Goal: Task Accomplishment & Management: Use online tool/utility

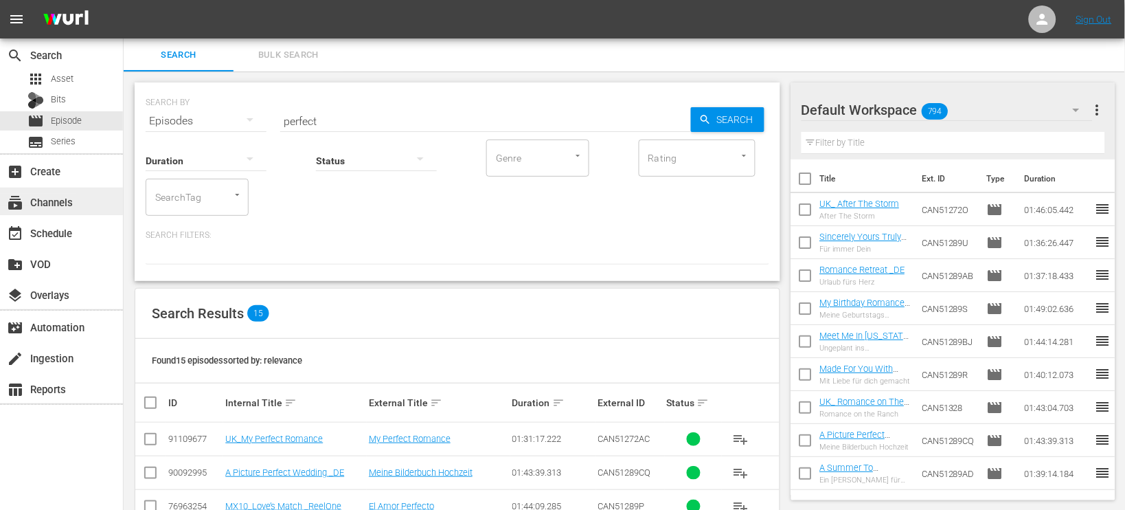
click at [52, 196] on div "subscriptions Channels" at bounding box center [38, 200] width 77 height 12
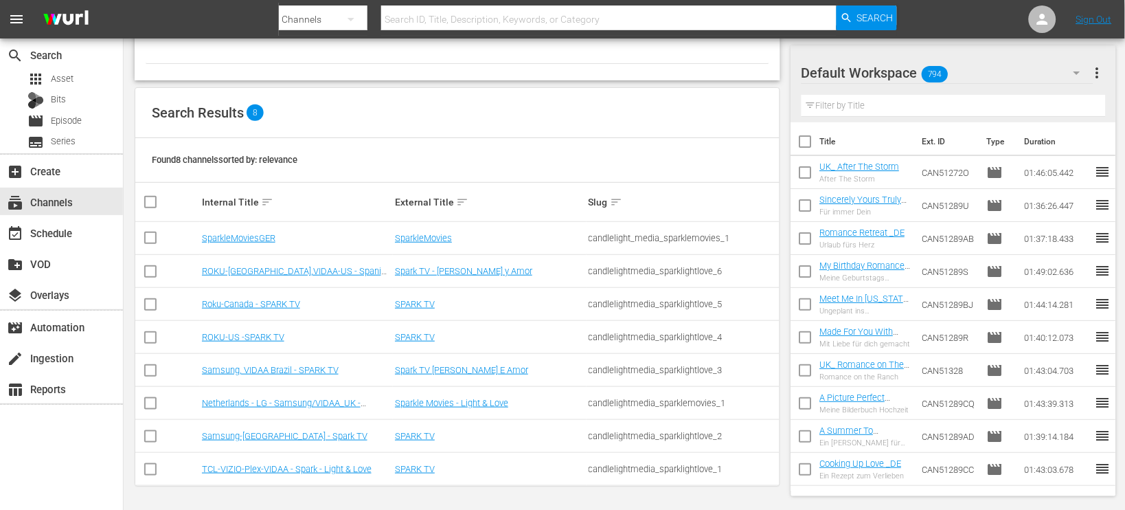
scroll to position [91, 0]
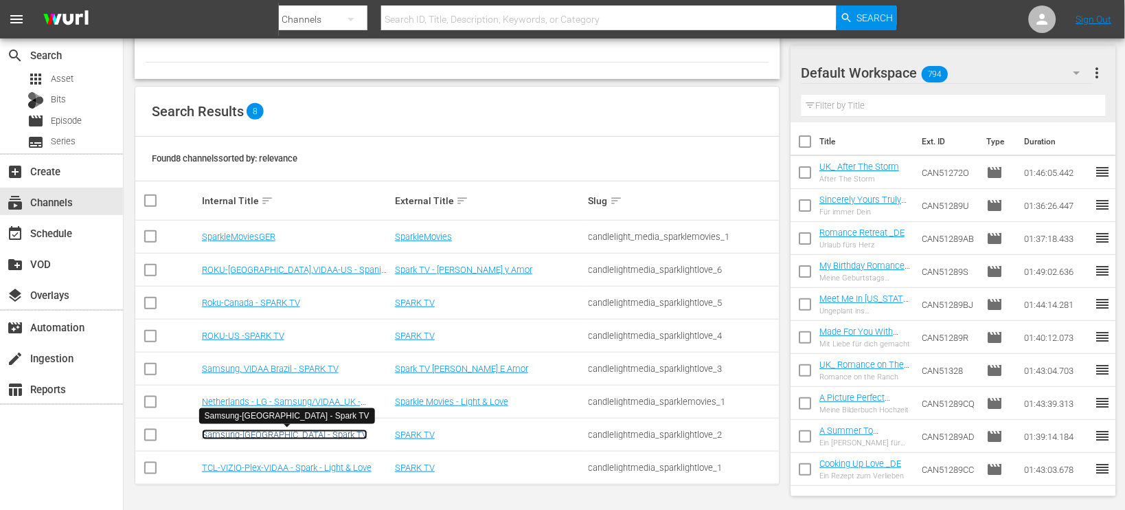
click at [276, 435] on link "Samsung-[GEOGRAPHIC_DATA] - Spark TV" at bounding box center [285, 434] width 166 height 10
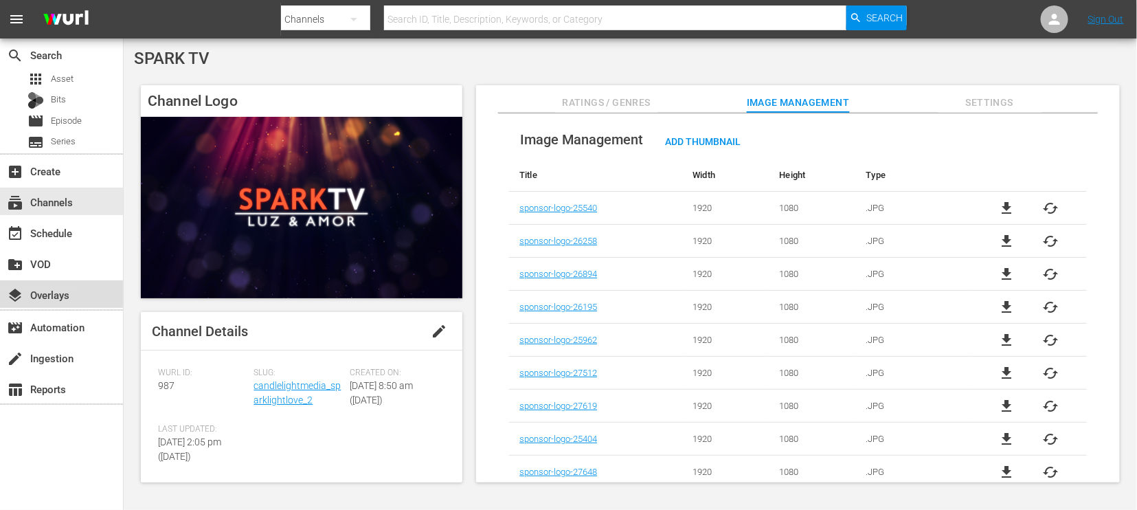
click at [62, 296] on div "layers Overlays" at bounding box center [38, 292] width 77 height 12
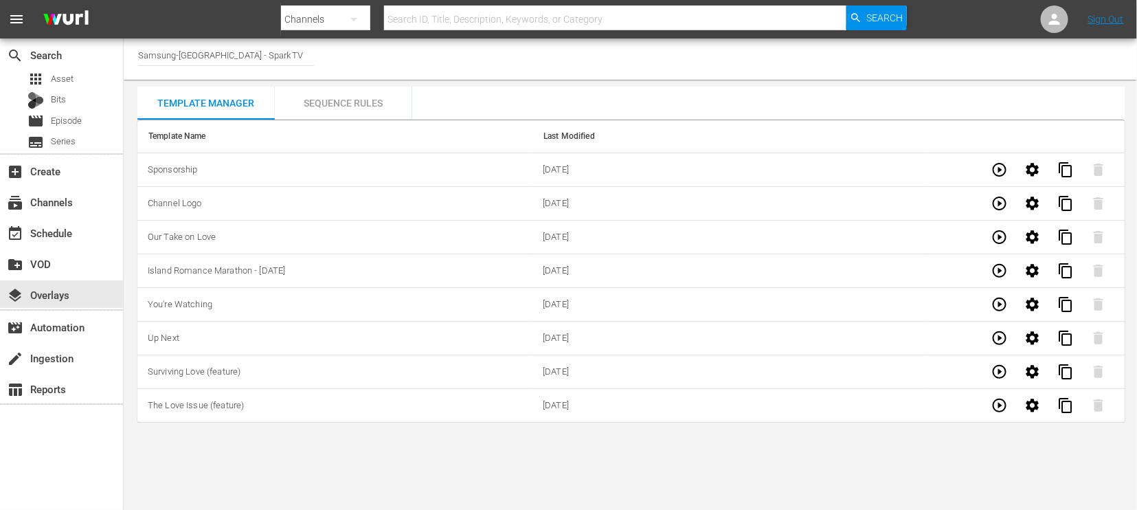
click at [337, 101] on div "Sequence Rules" at bounding box center [343, 103] width 137 height 33
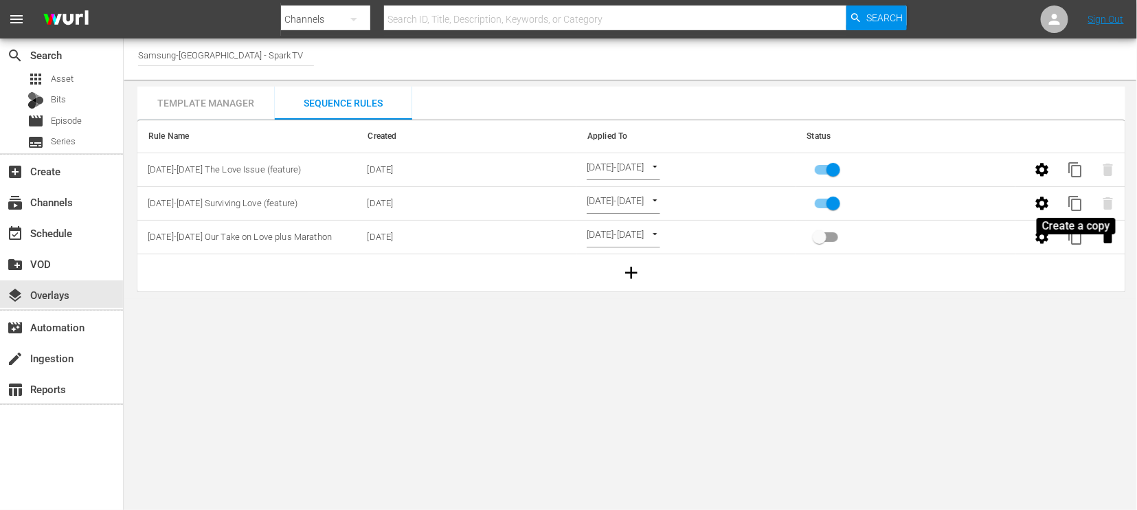
click at [1078, 201] on span "content_copy" at bounding box center [1075, 203] width 16 height 16
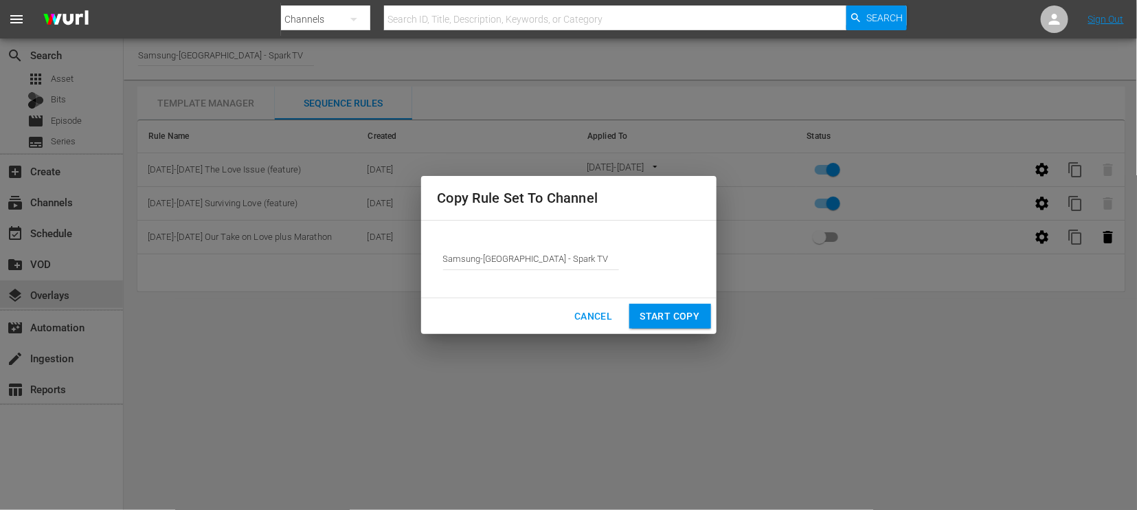
click at [661, 310] on span "Start Copy" at bounding box center [670, 316] width 60 height 17
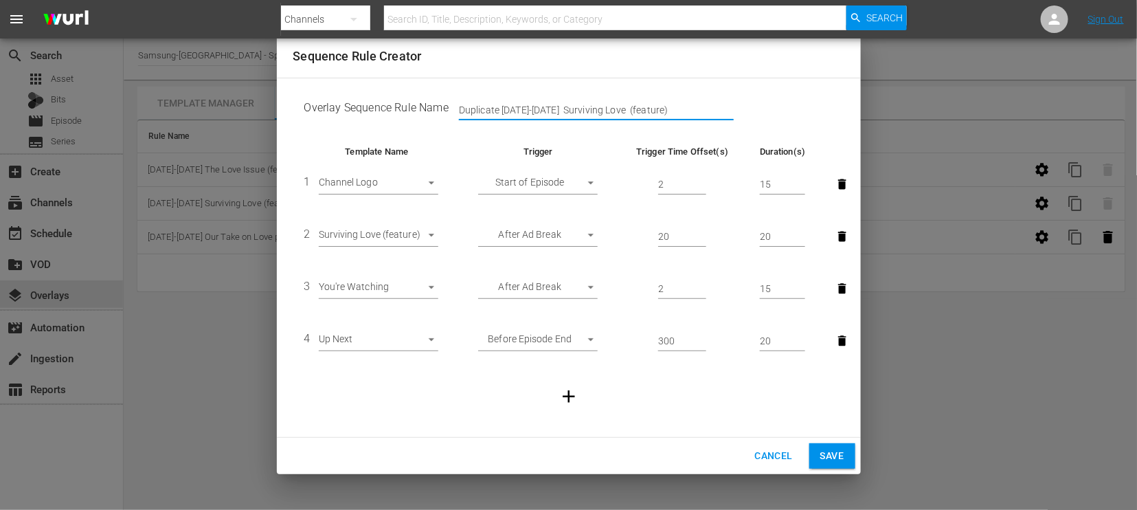
drag, startPoint x: 668, startPoint y: 109, endPoint x: 339, endPoint y: 103, distance: 329.0
click at [339, 103] on td "Overlay Sequence Rule Name Duplicate Sept 15-21 Surviving Love (feature)" at bounding box center [568, 110] width 551 height 43
type input "Sept 29 - Oct 5 Love on your Doorstep (need to add picture)"
click at [846, 236] on icon "button" at bounding box center [842, 236] width 14 height 14
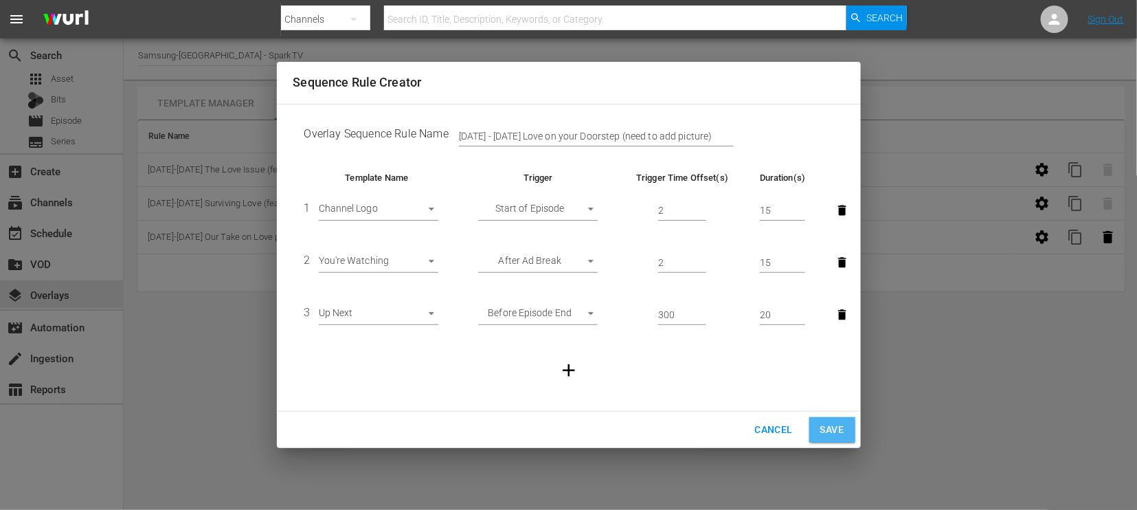
click at [834, 424] on span "Save" at bounding box center [832, 429] width 24 height 17
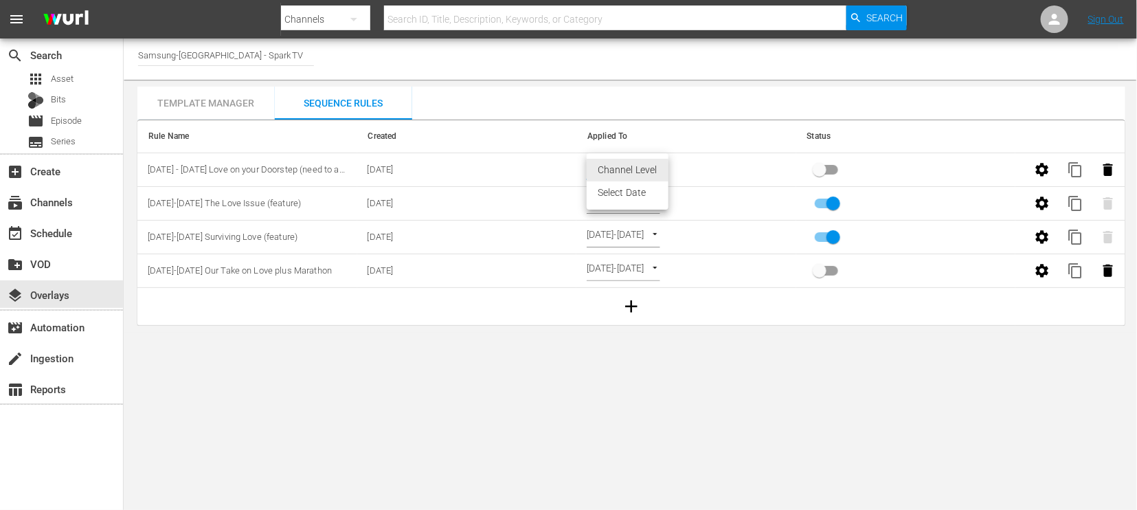
click at [653, 163] on body "menu Search By Channels Search ID, Title, Description, Keywords, or Category Se…" at bounding box center [568, 255] width 1137 height 510
click at [635, 190] on li "Select Date" at bounding box center [628, 192] width 82 height 23
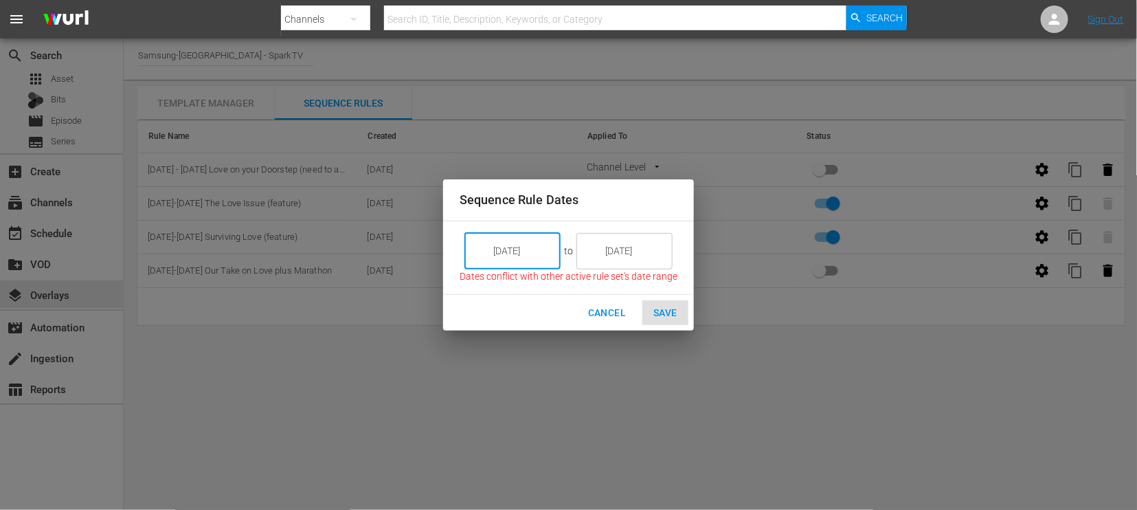
click at [532, 249] on input "[DATE]" at bounding box center [521, 250] width 77 height 37
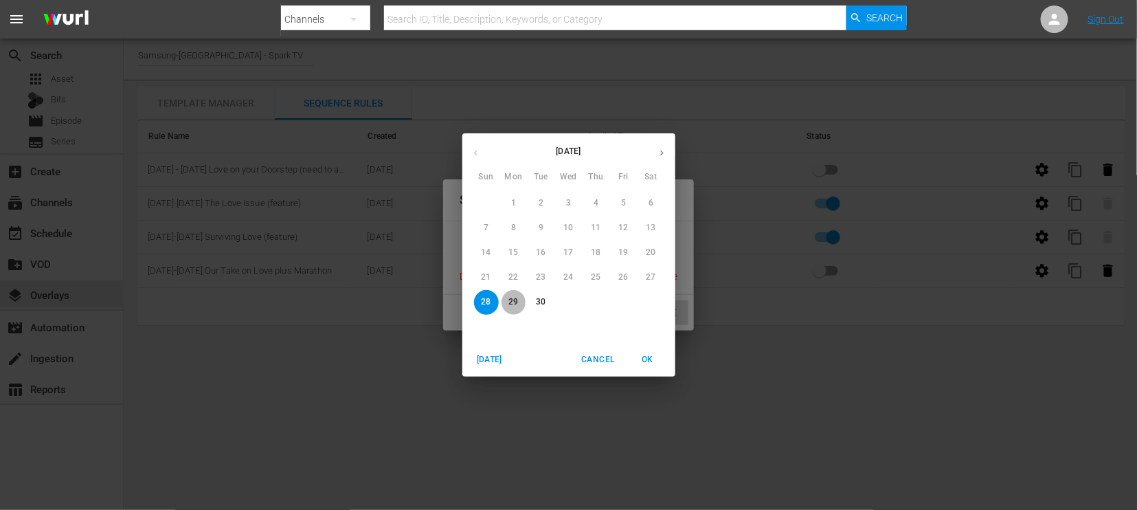
click at [514, 299] on p "29" at bounding box center [513, 302] width 10 height 12
type input "[DATE]"
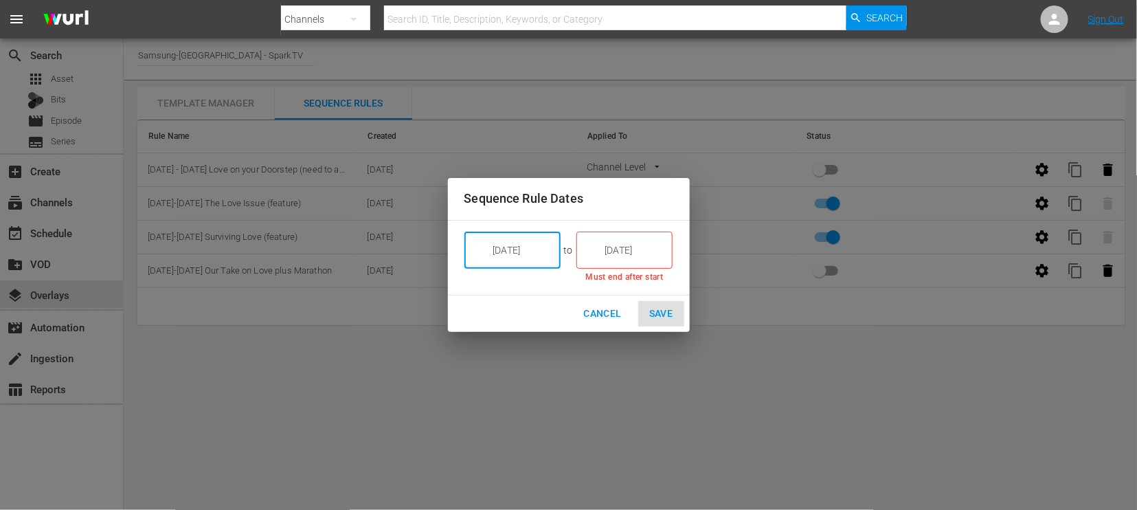
click at [640, 251] on input "[DATE]" at bounding box center [633, 249] width 77 height 37
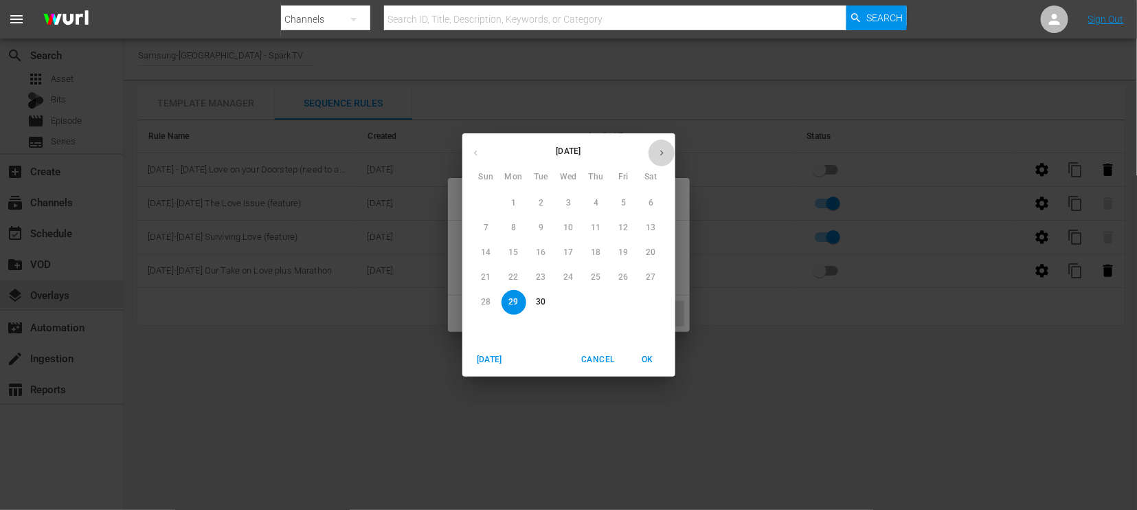
click at [659, 151] on icon "button" at bounding box center [662, 153] width 10 height 10
click at [488, 227] on p "5" at bounding box center [485, 228] width 5 height 12
type input "[DATE]"
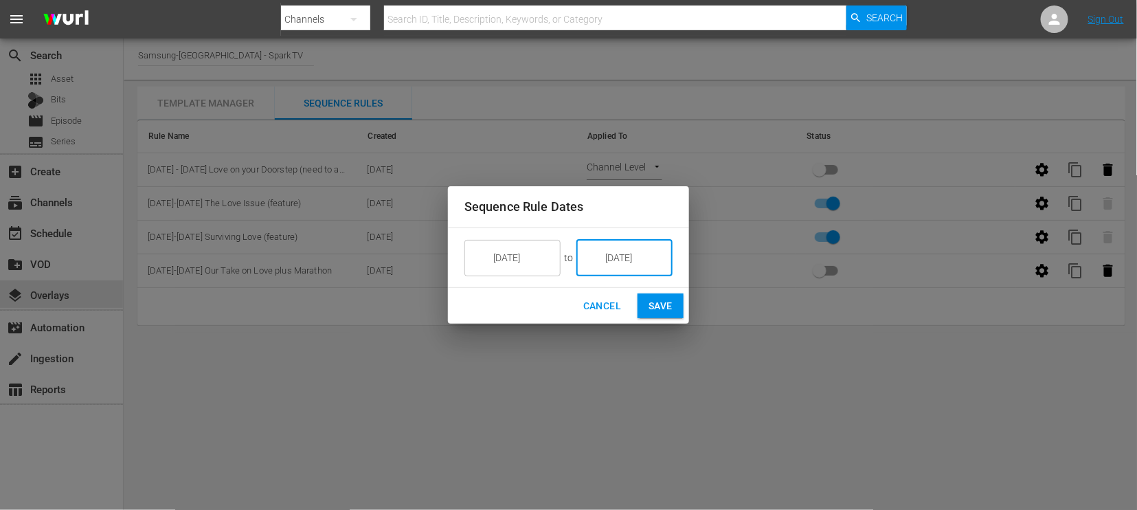
click at [667, 301] on span "Save" at bounding box center [660, 305] width 24 height 17
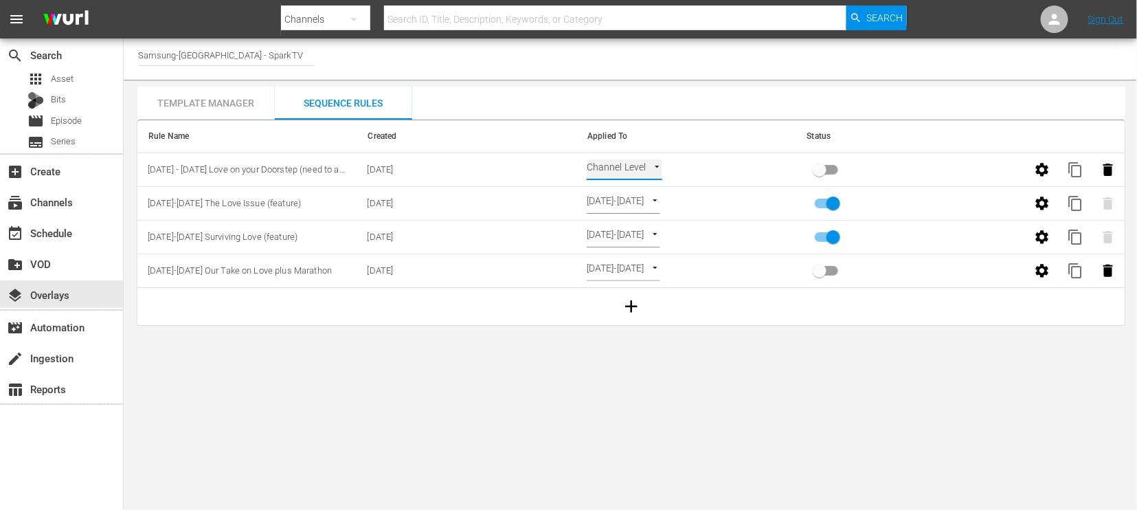
type input "SELECT_DATE"
click at [827, 170] on input "primary checkbox" at bounding box center [819, 172] width 78 height 26
checkbox input "true"
click at [51, 229] on div "event_available Schedule" at bounding box center [38, 231] width 77 height 12
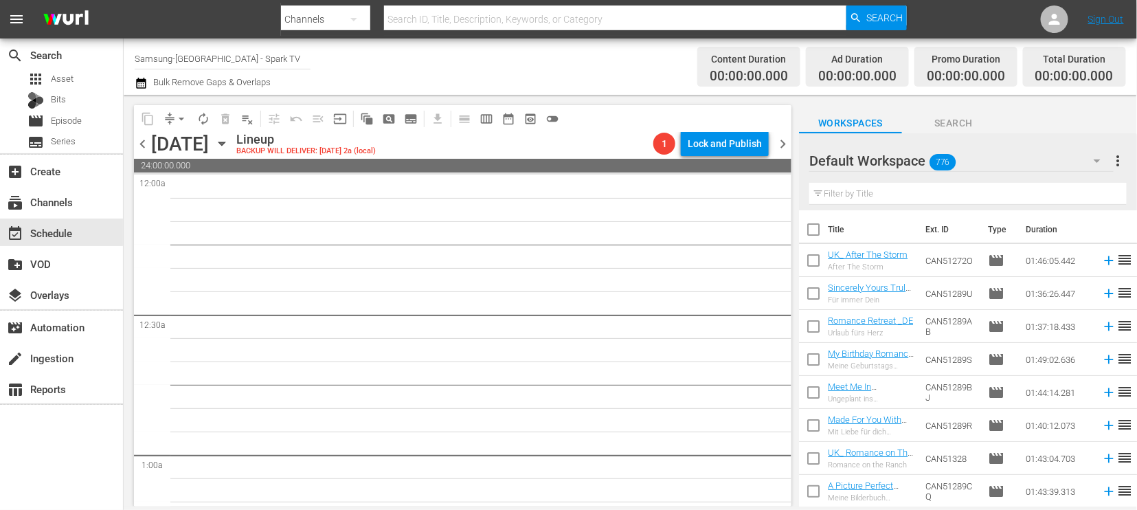
click at [225, 142] on icon "button" at bounding box center [221, 143] width 6 height 3
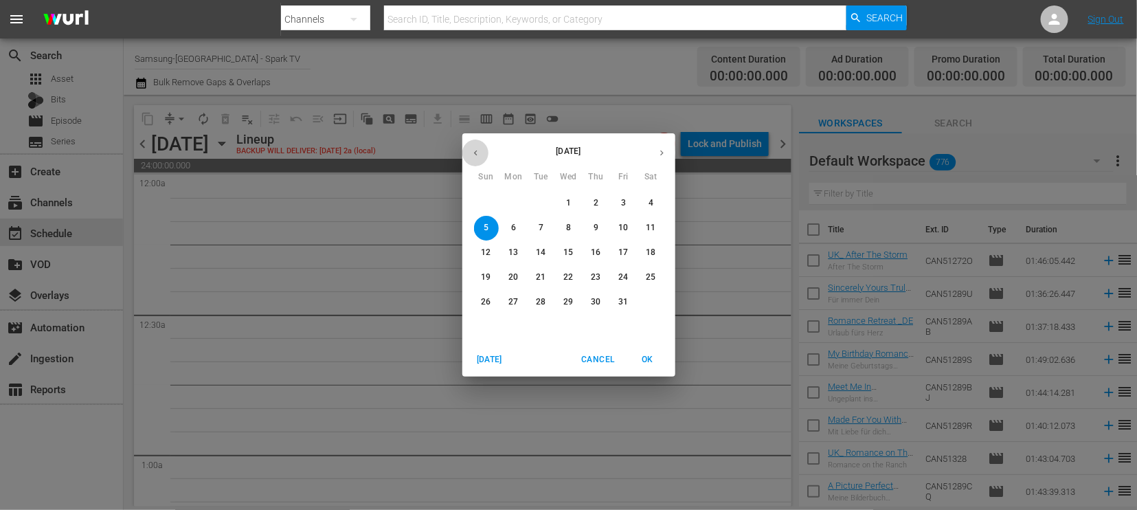
click at [477, 152] on icon "button" at bounding box center [475, 153] width 10 height 10
click at [513, 303] on p "29" at bounding box center [513, 302] width 10 height 12
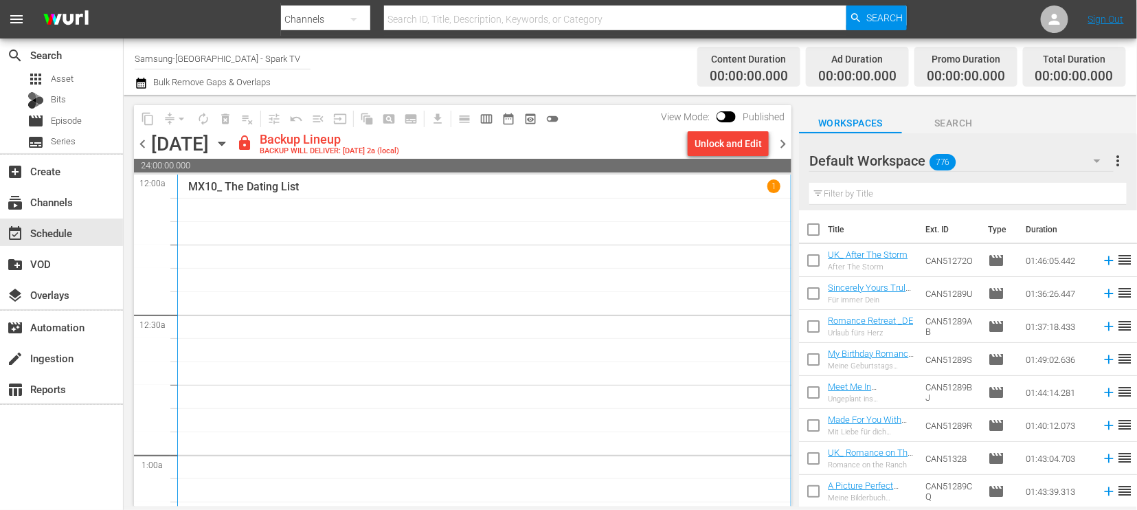
click at [722, 141] on div "Unlock and Edit" at bounding box center [727, 143] width 67 height 25
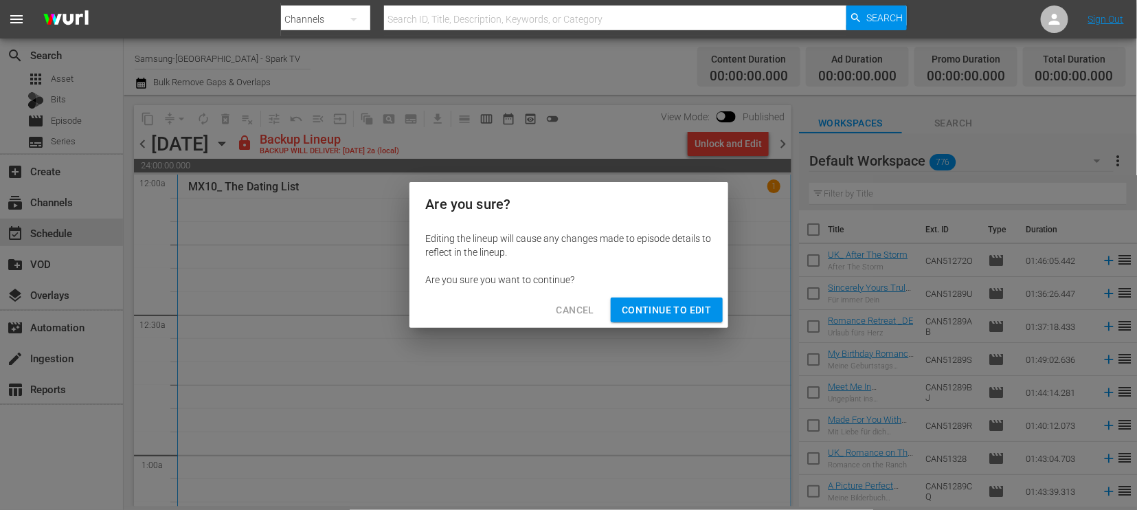
drag, startPoint x: 672, startPoint y: 307, endPoint x: 771, endPoint y: 302, distance: 99.7
click at [676, 306] on span "Continue to Edit" at bounding box center [666, 309] width 89 height 17
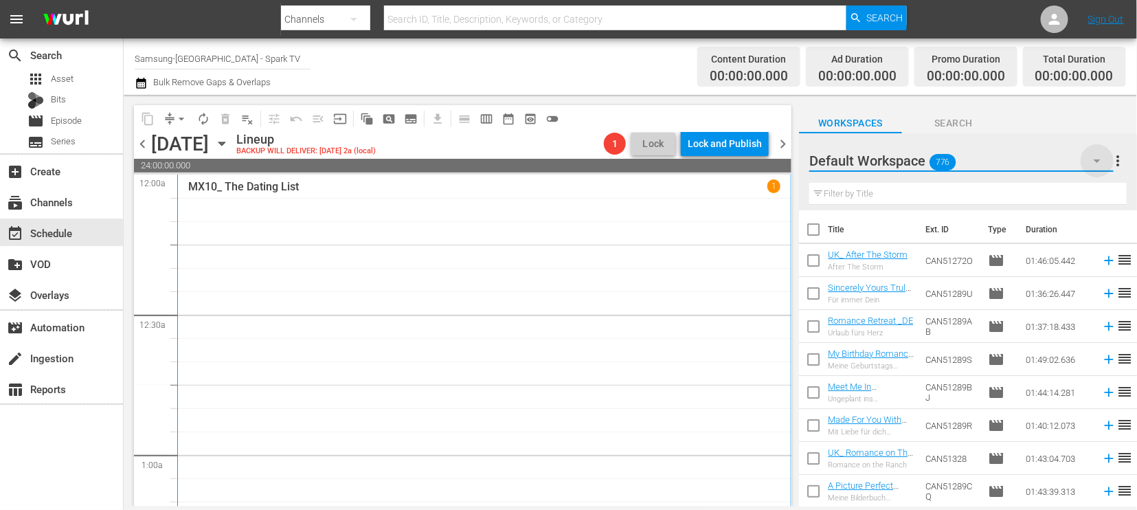
click at [1096, 161] on icon "button" at bounding box center [1096, 160] width 7 height 3
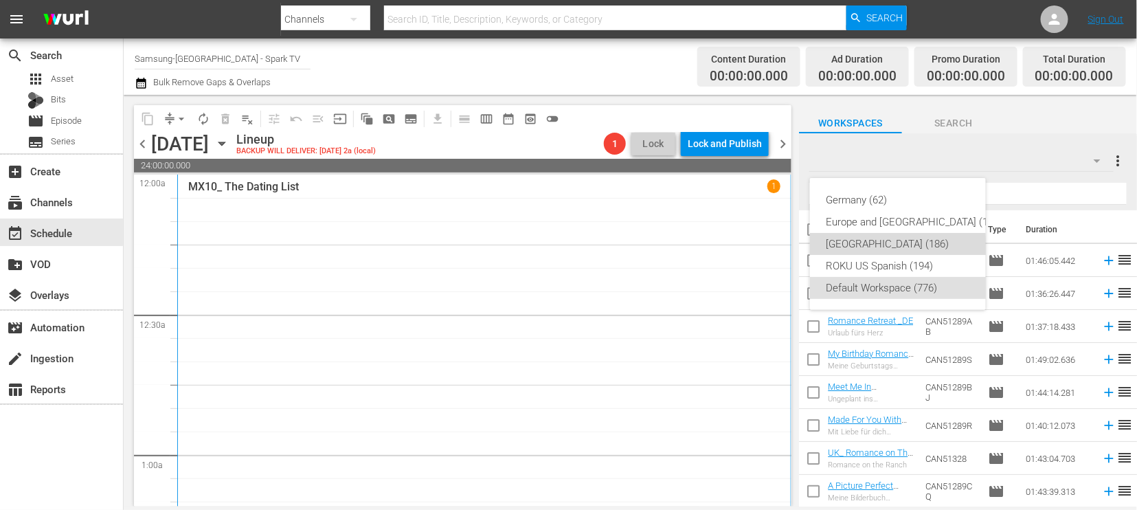
click at [868, 248] on div "[GEOGRAPHIC_DATA] (186)" at bounding box center [914, 244] width 176 height 22
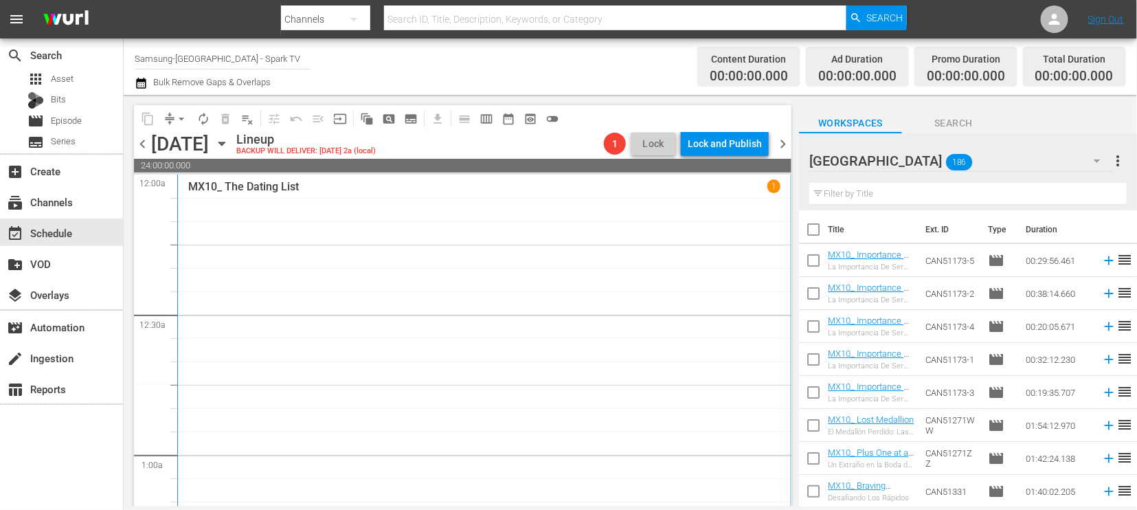
click at [482, 284] on div "MX10_ The Dating List 1" at bounding box center [484, 355] width 592 height 352
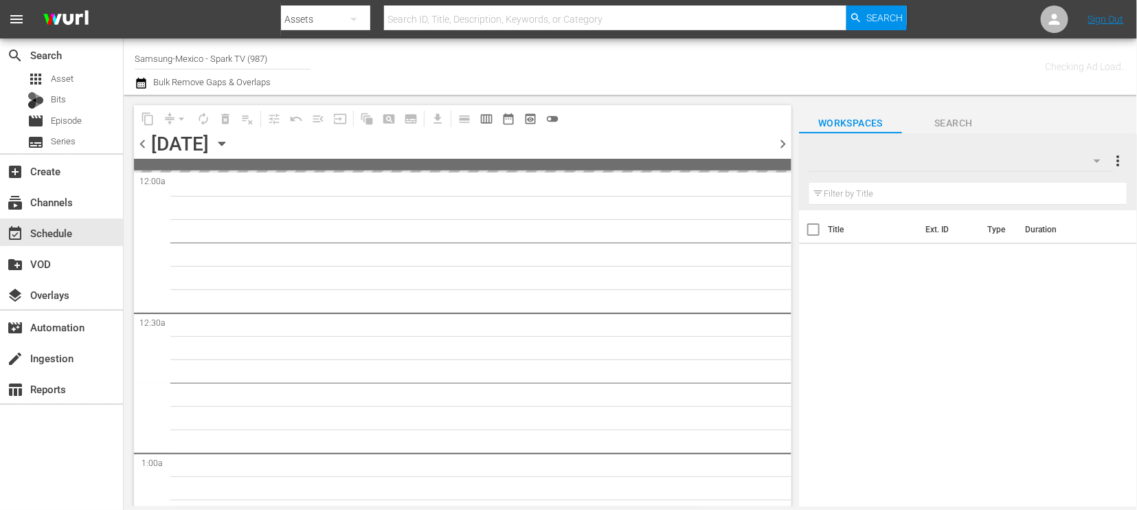
type input "Samsung-Mexico - Spark TV (987)"
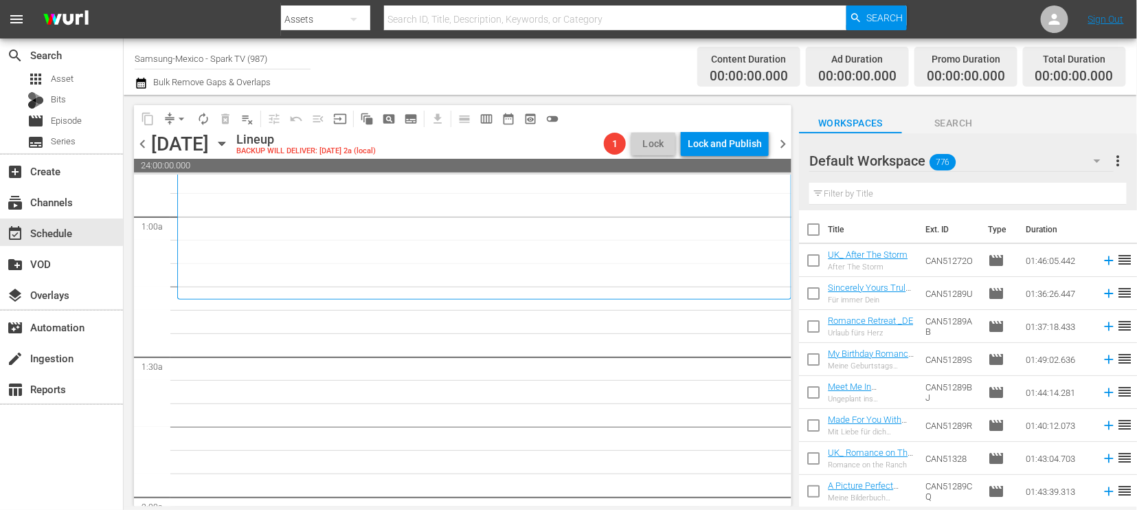
scroll to position [229, 0]
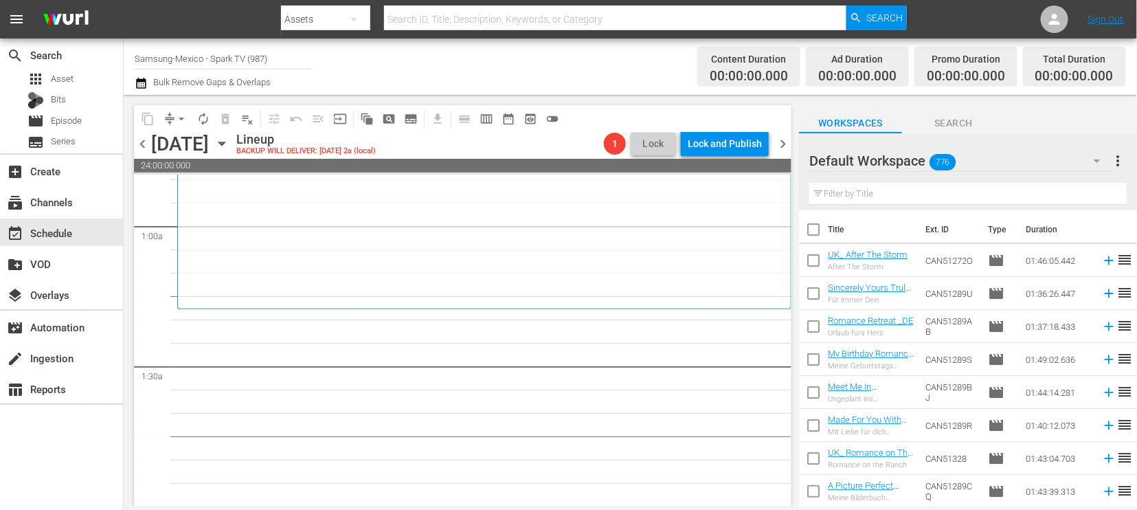
click at [1094, 159] on icon "button" at bounding box center [1097, 160] width 16 height 16
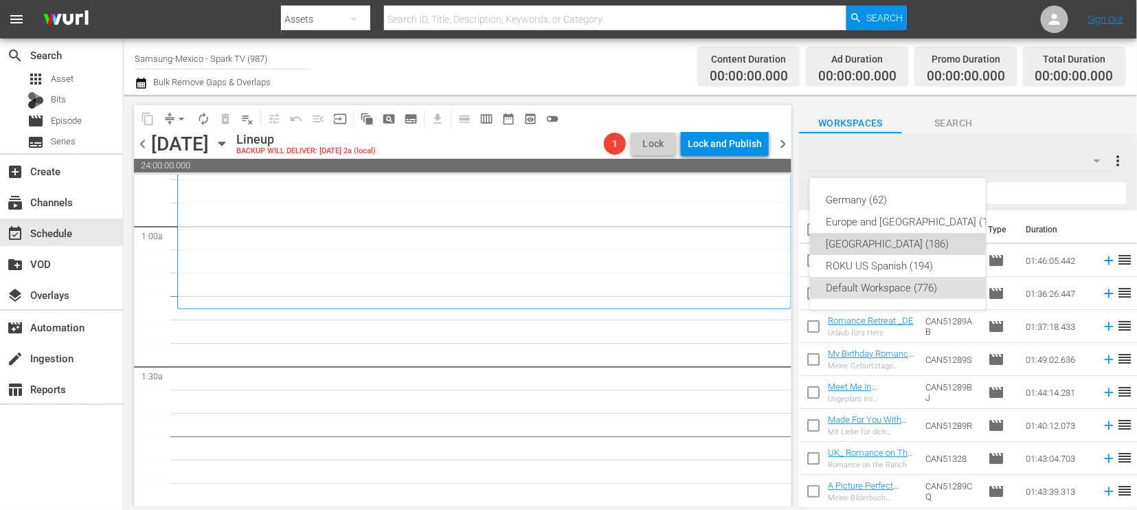
click at [876, 242] on div "[GEOGRAPHIC_DATA] (186)" at bounding box center [914, 244] width 176 height 22
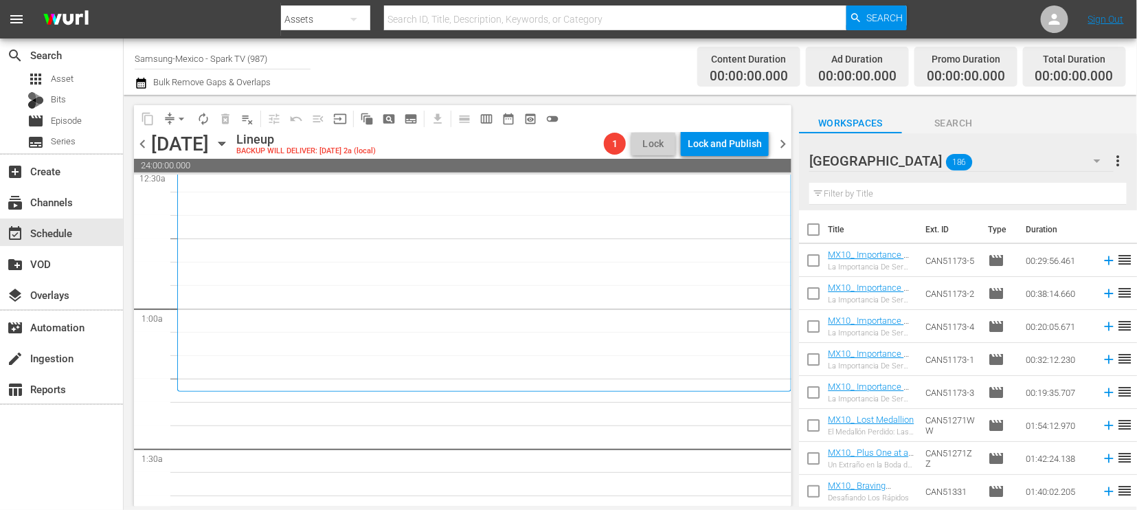
scroll to position [152, 0]
click at [875, 193] on input "text" at bounding box center [967, 194] width 317 height 22
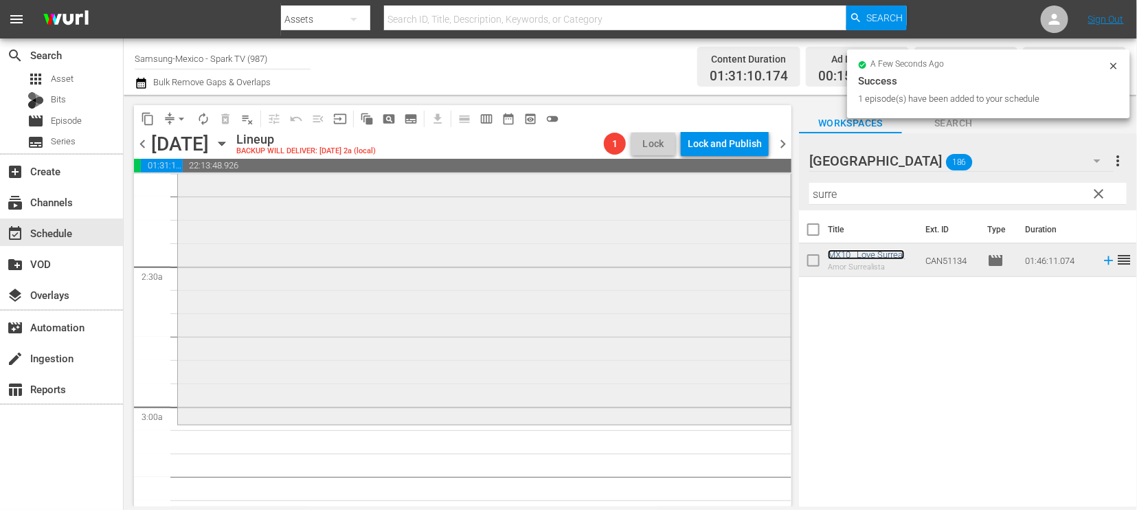
scroll to position [610, 0]
drag, startPoint x: 861, startPoint y: 192, endPoint x: 718, endPoint y: 187, distance: 143.6
click at [718, 187] on div "content_copy compress arrow_drop_down autorenew_outlined delete_forever_outline…" at bounding box center [630, 300] width 1013 height 411
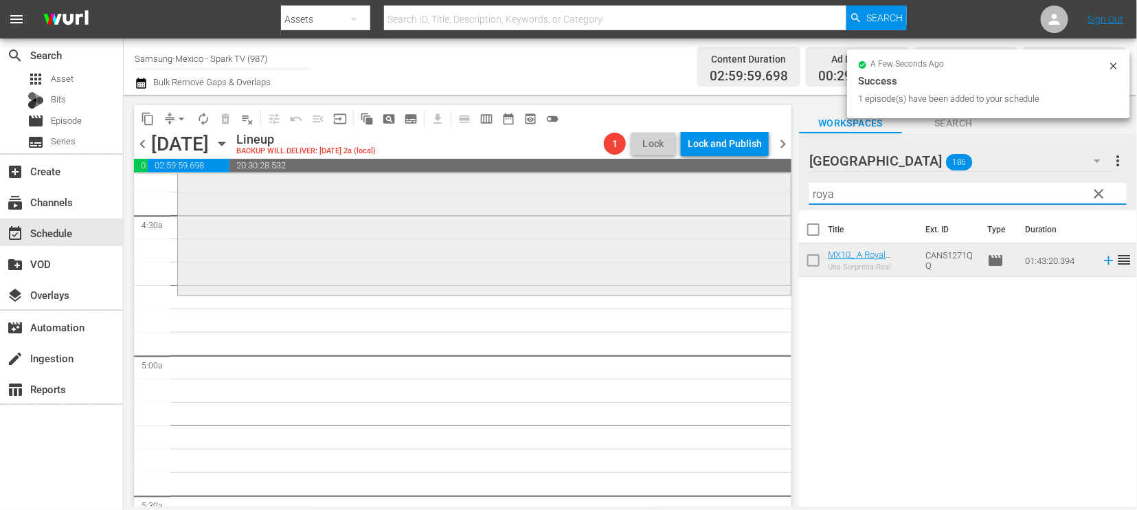
drag, startPoint x: 850, startPoint y: 194, endPoint x: 630, endPoint y: 176, distance: 221.2
click at [630, 176] on div "content_copy compress arrow_drop_down autorenew_outlined delete_forever_outline…" at bounding box center [630, 300] width 1013 height 411
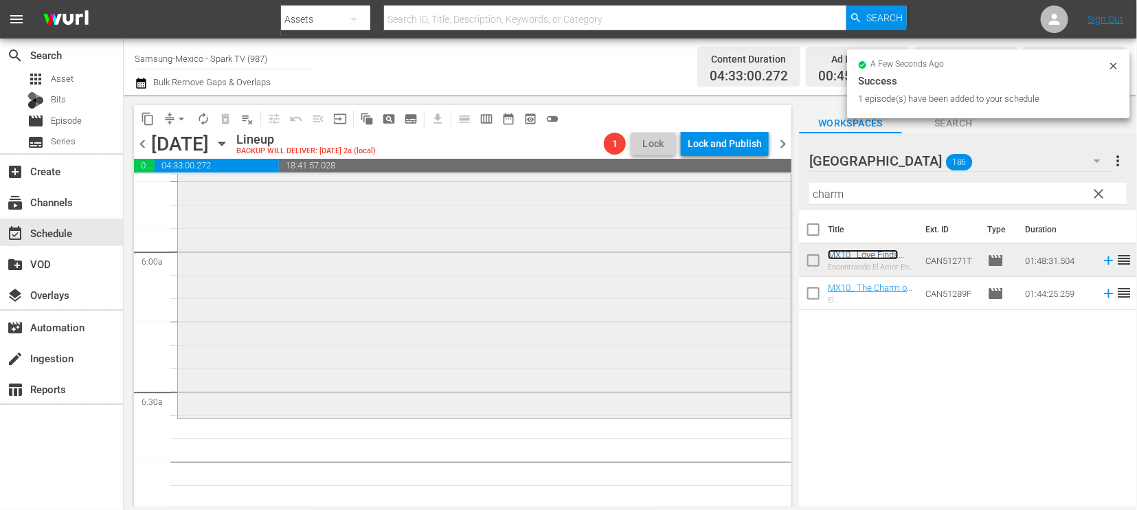
scroll to position [1619, 0]
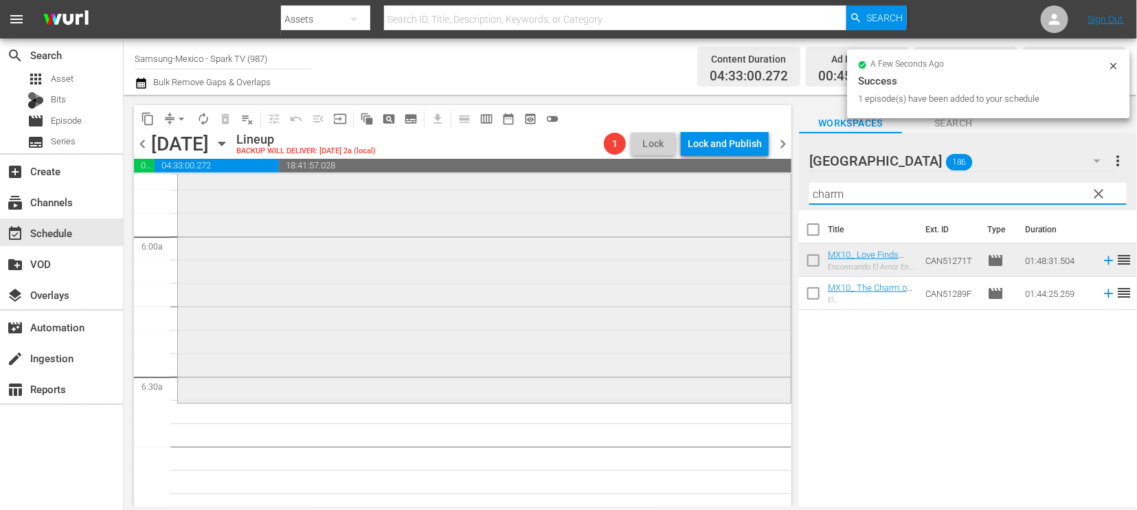
drag, startPoint x: 857, startPoint y: 190, endPoint x: 609, endPoint y: 193, distance: 247.9
click at [609, 193] on div "content_copy compress arrow_drop_down autorenew_outlined delete_forever_outline…" at bounding box center [630, 300] width 1013 height 411
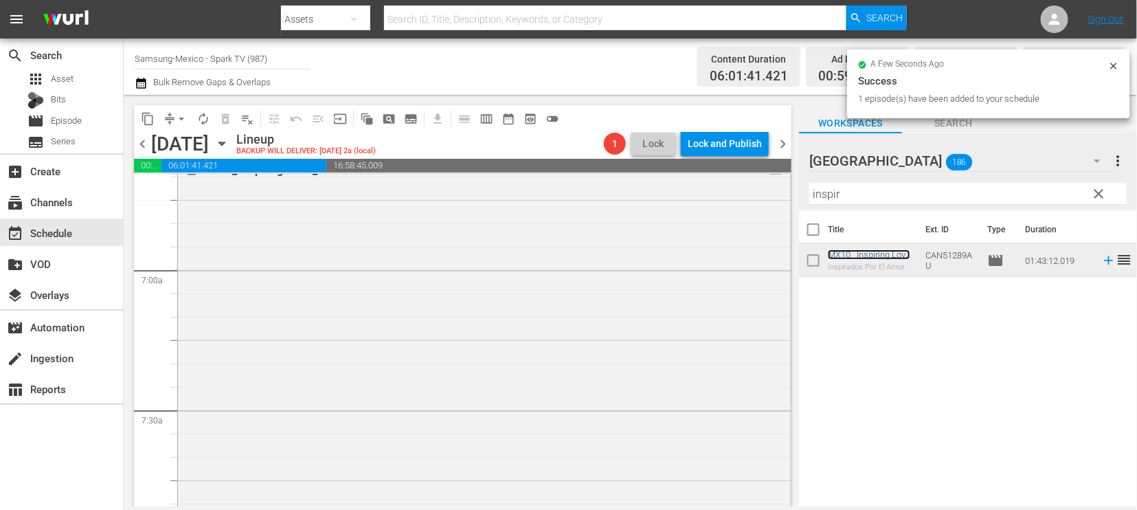
scroll to position [2154, 0]
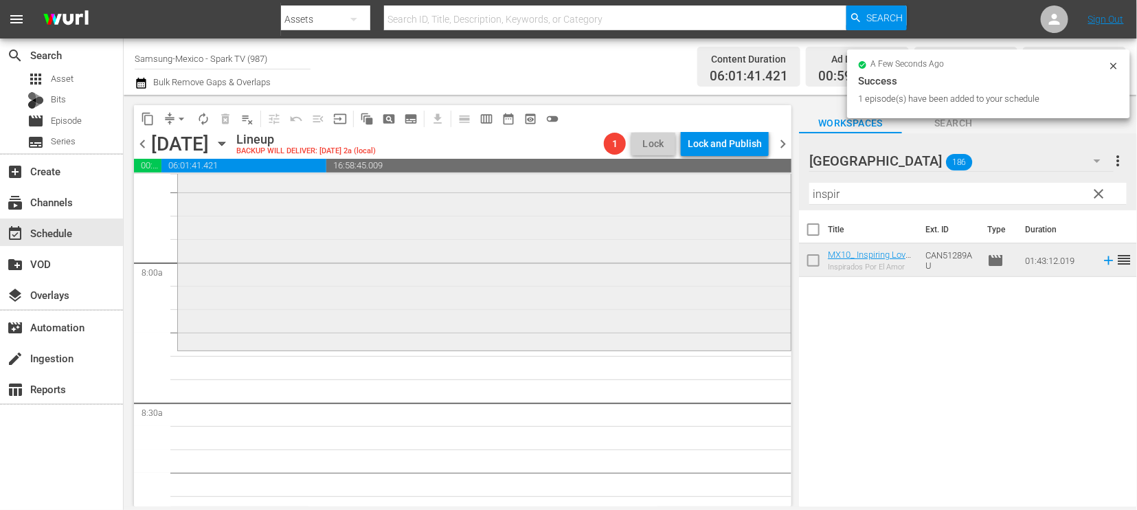
drag, startPoint x: 866, startPoint y: 196, endPoint x: 687, endPoint y: 198, distance: 178.6
click at [697, 198] on div "content_copy compress arrow_drop_down autorenew_outlined delete_forever_outline…" at bounding box center [630, 300] width 1013 height 411
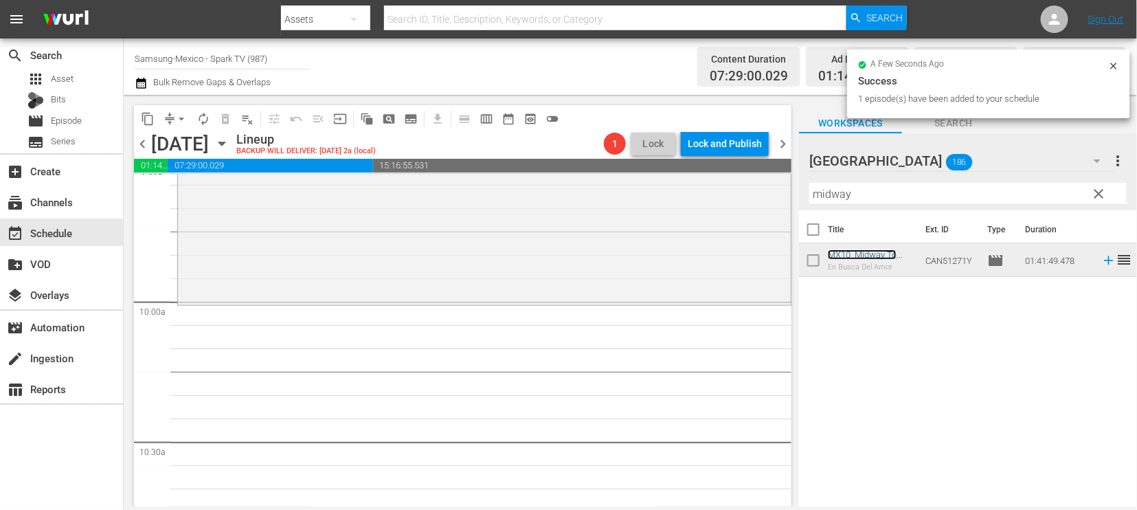
scroll to position [2688, 0]
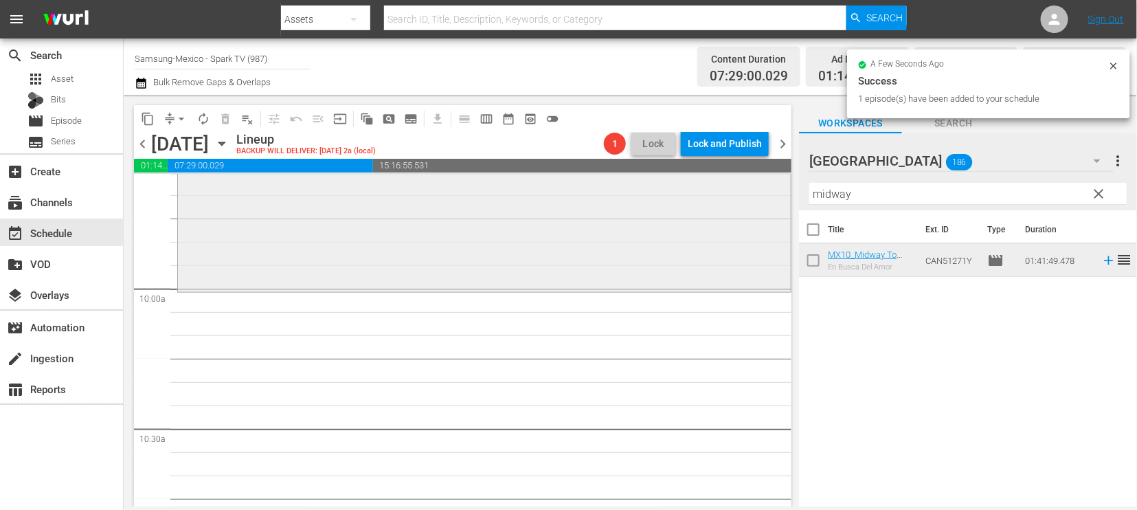
drag, startPoint x: 857, startPoint y: 194, endPoint x: 568, endPoint y: 188, distance: 289.2
click at [568, 188] on div "content_copy compress arrow_drop_down autorenew_outlined delete_forever_outline…" at bounding box center [630, 300] width 1013 height 411
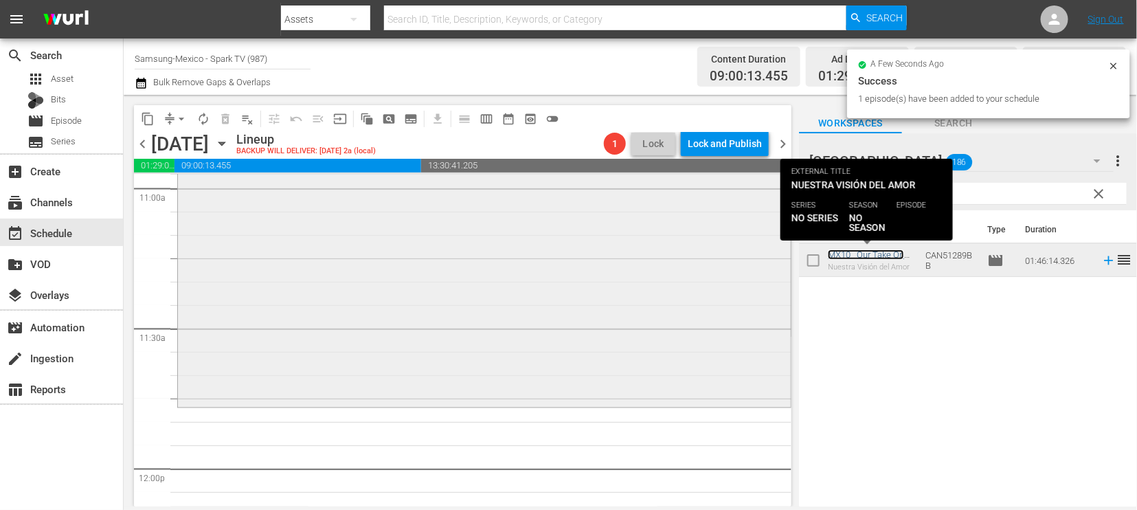
scroll to position [3070, 0]
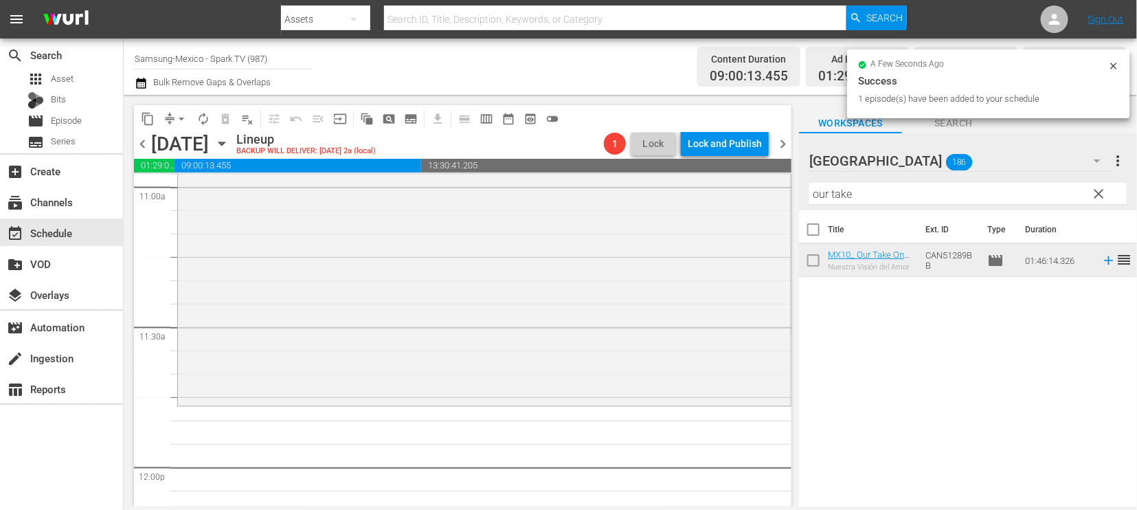
click at [643, 192] on div "content_copy compress arrow_drop_down autorenew_outlined delete_forever_outline…" at bounding box center [630, 300] width 1013 height 411
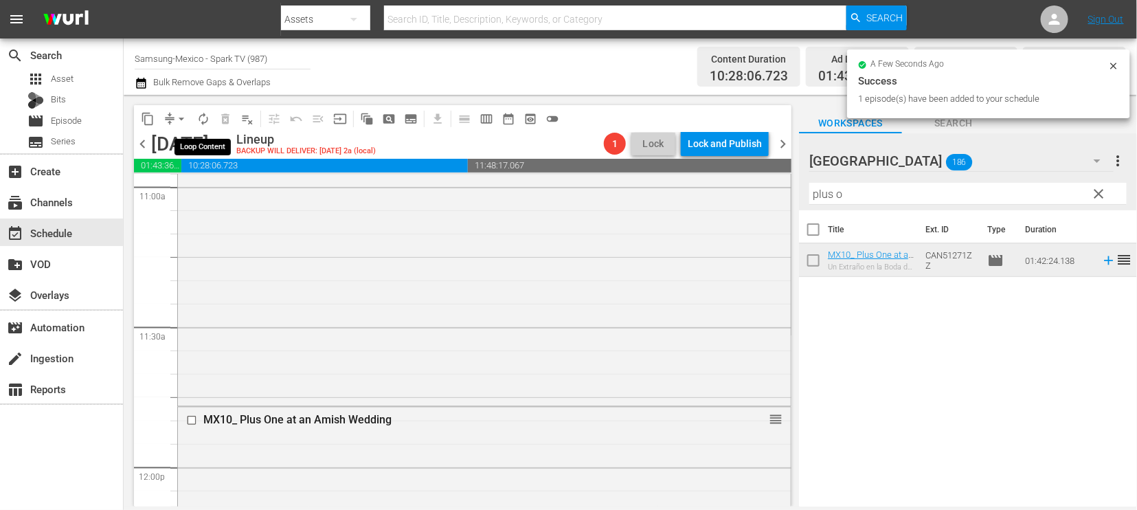
click at [203, 119] on span "autorenew_outlined" at bounding box center [203, 119] width 14 height 14
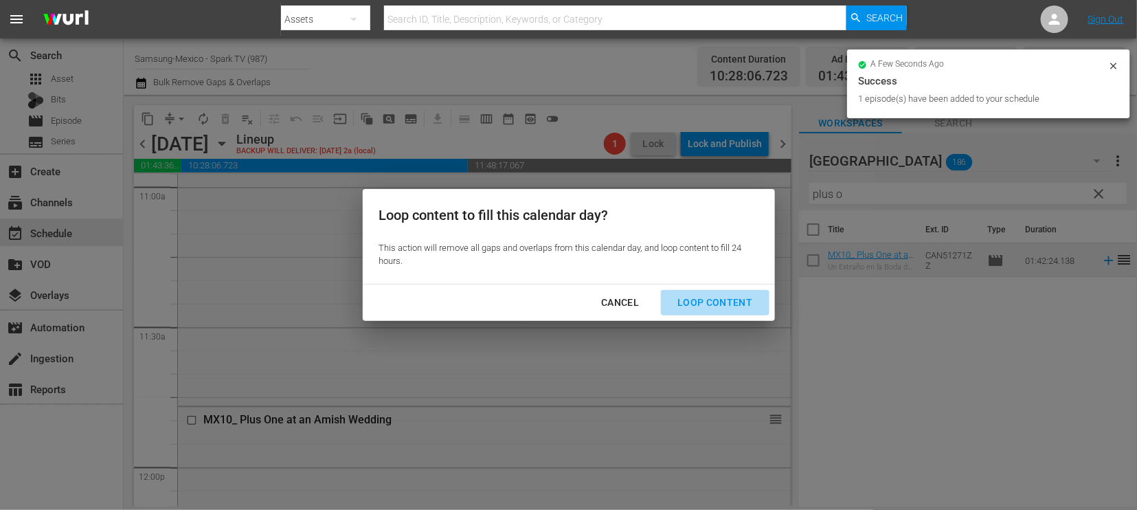
click at [723, 296] on div "Loop Content" at bounding box center [714, 302] width 97 height 17
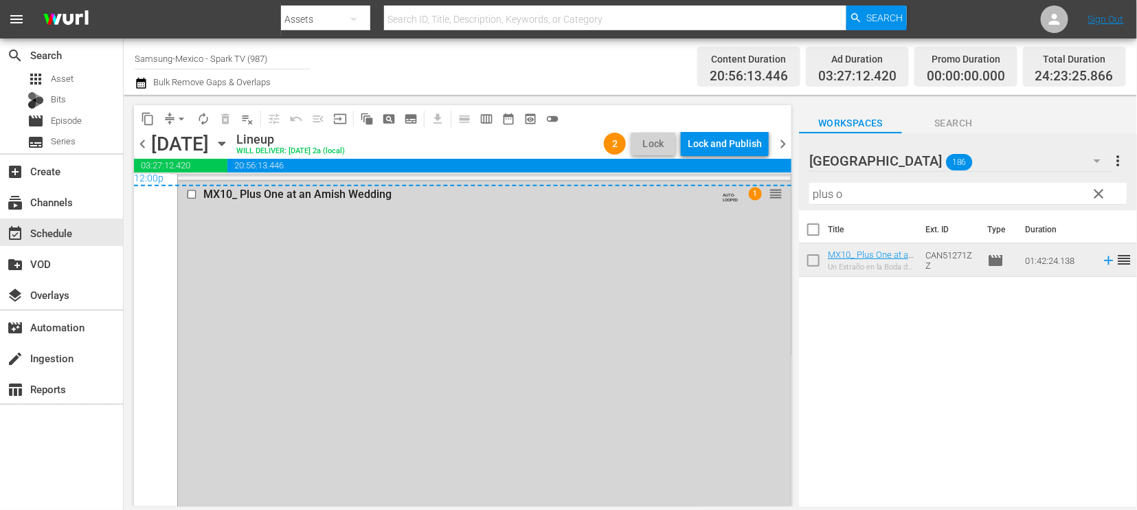
scroll to position [6715, 0]
click at [176, 119] on span "arrow_drop_down" at bounding box center [181, 119] width 14 height 14
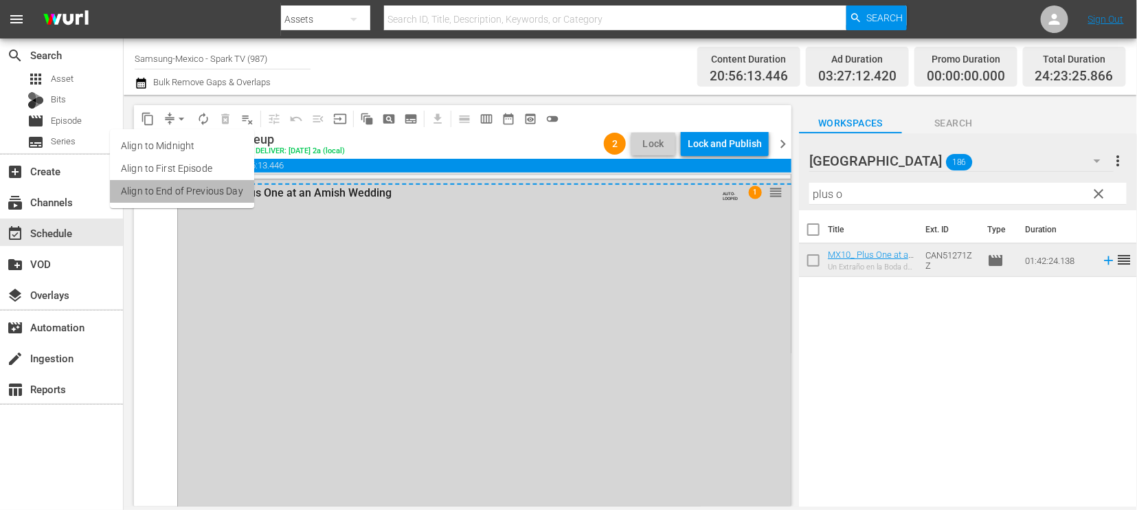
click at [198, 194] on li "Align to End of Previous Day" at bounding box center [182, 191] width 144 height 23
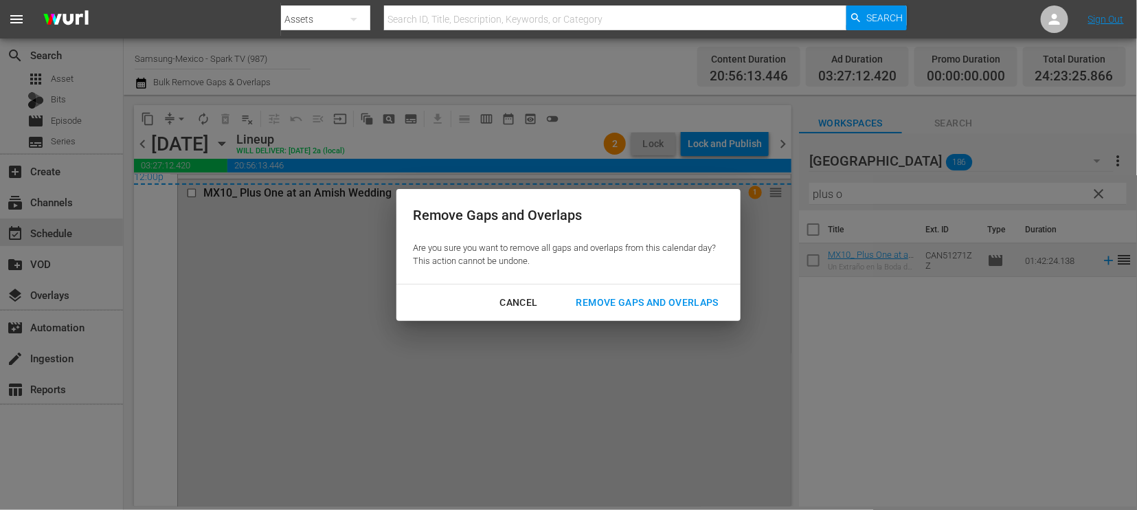
click at [680, 299] on div "Remove Gaps and Overlaps" at bounding box center [647, 302] width 164 height 17
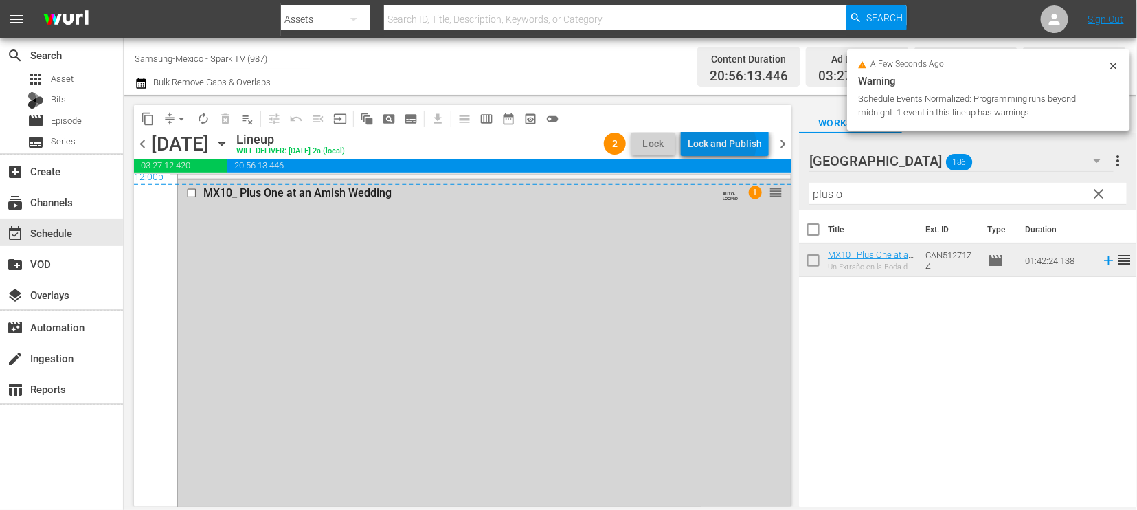
click at [720, 144] on div "Lock and Publish" at bounding box center [724, 143] width 74 height 25
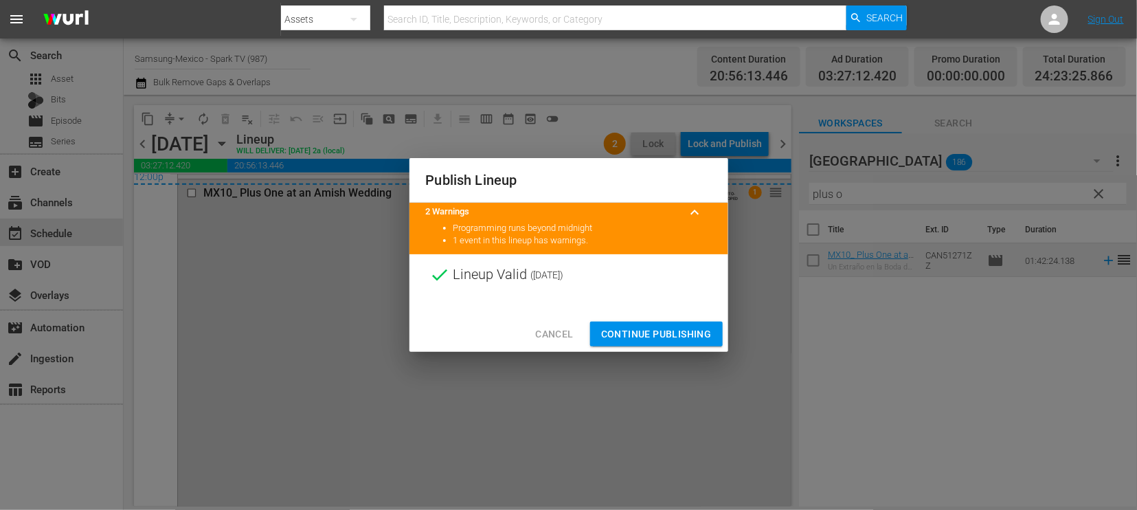
click at [656, 327] on span "Continue Publishing" at bounding box center [656, 334] width 111 height 17
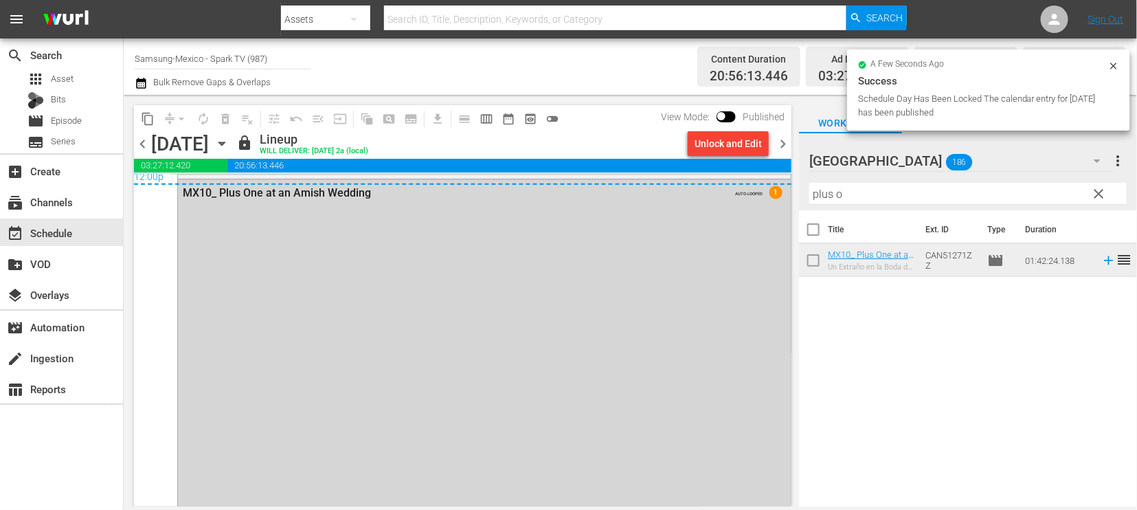
click at [229, 143] on icon "button" at bounding box center [221, 143] width 15 height 15
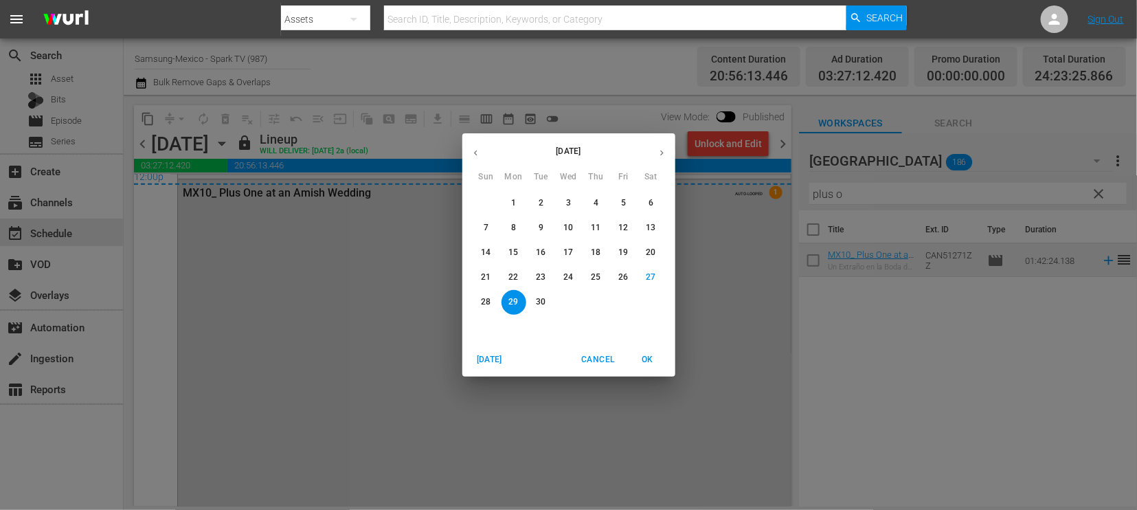
click at [543, 301] on p "30" at bounding box center [541, 302] width 10 height 12
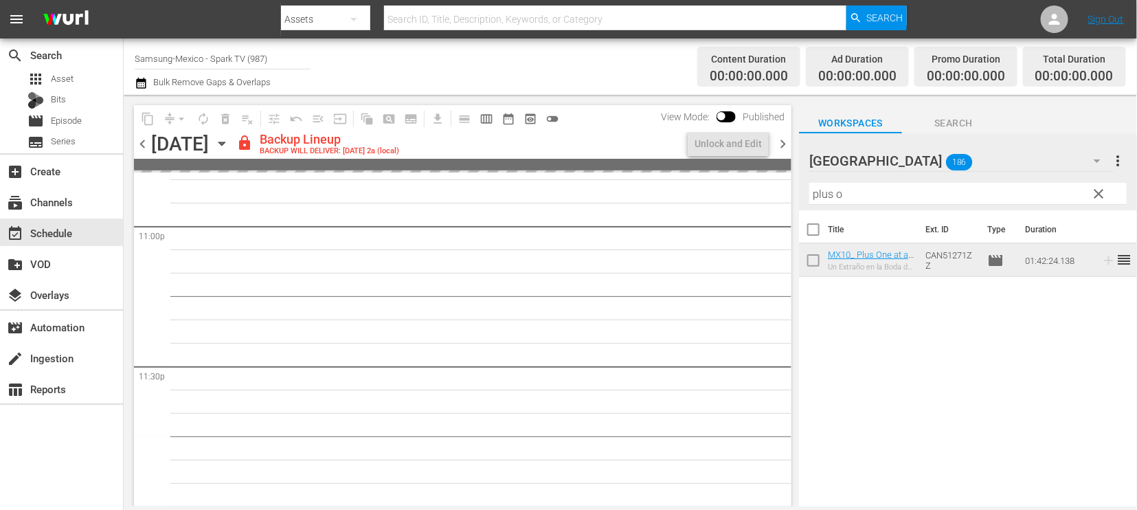
scroll to position [6392, 0]
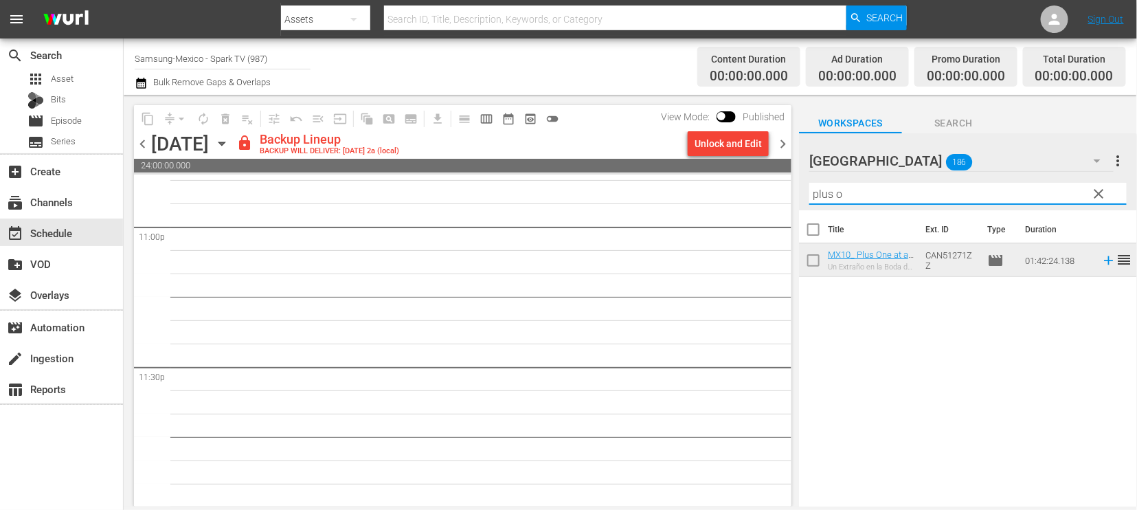
drag, startPoint x: 849, startPoint y: 194, endPoint x: 733, endPoint y: 190, distance: 115.5
click at [736, 190] on div "content_copy compress arrow_drop_down autorenew_outlined delete_forever_outline…" at bounding box center [630, 300] width 1013 height 411
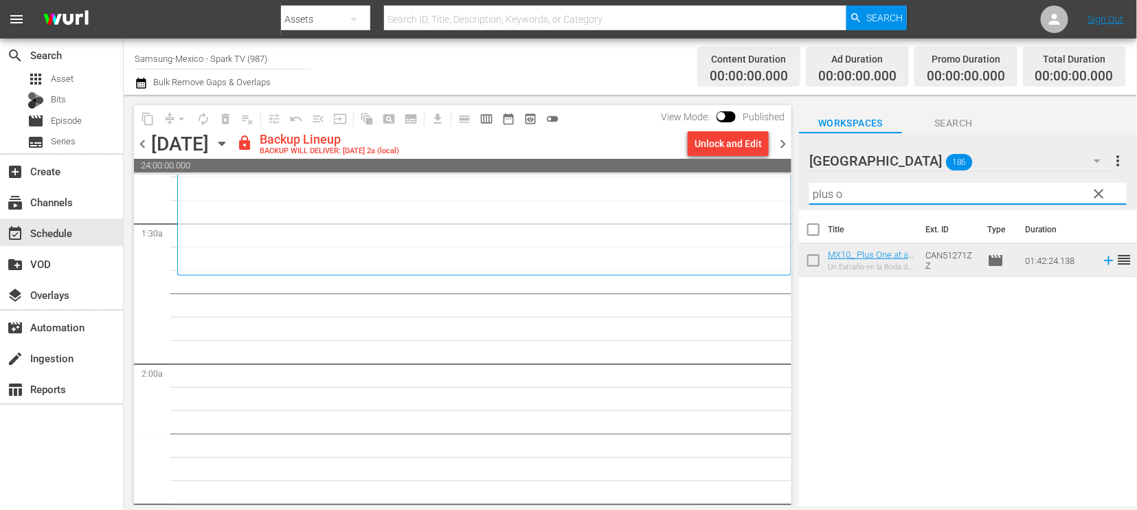
scroll to position [0, 0]
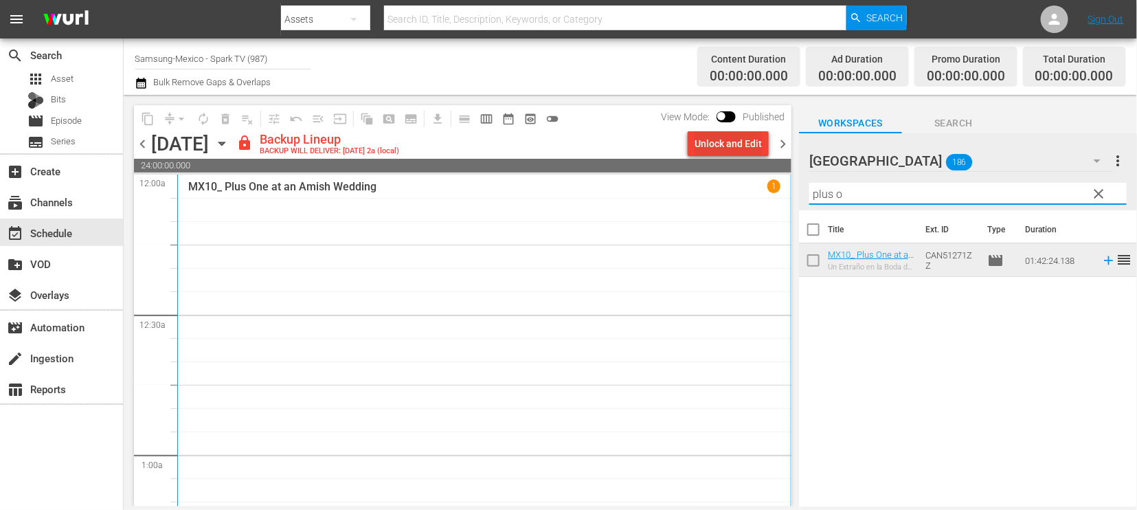
click at [730, 137] on div "Unlock and Edit" at bounding box center [727, 143] width 67 height 25
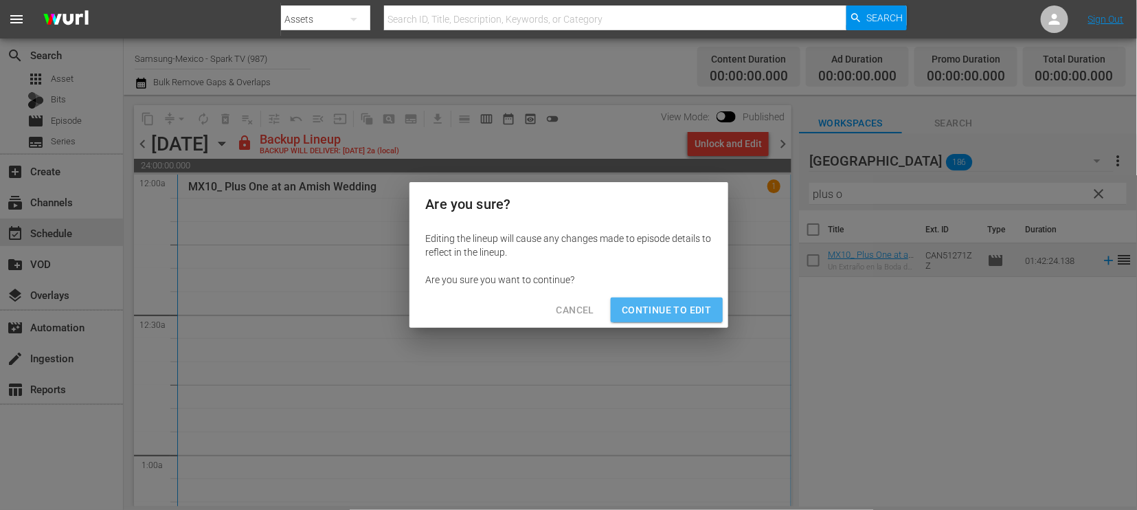
click at [668, 304] on span "Continue to Edit" at bounding box center [666, 309] width 89 height 17
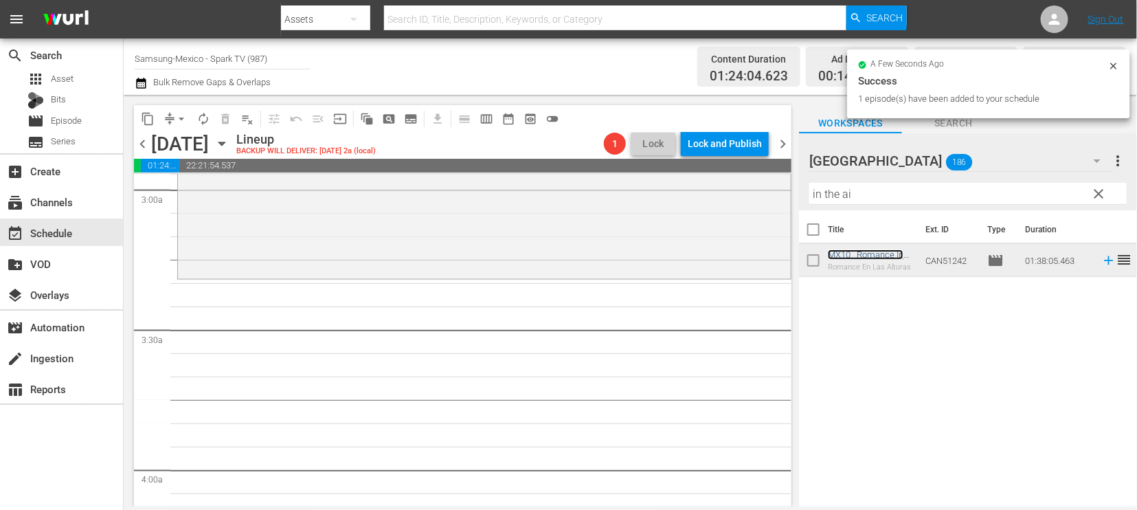
scroll to position [839, 0]
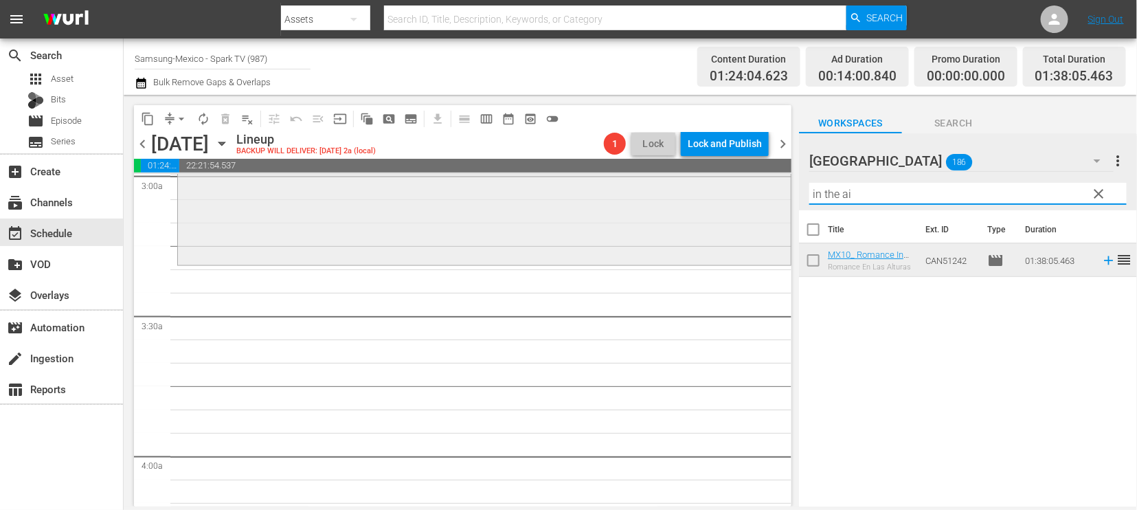
drag, startPoint x: 795, startPoint y: 190, endPoint x: 670, endPoint y: 192, distance: 124.3
click at [670, 192] on div "content_copy compress arrow_drop_down autorenew_outlined delete_forever_outline…" at bounding box center [630, 300] width 1013 height 411
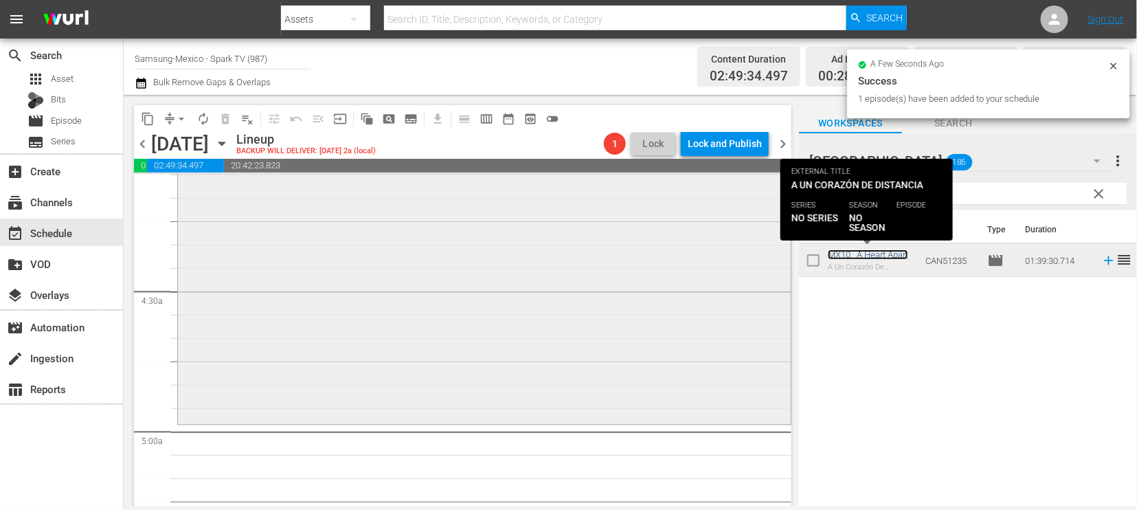
scroll to position [1297, 0]
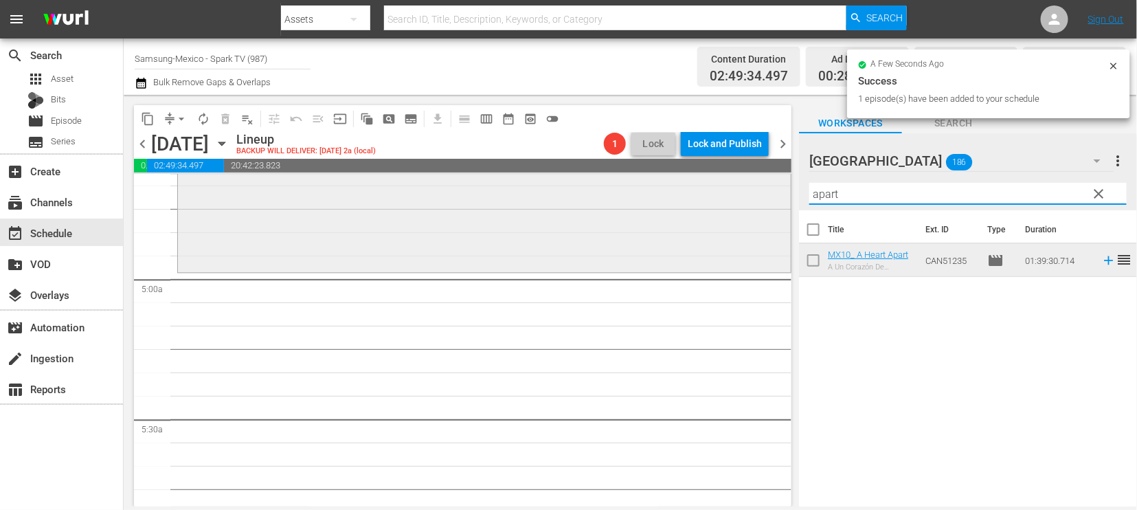
drag, startPoint x: 843, startPoint y: 194, endPoint x: 637, endPoint y: 190, distance: 206.7
click at [658, 192] on div "content_copy compress arrow_drop_down autorenew_outlined delete_forever_outline…" at bounding box center [630, 300] width 1013 height 411
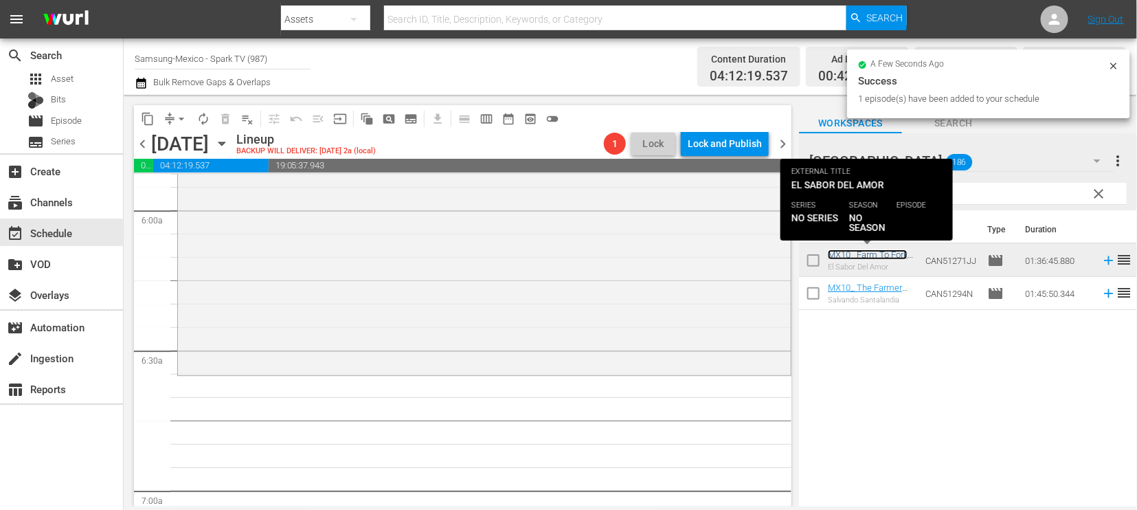
scroll to position [1678, 0]
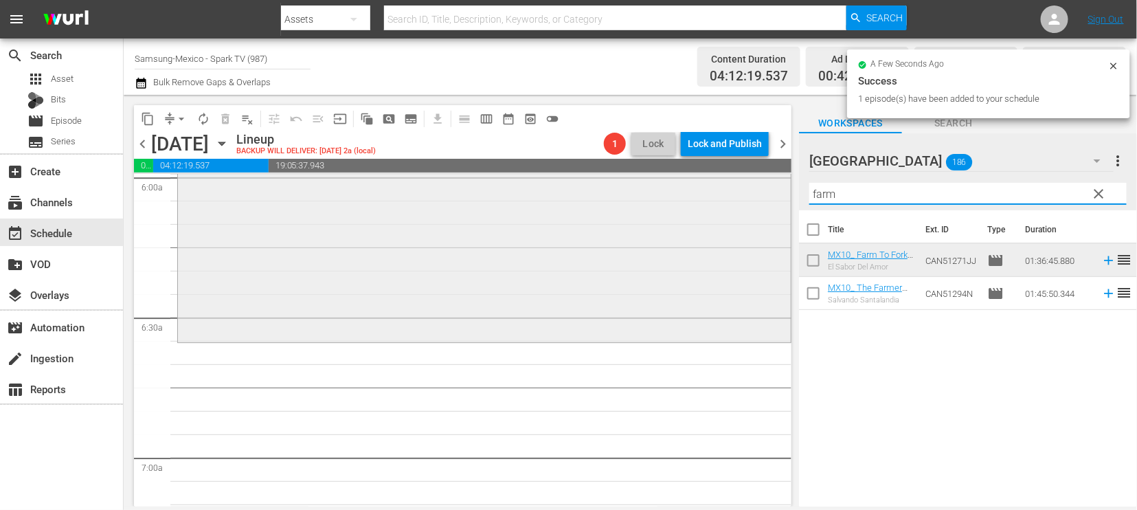
drag, startPoint x: 852, startPoint y: 194, endPoint x: 584, endPoint y: 211, distance: 268.3
click at [596, 207] on div "content_copy compress arrow_drop_down autorenew_outlined delete_forever_outline…" at bounding box center [630, 300] width 1013 height 411
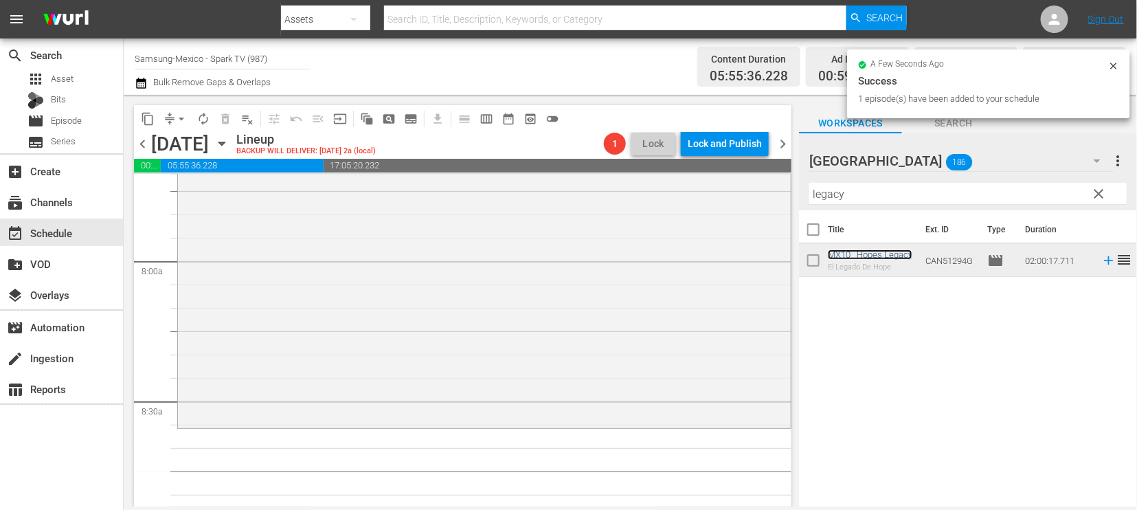
scroll to position [2213, 0]
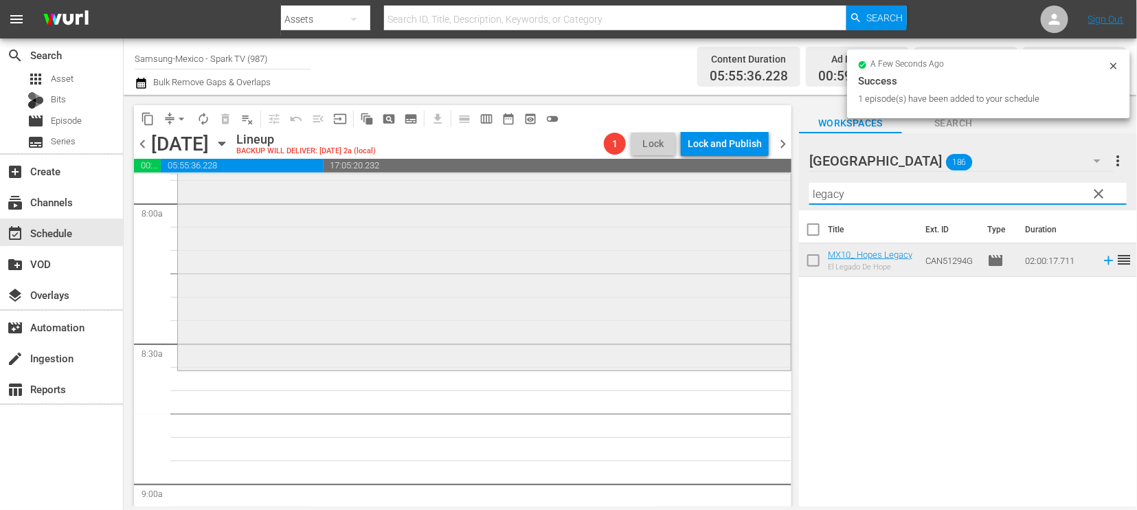
drag, startPoint x: 867, startPoint y: 190, endPoint x: 524, endPoint y: 192, distance: 342.7
click at [525, 191] on div "content_copy compress arrow_drop_down autorenew_outlined delete_forever_outline…" at bounding box center [630, 300] width 1013 height 411
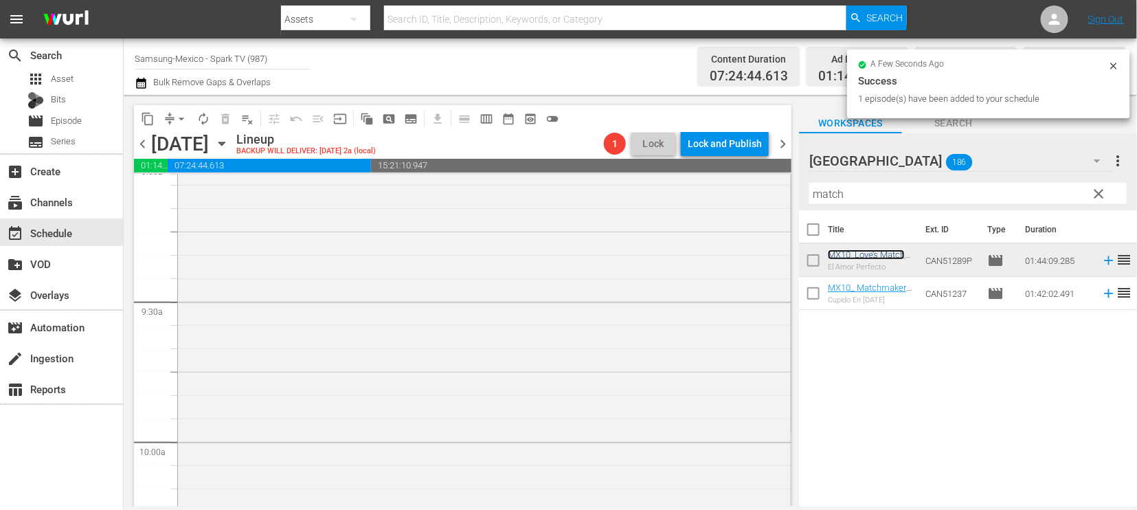
scroll to position [2670, 0]
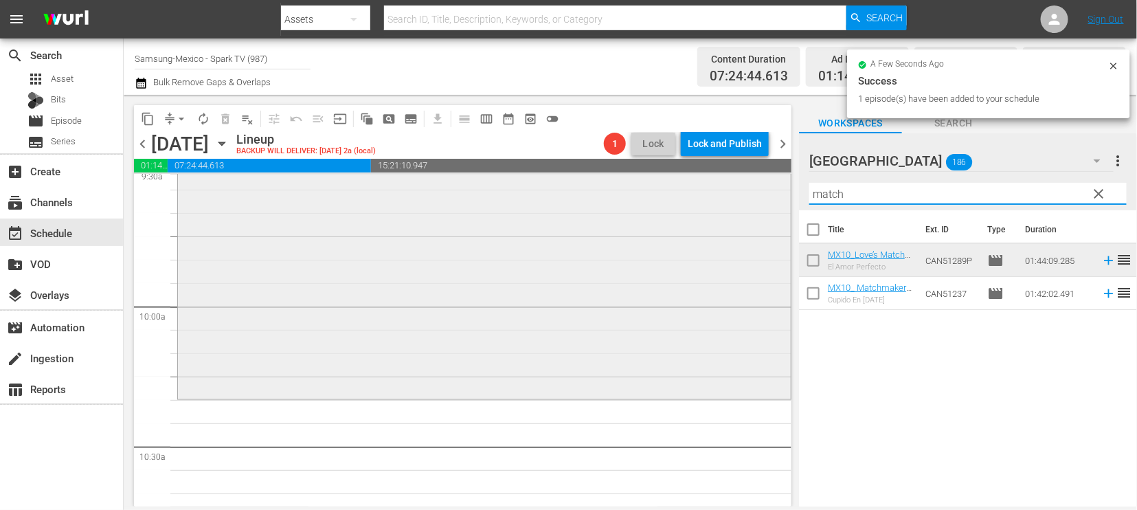
drag, startPoint x: 867, startPoint y: 194, endPoint x: 606, endPoint y: 192, distance: 261.0
click at [620, 193] on div "content_copy compress arrow_drop_down autorenew_outlined delete_forever_outline…" at bounding box center [630, 300] width 1013 height 411
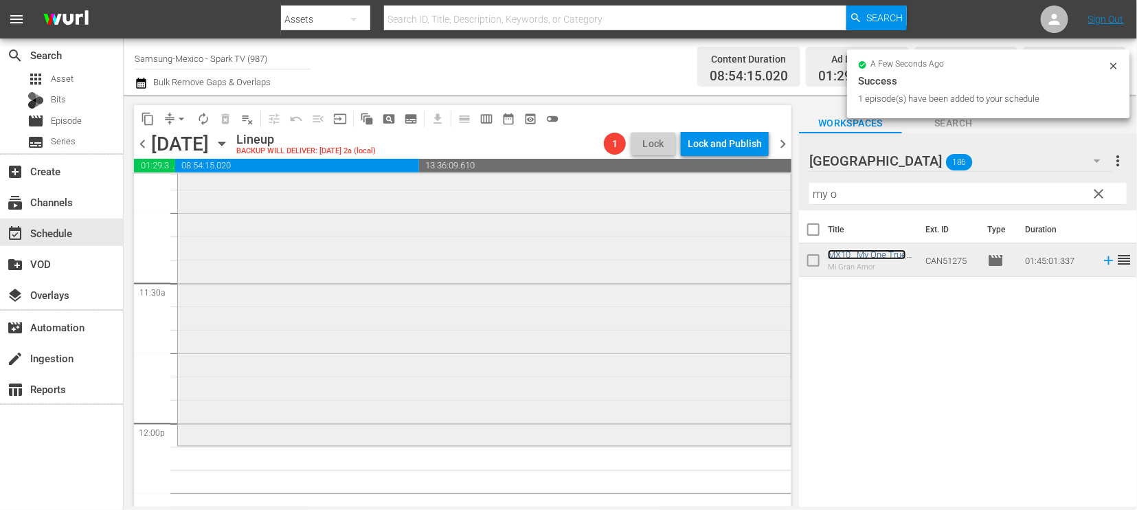
scroll to position [3128, 0]
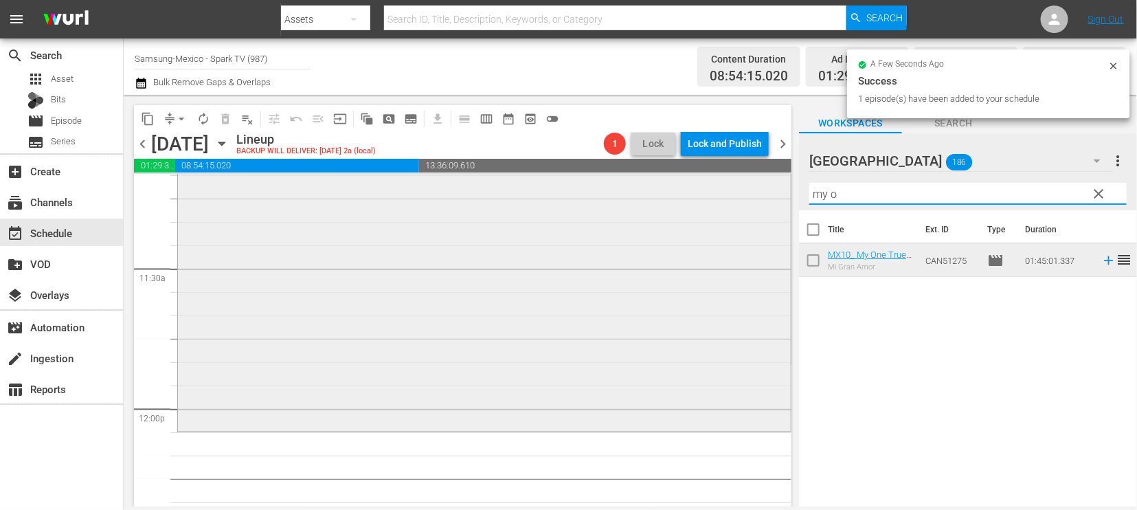
drag, startPoint x: 890, startPoint y: 197, endPoint x: 563, endPoint y: 196, distance: 326.9
click at [573, 197] on div "content_copy compress arrow_drop_down autorenew_outlined delete_forever_outline…" at bounding box center [630, 300] width 1013 height 411
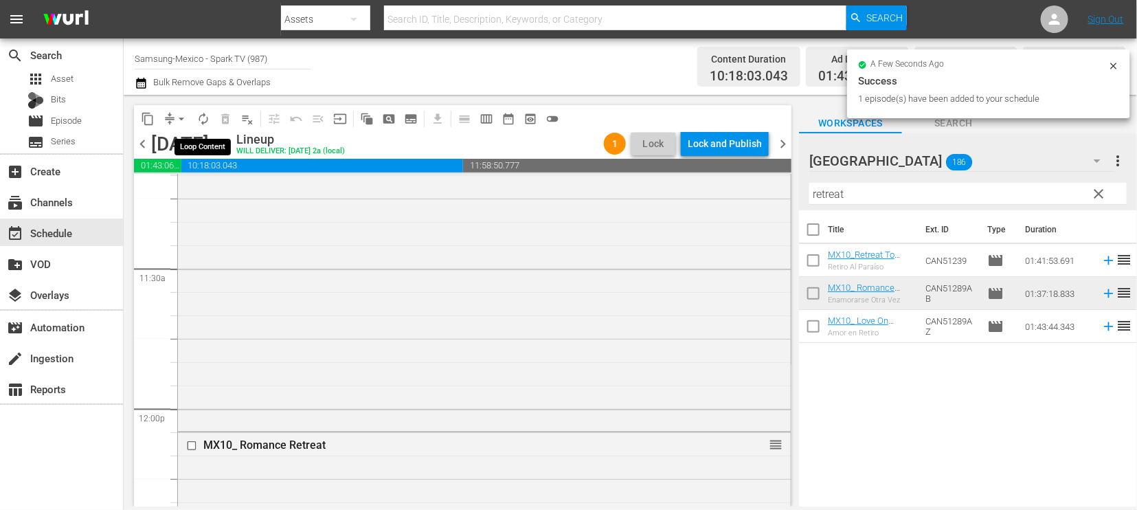
click at [203, 117] on span "autorenew_outlined" at bounding box center [203, 119] width 14 height 14
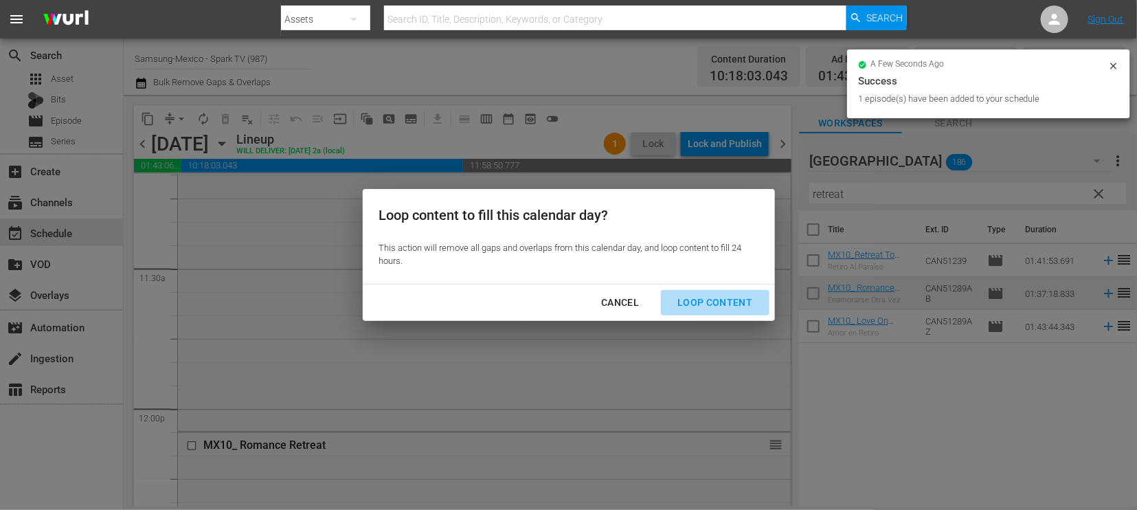
click at [718, 299] on div "Loop Content" at bounding box center [714, 302] width 97 height 17
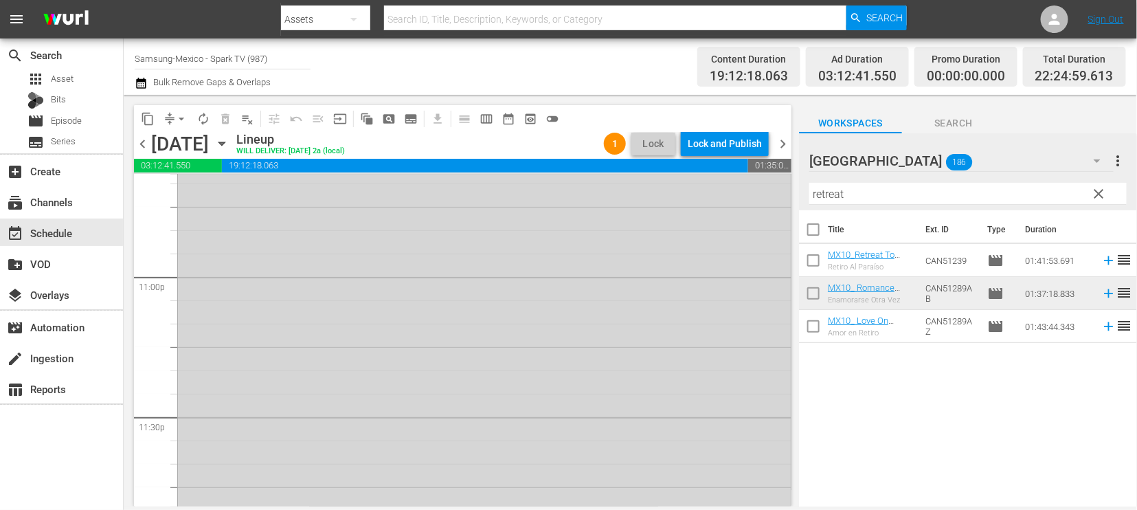
scroll to position [6421, 0]
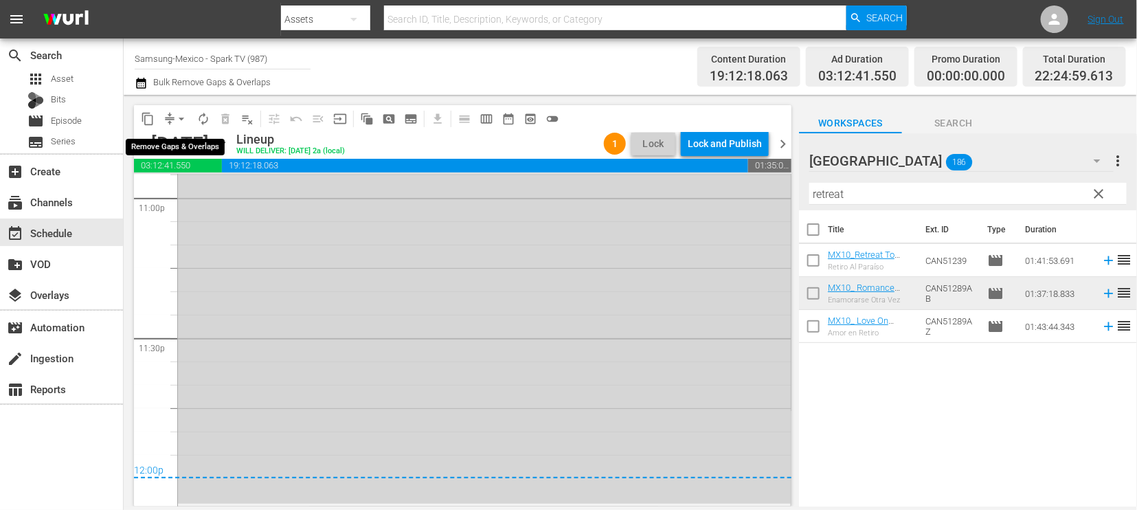
click at [177, 119] on span "arrow_drop_down" at bounding box center [181, 119] width 14 height 14
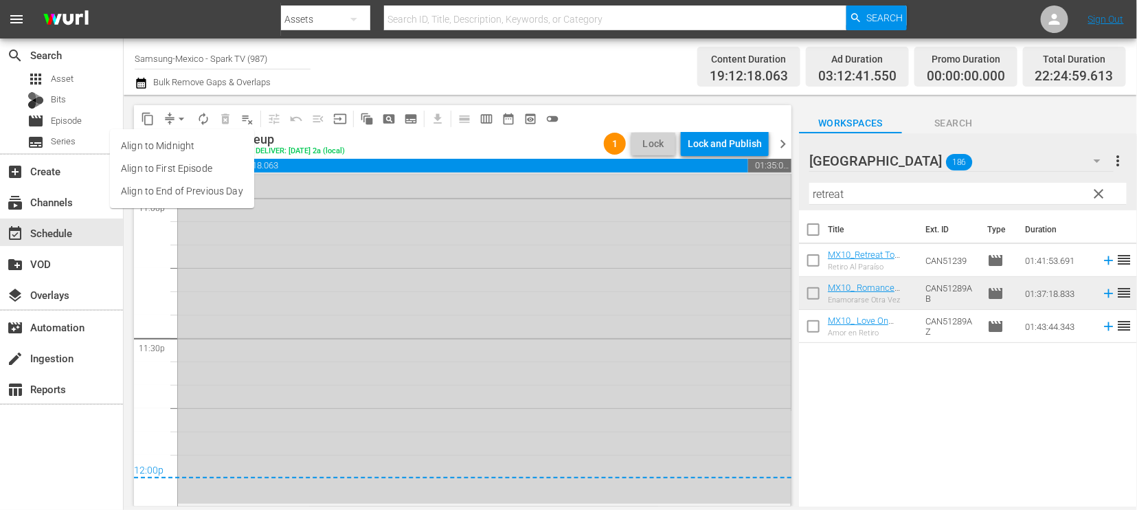
click at [202, 192] on li "Align to End of Previous Day" at bounding box center [182, 191] width 144 height 23
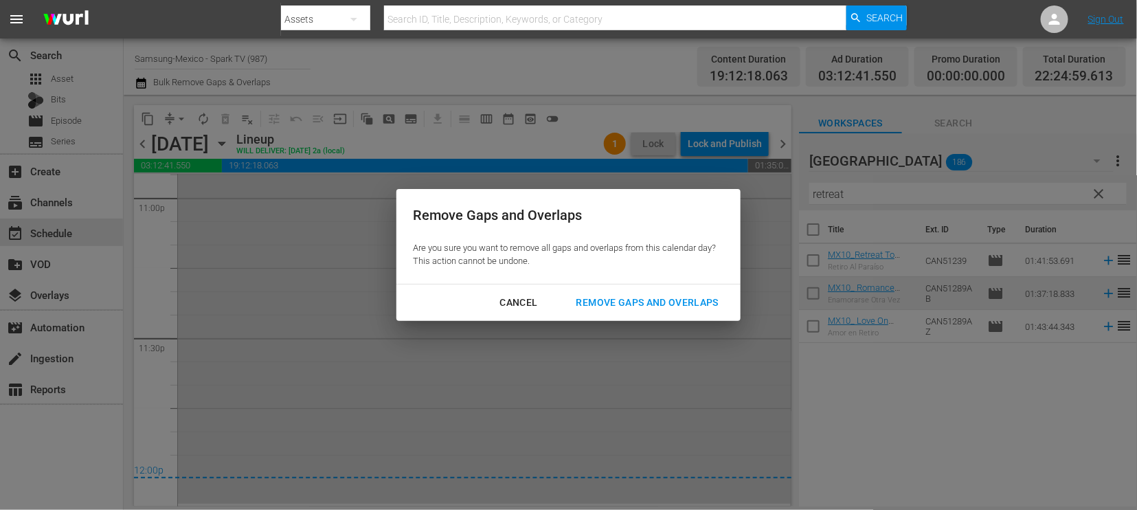
click at [681, 299] on div "Remove Gaps and Overlaps" at bounding box center [647, 302] width 164 height 17
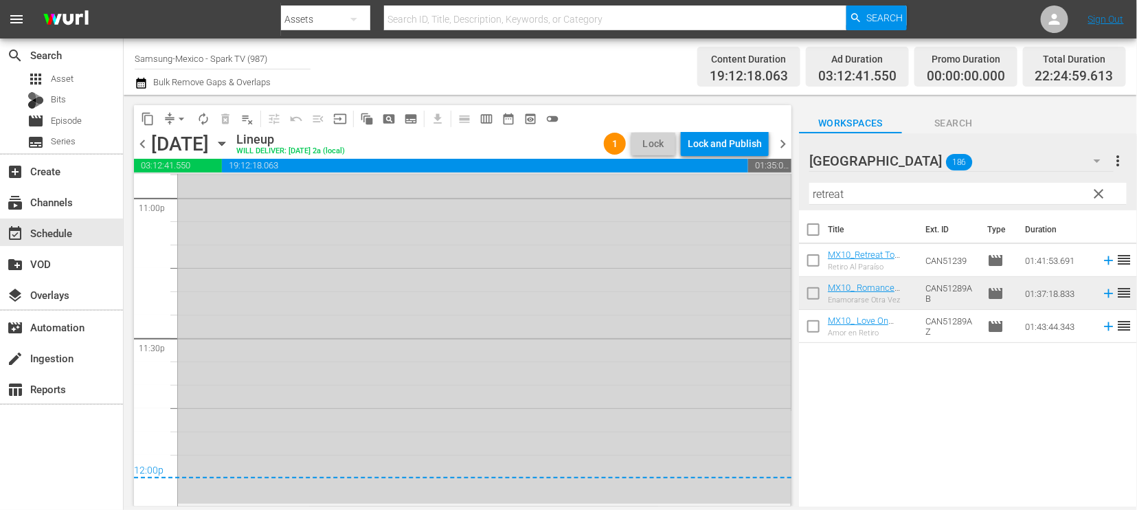
click at [725, 141] on div "Lock and Publish" at bounding box center [724, 143] width 74 height 25
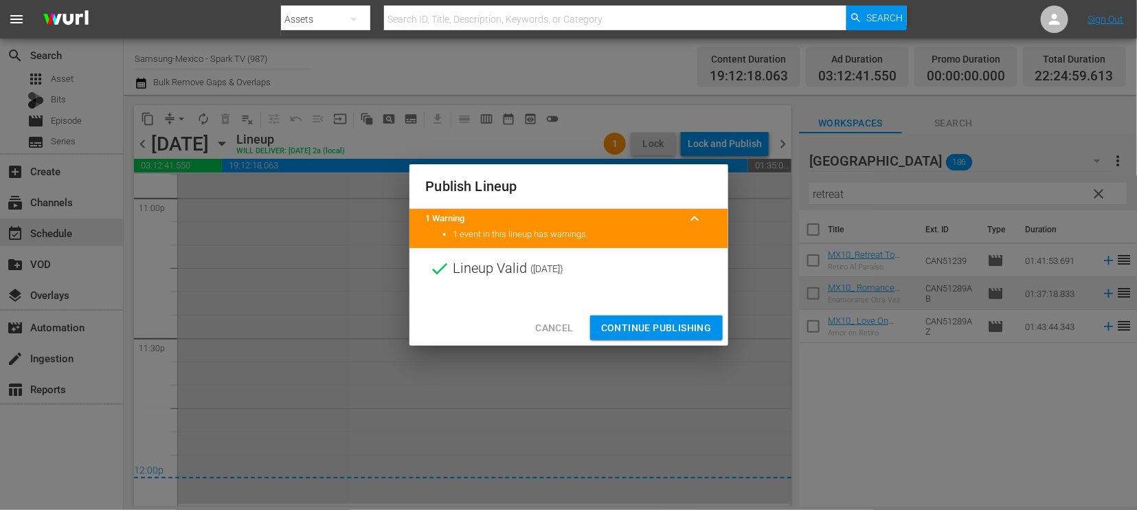
click at [663, 321] on span "Continue Publishing" at bounding box center [656, 327] width 111 height 17
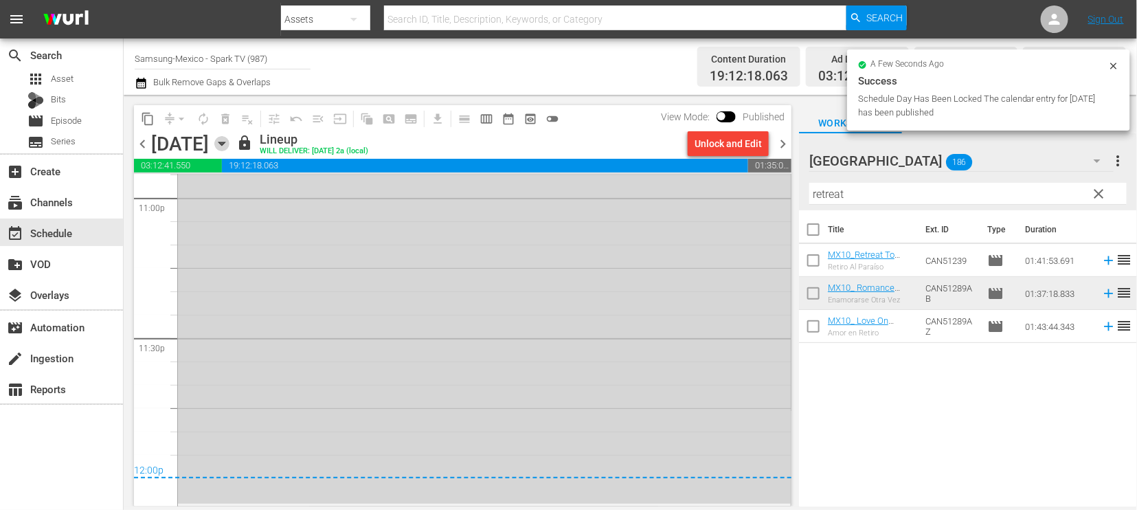
click at [225, 142] on icon "button" at bounding box center [221, 143] width 6 height 3
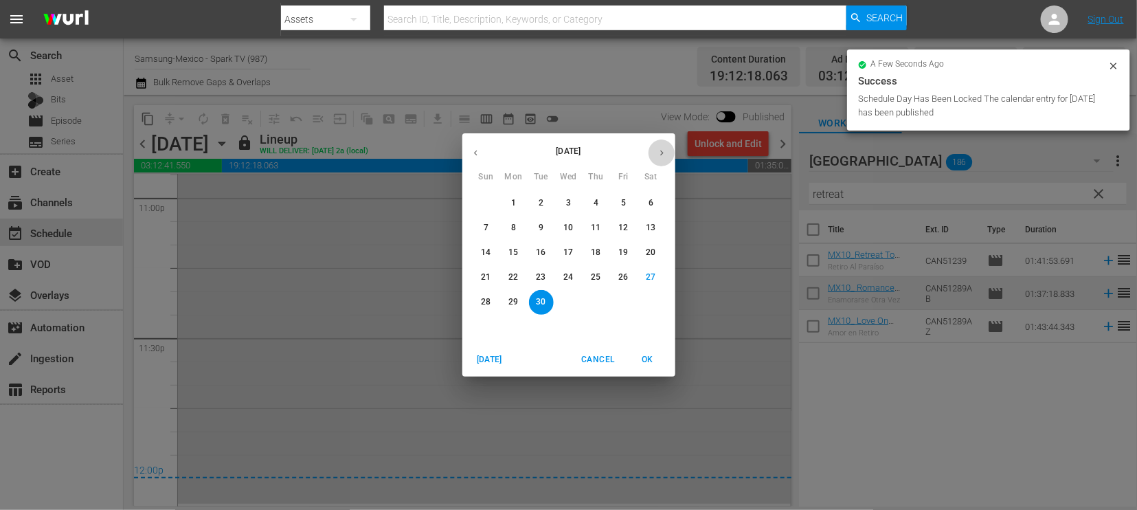
click at [658, 149] on icon "button" at bounding box center [662, 153] width 10 height 10
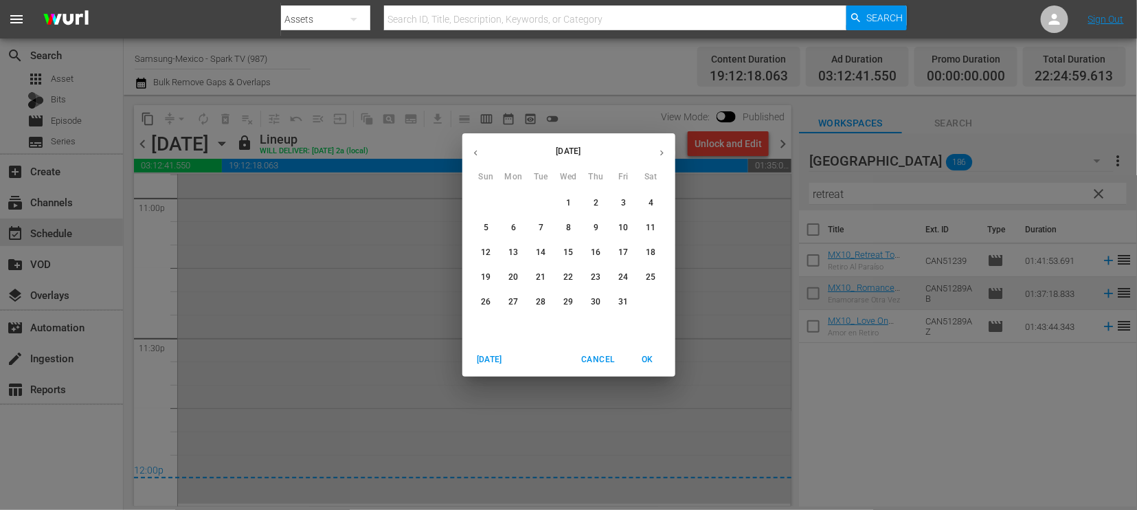
click at [572, 202] on span "1" at bounding box center [568, 203] width 25 height 12
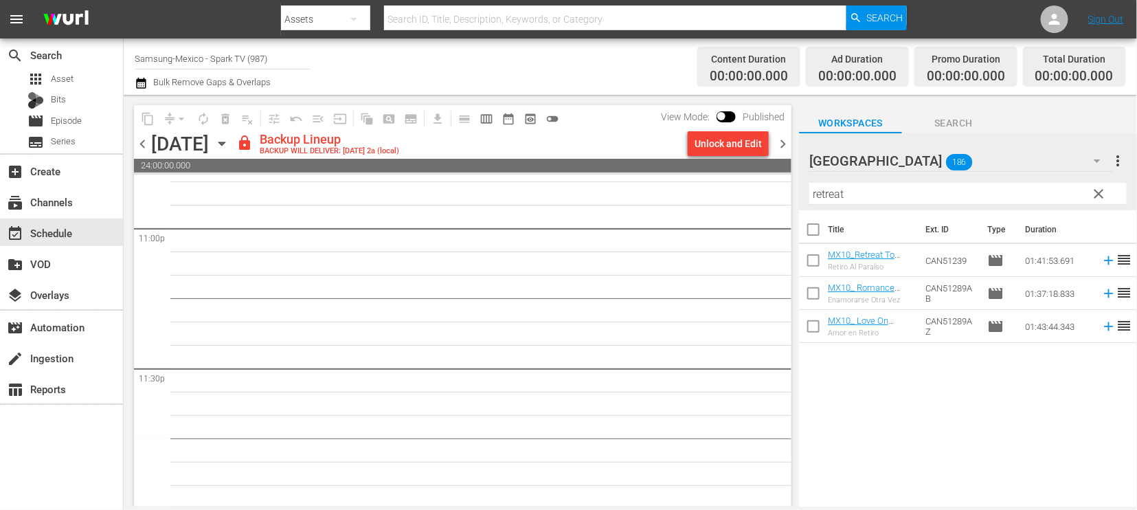
scroll to position [6392, 0]
click at [728, 144] on div "Unlock and Edit" at bounding box center [727, 143] width 67 height 25
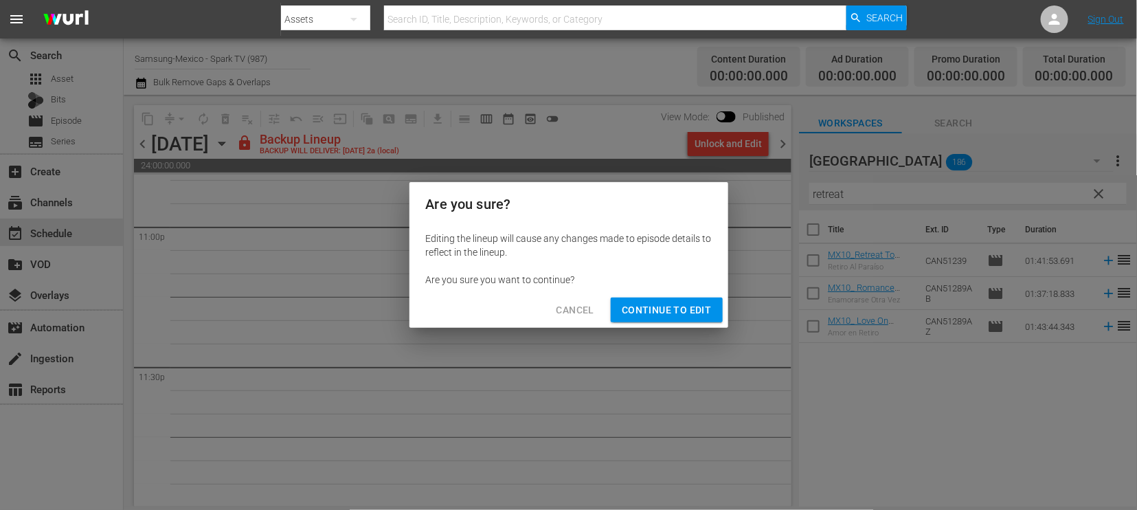
click at [676, 304] on span "Continue to Edit" at bounding box center [666, 309] width 89 height 17
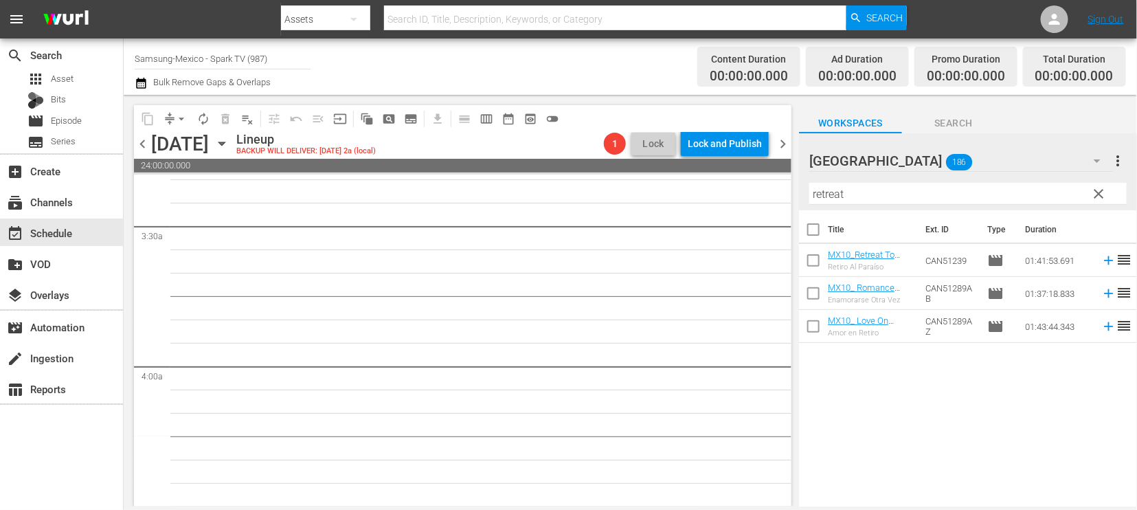
scroll to position [0, 0]
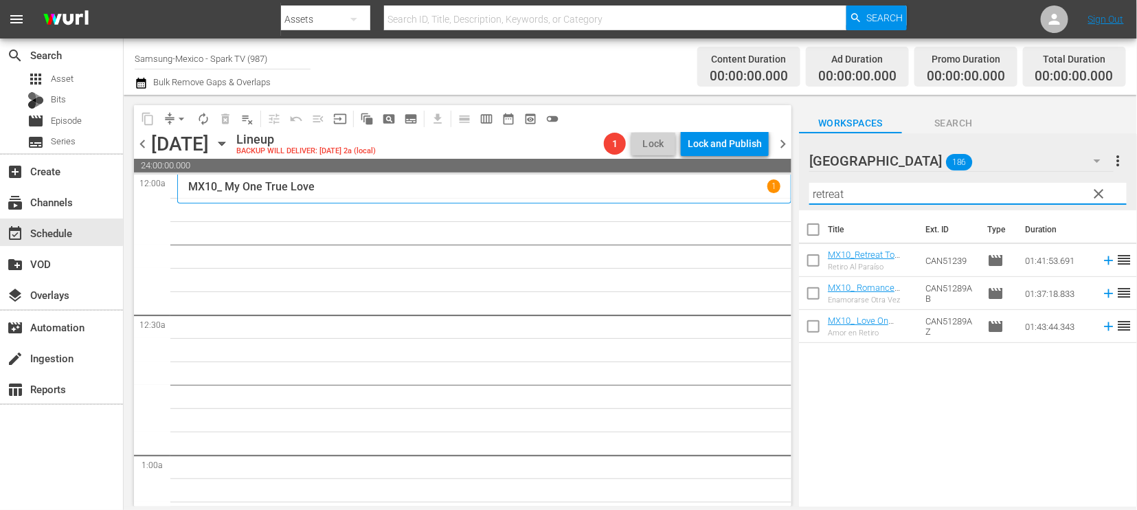
drag, startPoint x: 857, startPoint y: 193, endPoint x: 687, endPoint y: 188, distance: 170.4
click at [687, 188] on div "content_copy compress arrow_drop_down autorenew_outlined delete_forever_outline…" at bounding box center [630, 300] width 1013 height 411
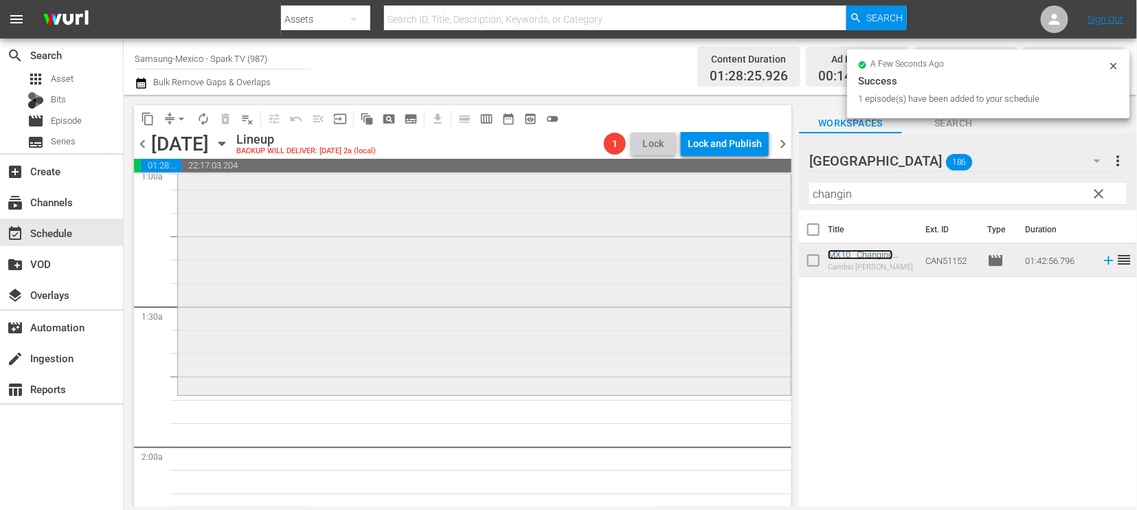
scroll to position [381, 0]
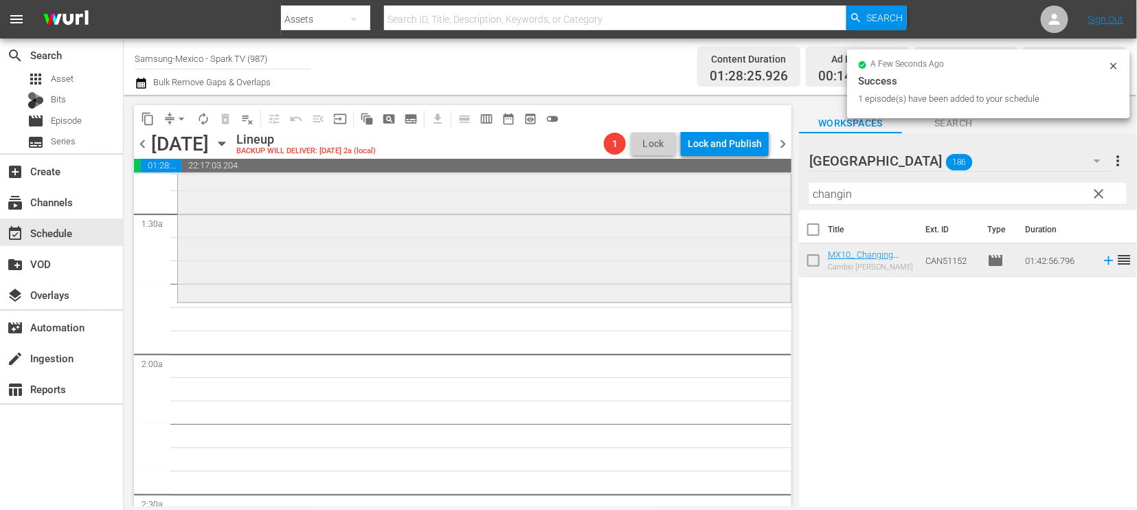
click at [672, 190] on div "content_copy compress arrow_drop_down autorenew_outlined delete_forever_outline…" at bounding box center [630, 300] width 1013 height 411
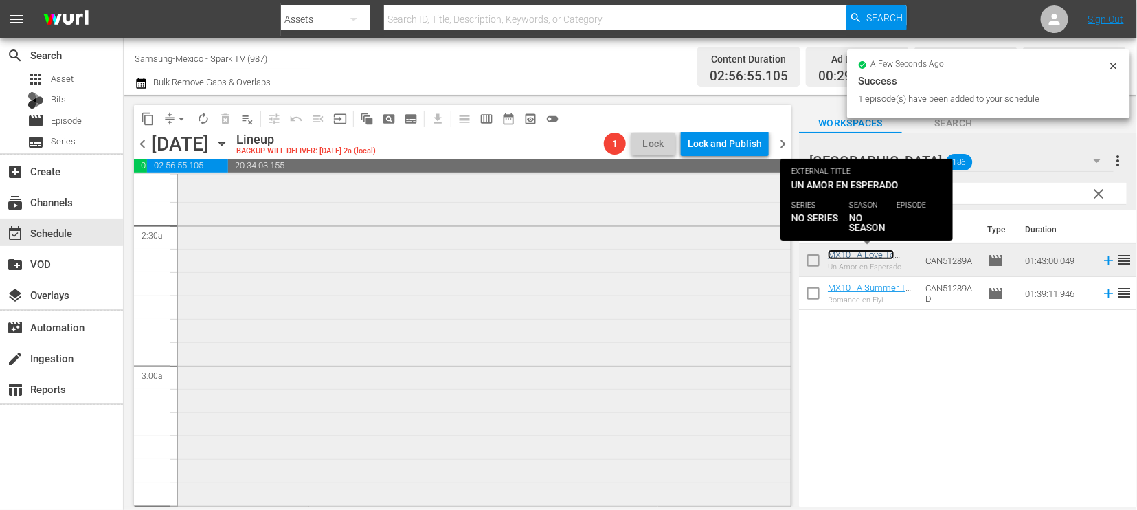
scroll to position [763, 0]
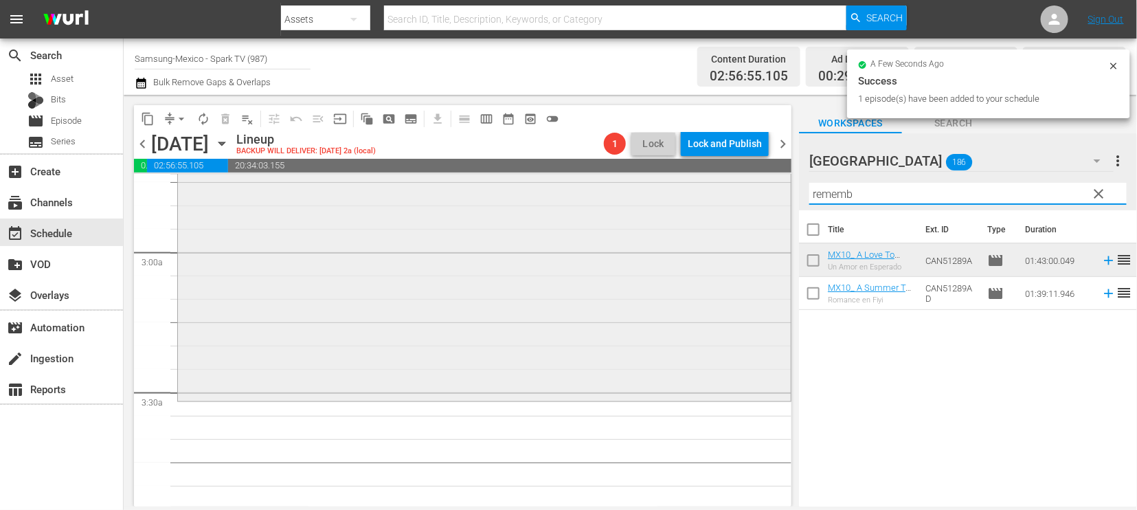
drag, startPoint x: 874, startPoint y: 196, endPoint x: 641, endPoint y: 196, distance: 232.8
click at [644, 196] on div "content_copy compress arrow_drop_down autorenew_outlined delete_forever_outline…" at bounding box center [630, 300] width 1013 height 411
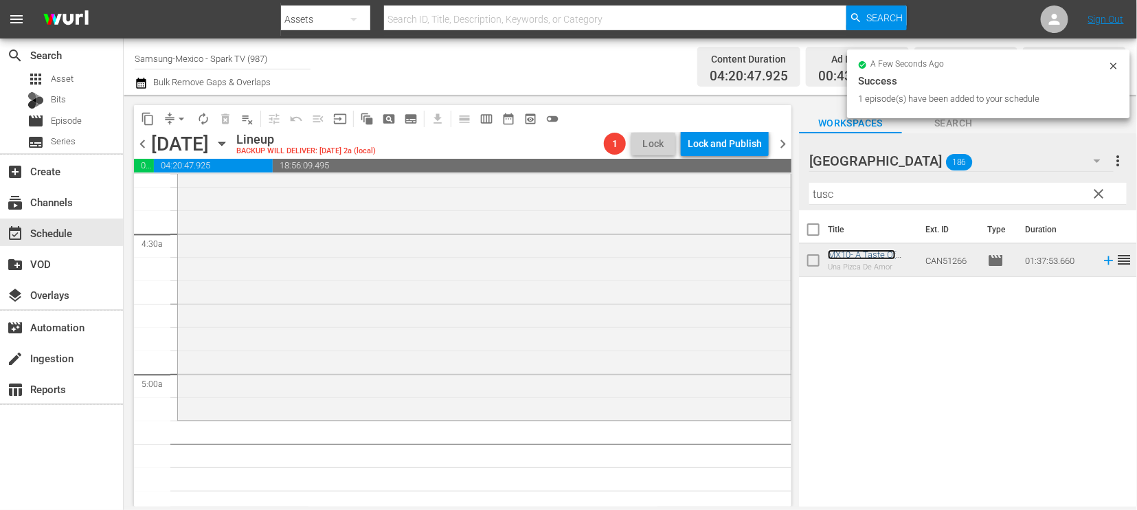
scroll to position [1220, 0]
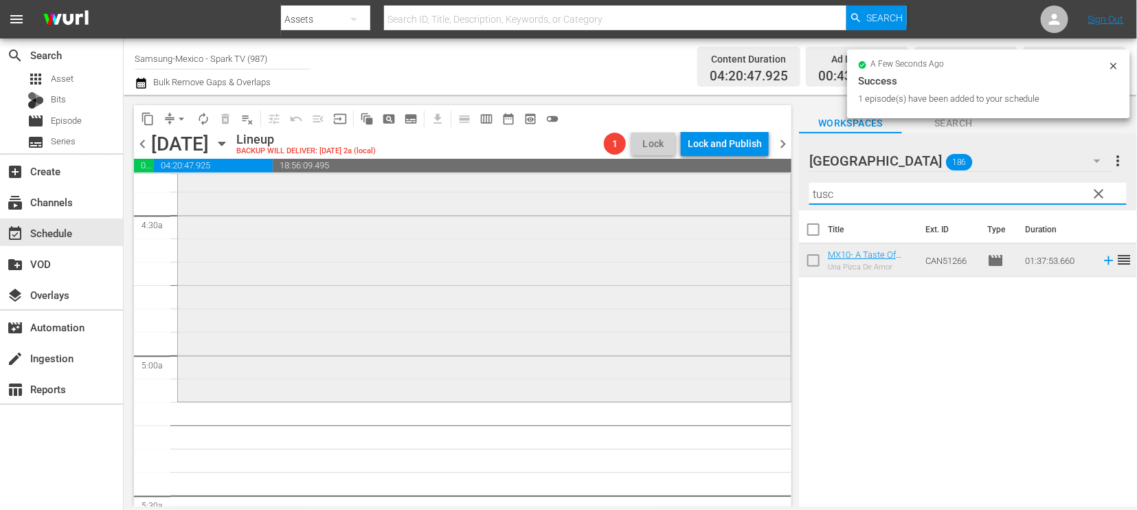
drag, startPoint x: 903, startPoint y: 196, endPoint x: 588, endPoint y: 198, distance: 315.2
click at [594, 198] on div "content_copy compress arrow_drop_down autorenew_outlined delete_forever_outline…" at bounding box center [630, 300] width 1013 height 411
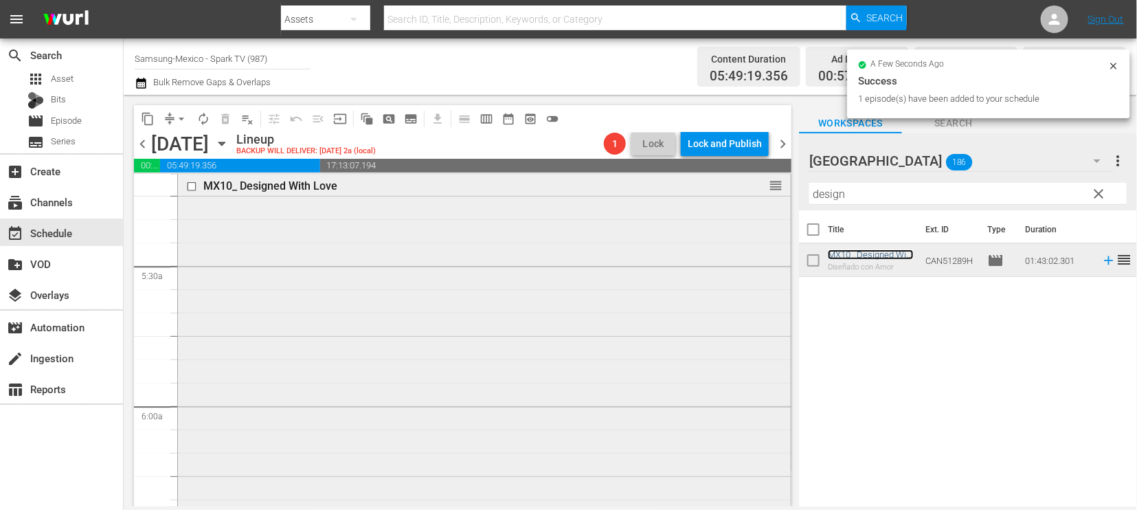
scroll to position [1678, 0]
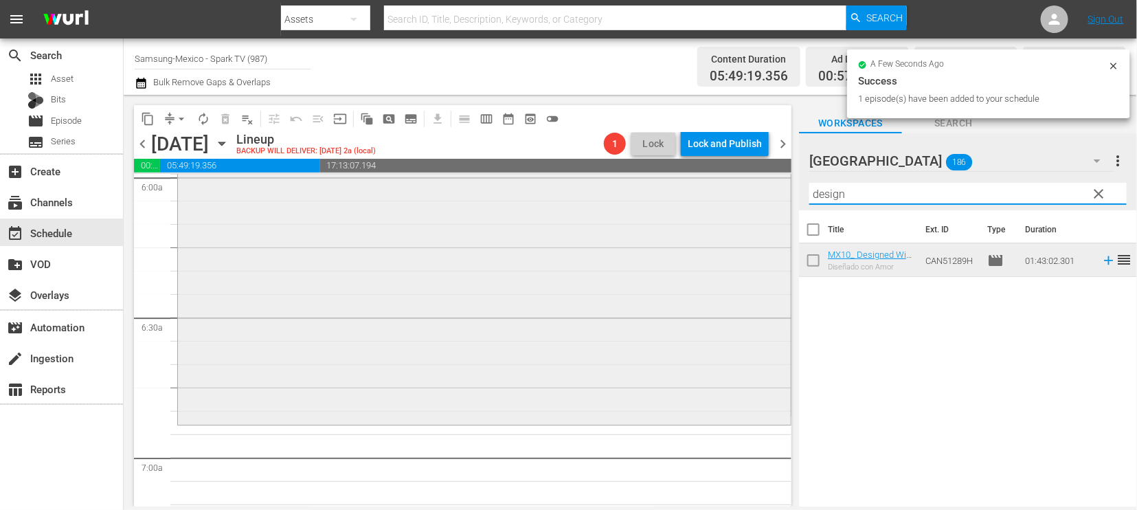
drag, startPoint x: 870, startPoint y: 192, endPoint x: 593, endPoint y: 187, distance: 276.8
click at [595, 187] on div "content_copy compress arrow_drop_down autorenew_outlined delete_forever_outline…" at bounding box center [630, 300] width 1013 height 411
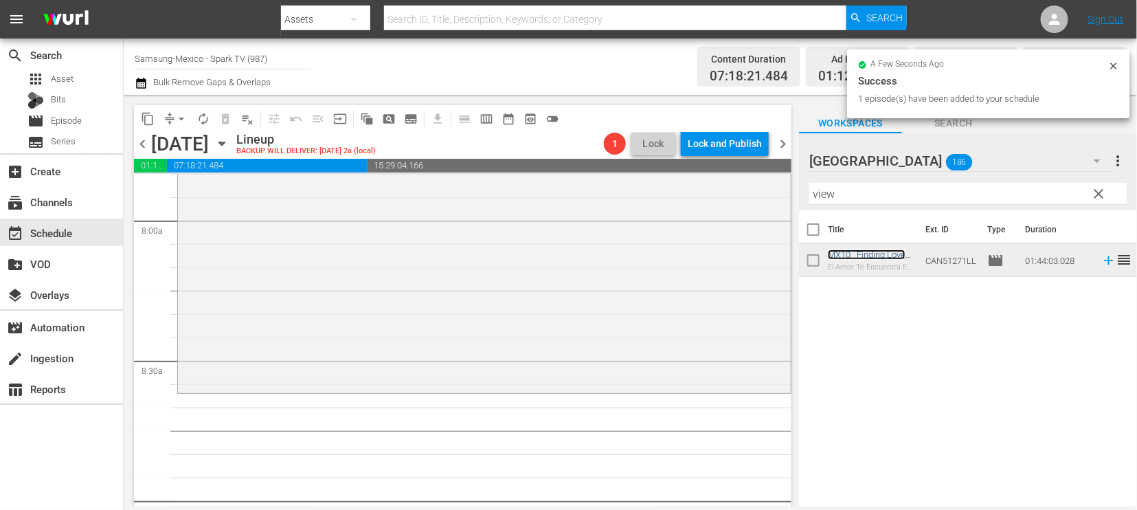
scroll to position [2213, 0]
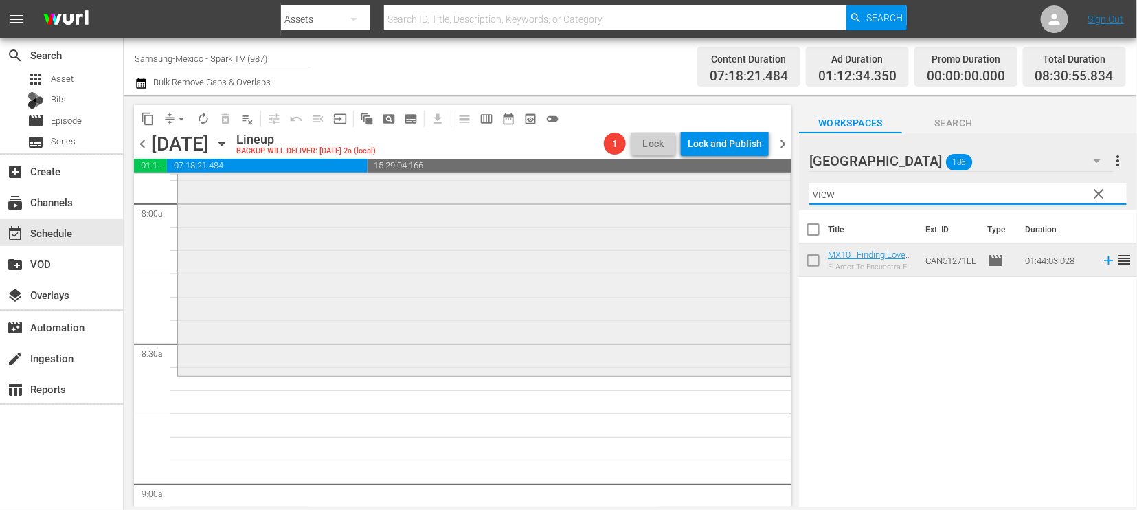
drag, startPoint x: 866, startPoint y: 194, endPoint x: 607, endPoint y: 191, distance: 258.9
click at [628, 191] on div "content_copy compress arrow_drop_down autorenew_outlined delete_forever_outline…" at bounding box center [630, 300] width 1013 height 411
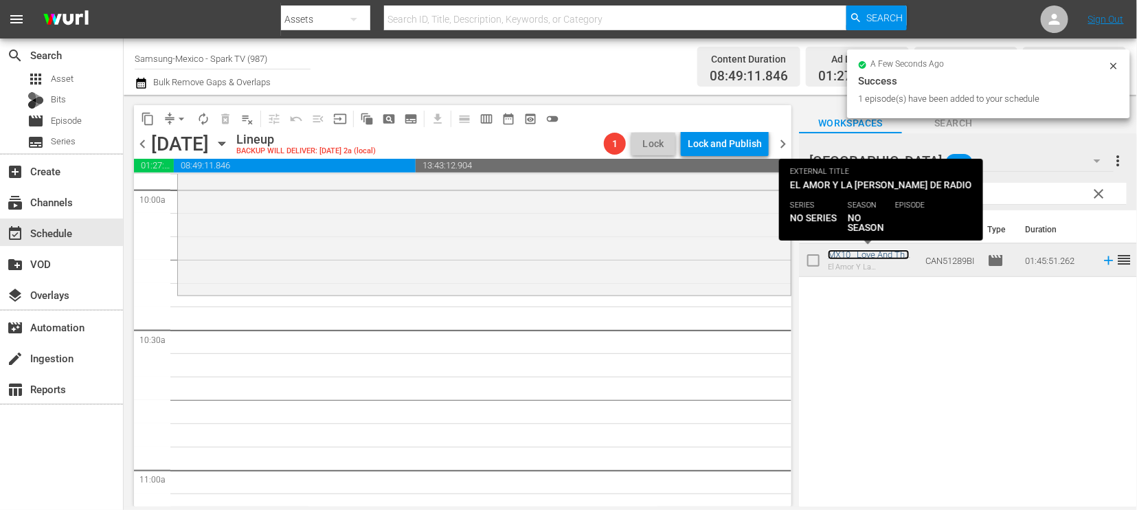
scroll to position [2823, 0]
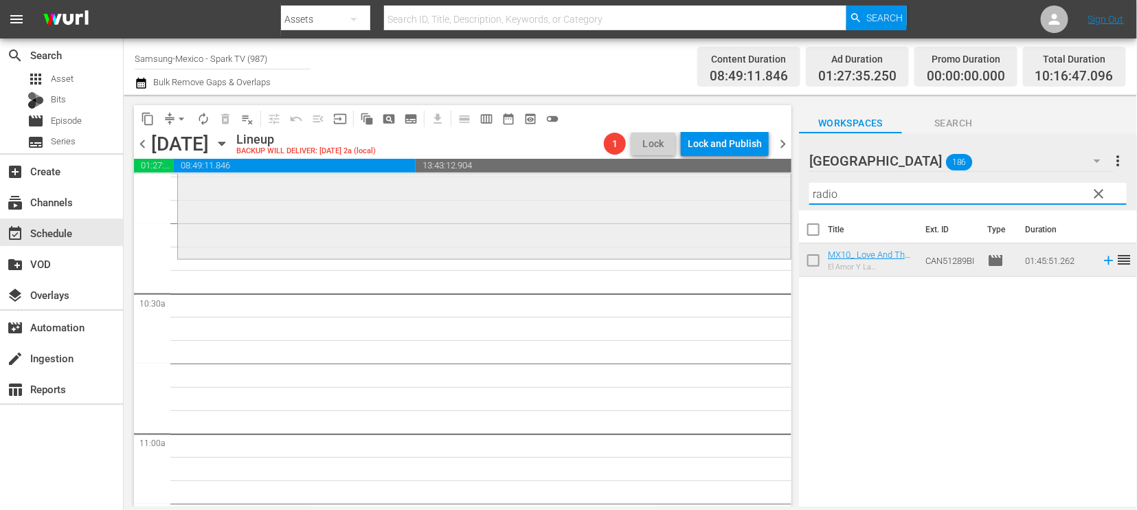
drag, startPoint x: 871, startPoint y: 192, endPoint x: 569, endPoint y: 220, distance: 303.5
click at [595, 214] on div "content_copy compress arrow_drop_down autorenew_outlined delete_forever_outline…" at bounding box center [630, 300] width 1013 height 411
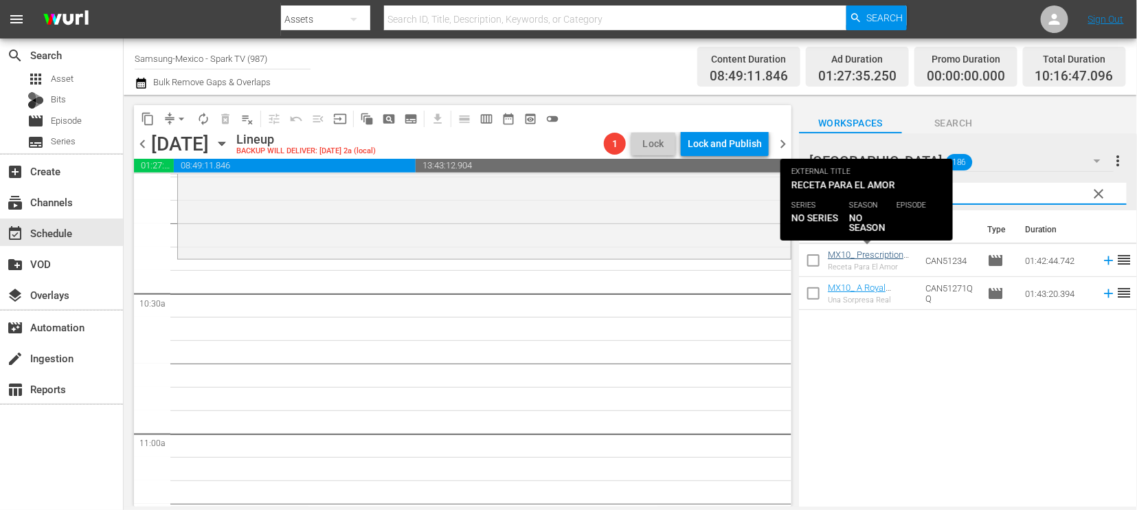
type input "pres"
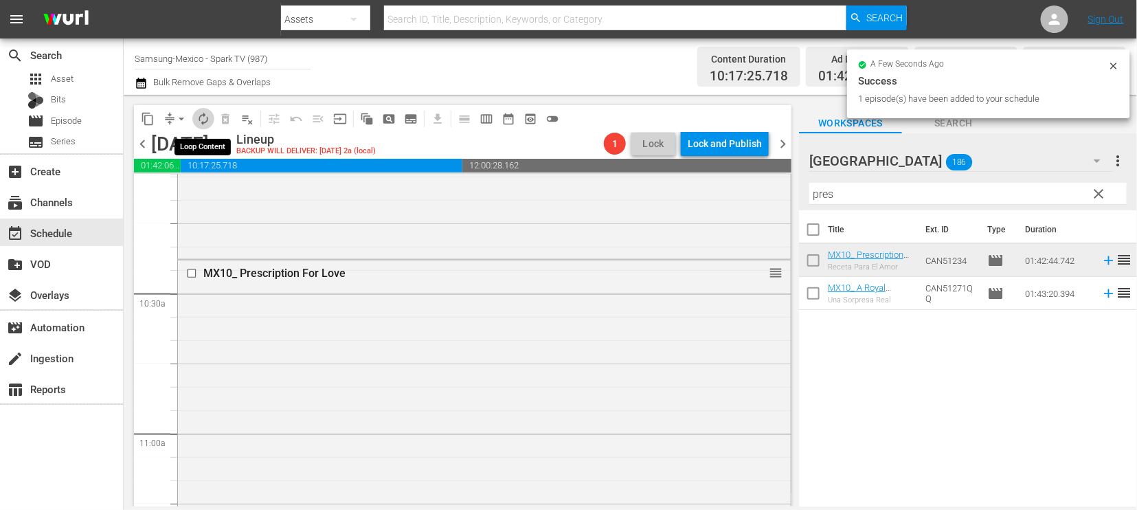
click at [202, 117] on span "autorenew_outlined" at bounding box center [203, 119] width 14 height 14
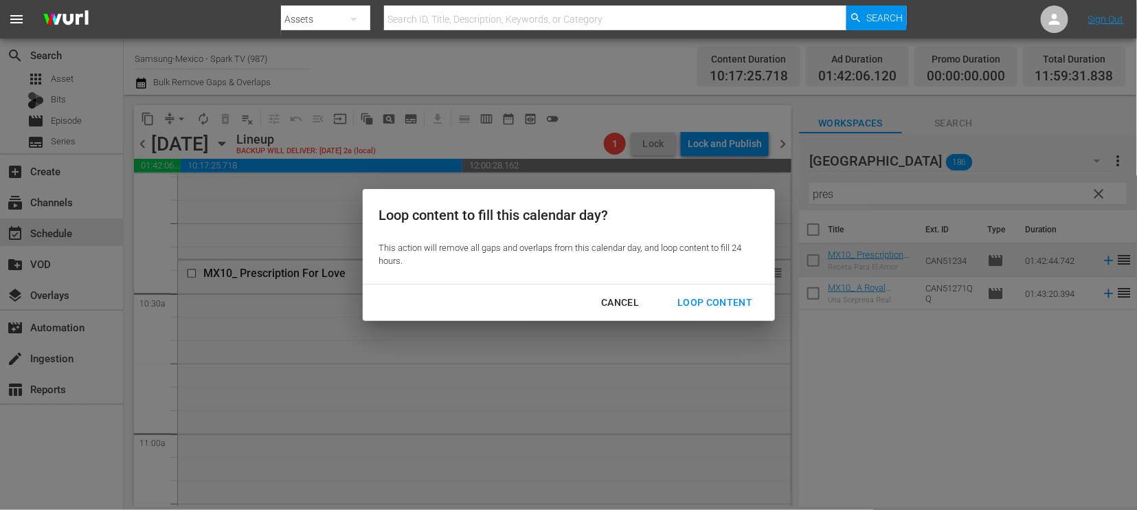
click at [728, 297] on div "Loop Content" at bounding box center [714, 302] width 97 height 17
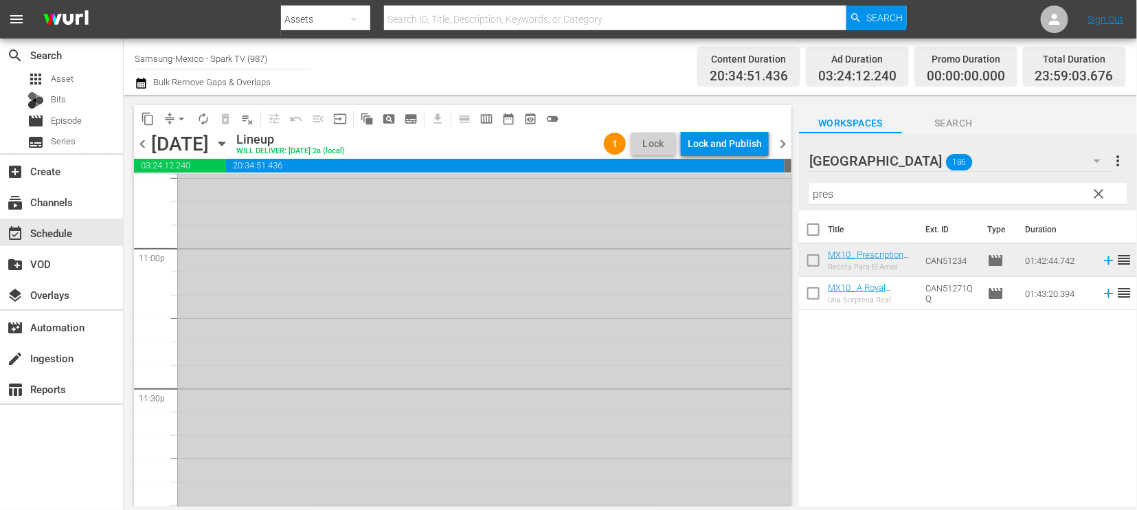
scroll to position [6417, 0]
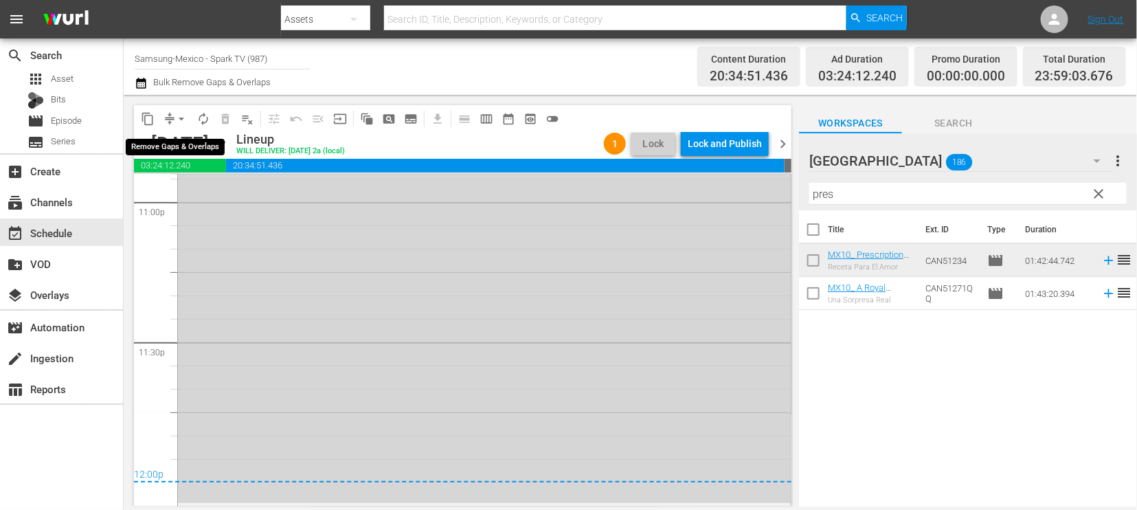
click at [179, 117] on span "arrow_drop_down" at bounding box center [181, 119] width 14 height 14
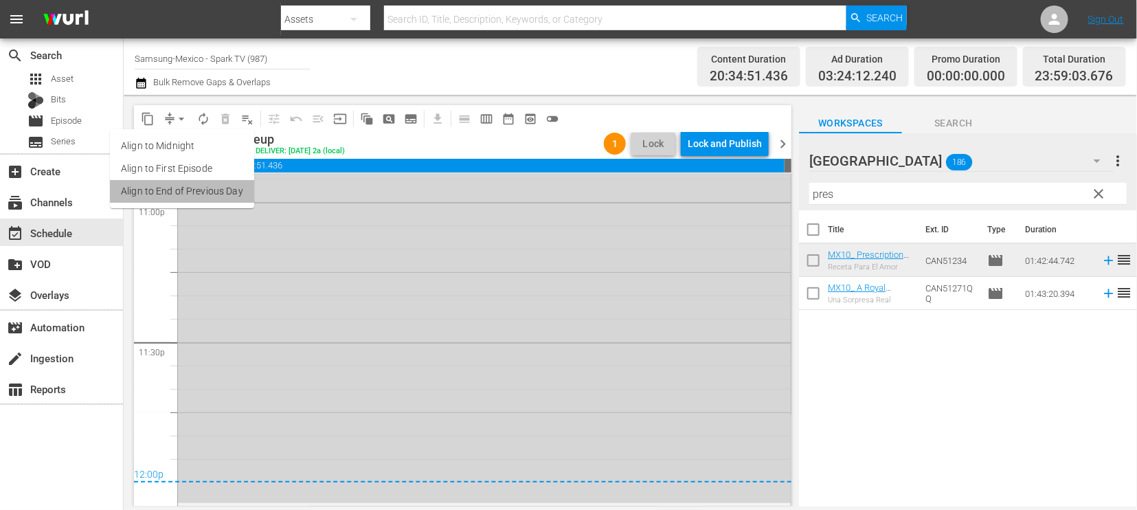
click at [191, 187] on li "Align to End of Previous Day" at bounding box center [182, 191] width 144 height 23
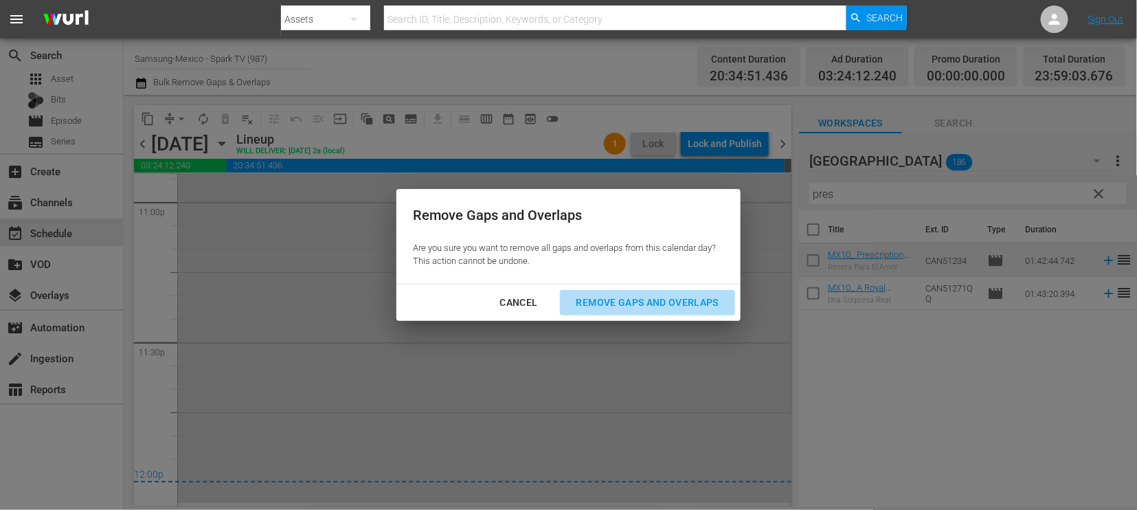
click at [648, 304] on div "Remove Gaps and Overlaps" at bounding box center [647, 302] width 164 height 17
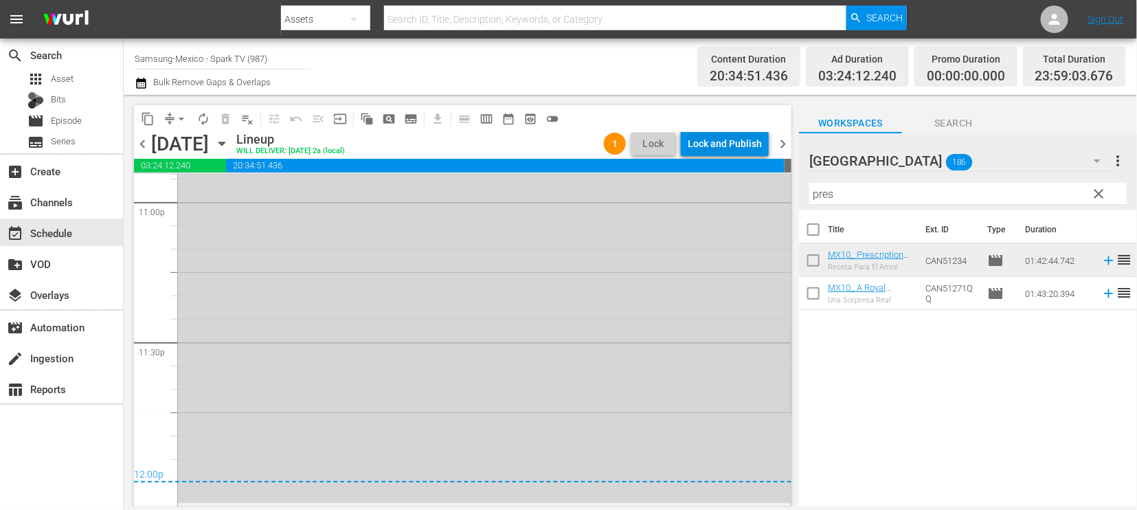
click at [721, 138] on div "Lock and Publish" at bounding box center [724, 143] width 74 height 25
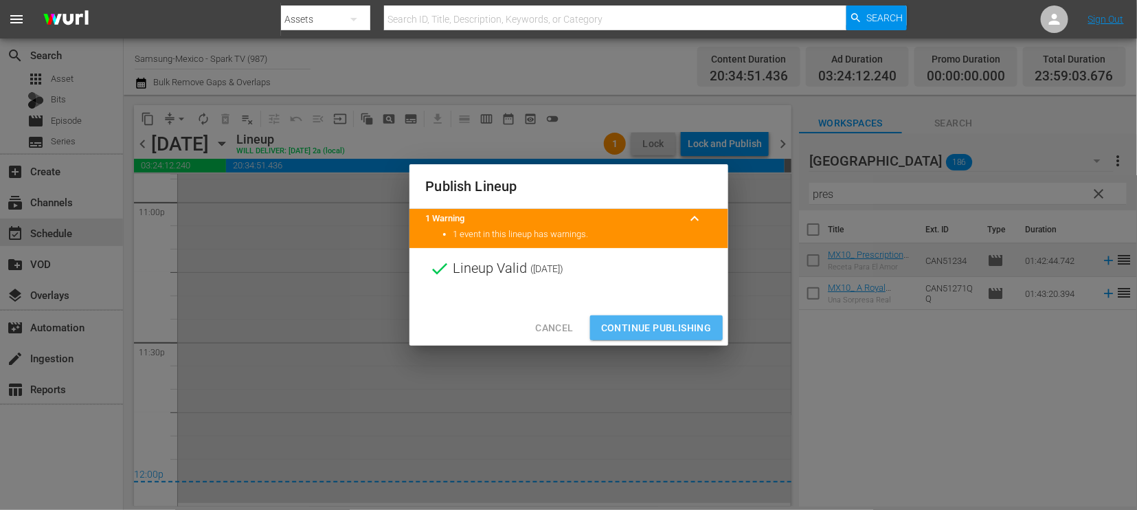
click at [681, 330] on span "Continue Publishing" at bounding box center [656, 327] width 111 height 17
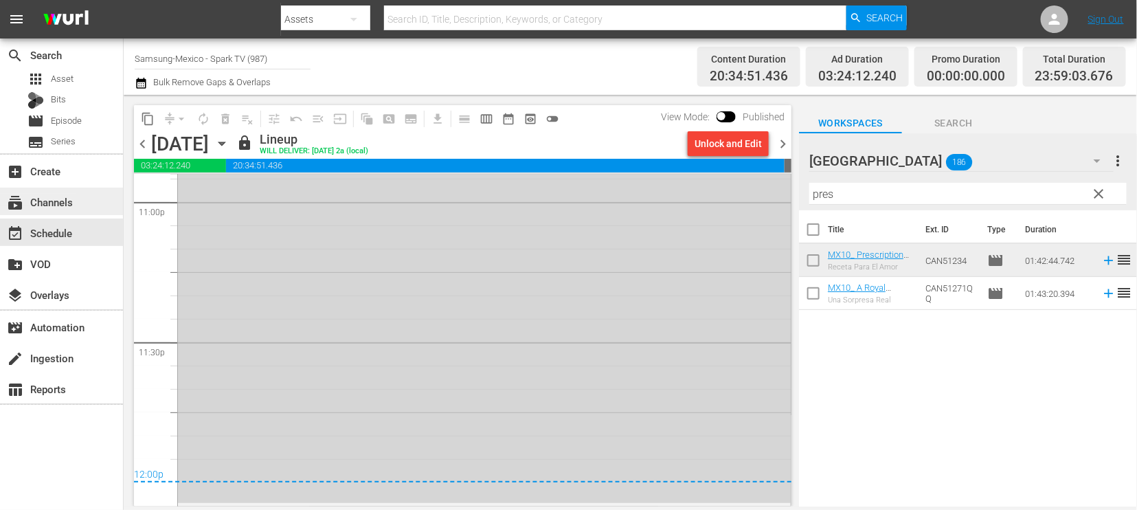
click at [60, 196] on div "subscriptions Channels" at bounding box center [38, 200] width 77 height 12
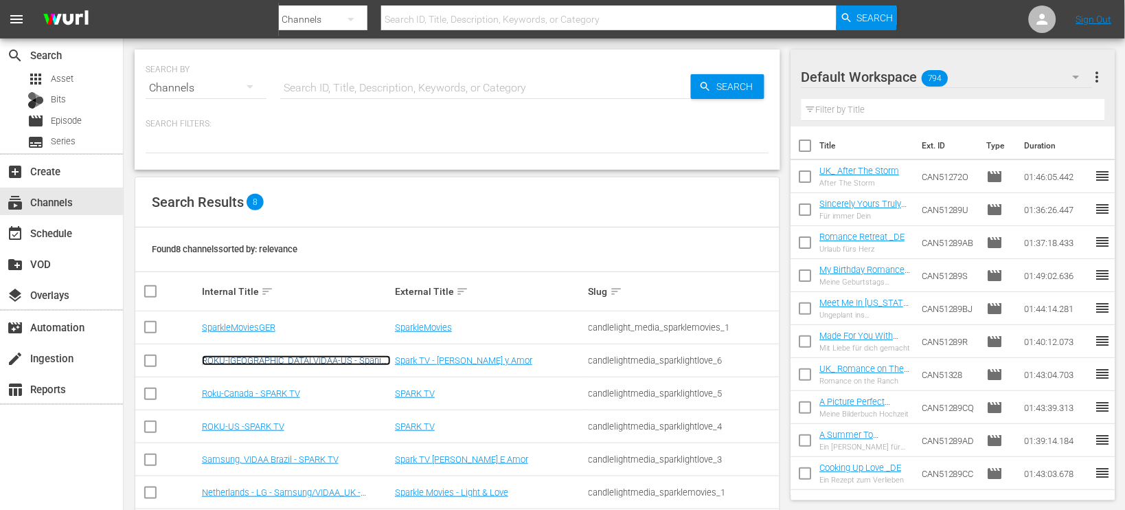
click at [289, 360] on link "ROKU-[GEOGRAPHIC_DATA],VIDAA-US - Spanish - Spark TV - [PERSON_NAME] y Amor" at bounding box center [296, 365] width 189 height 21
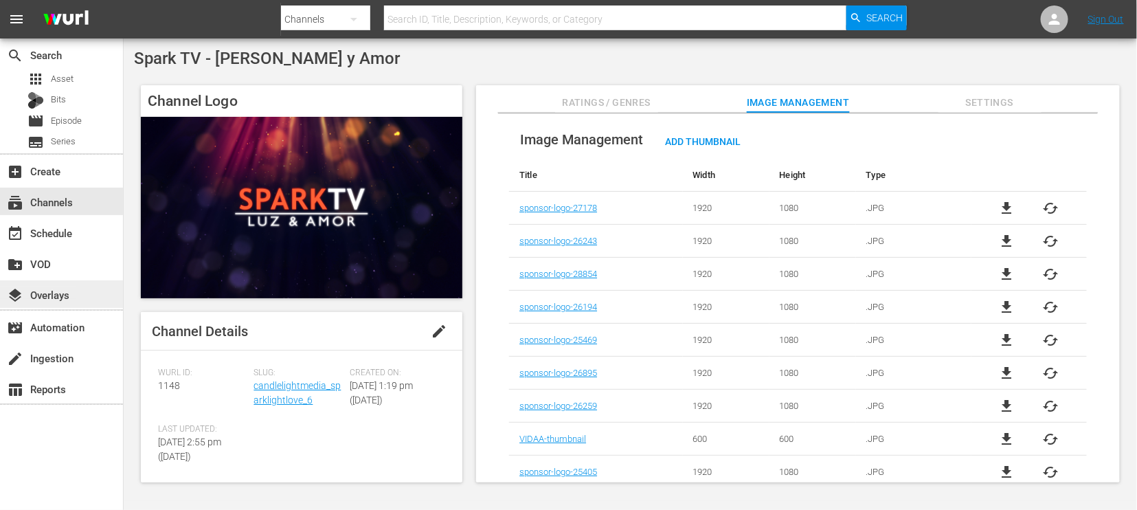
click at [52, 291] on div "layers Overlays" at bounding box center [38, 292] width 77 height 12
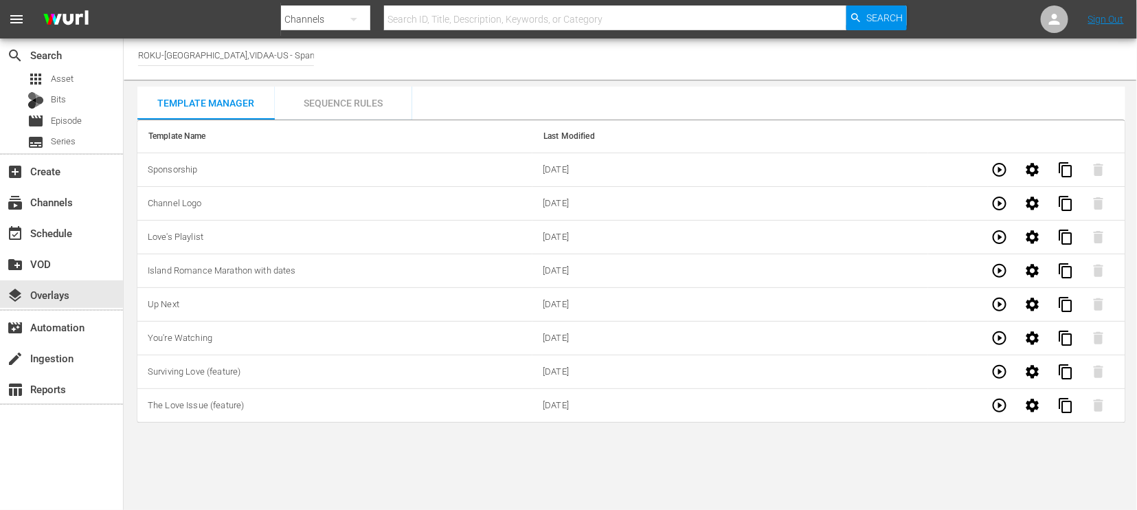
click at [348, 100] on div "Sequence Rules" at bounding box center [343, 103] width 137 height 33
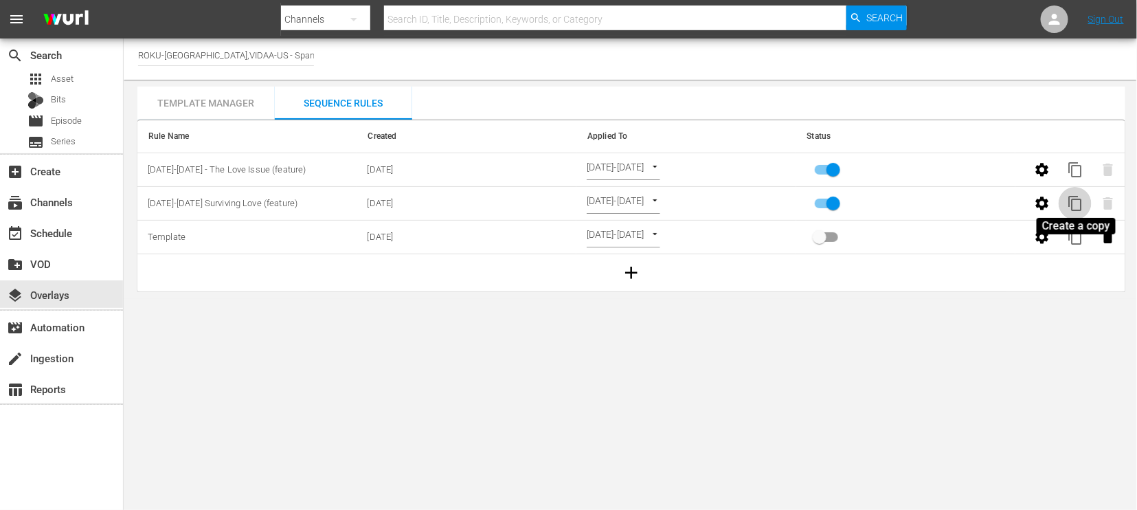
click at [1078, 202] on span "content_copy" at bounding box center [1075, 203] width 16 height 16
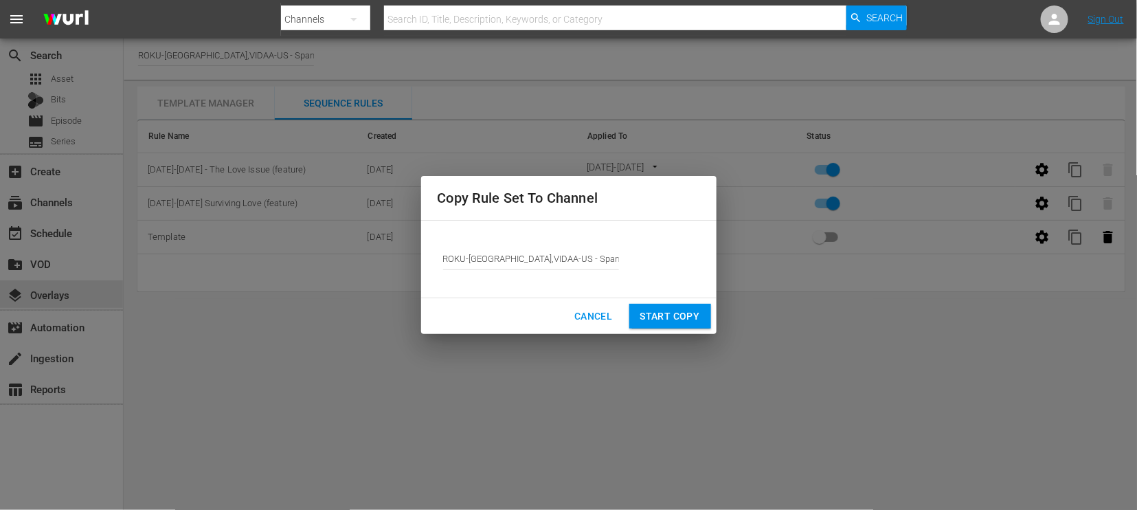
click at [676, 316] on span "Start Copy" at bounding box center [670, 316] width 60 height 17
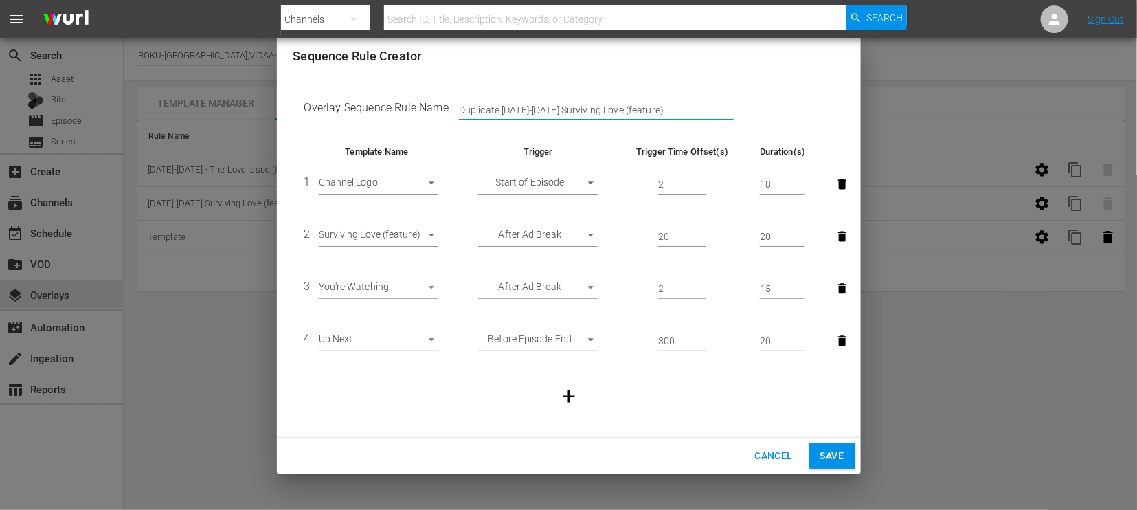
drag, startPoint x: 658, startPoint y: 110, endPoint x: 358, endPoint y: 107, distance: 300.1
click at [358, 107] on td "Overlay Sequence Rule Name Duplicate [DATE]-[DATE] Surviving Love (feature)" at bounding box center [568, 110] width 551 height 43
type input "[DATE]-[DATE] Retreat to Paradise (need to add picture)"
click at [843, 237] on icon "button" at bounding box center [843, 236] width 8 height 10
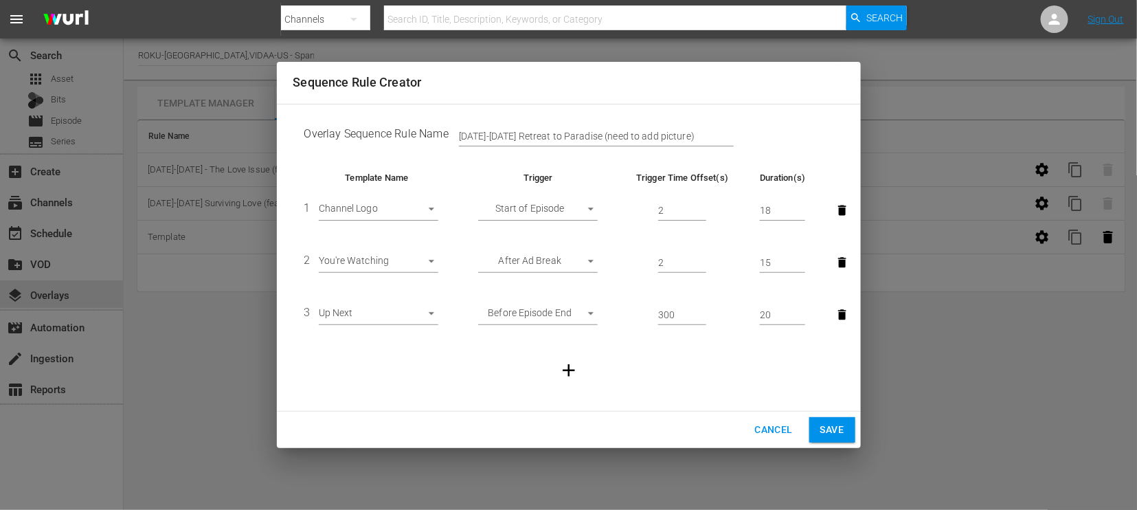
click at [834, 427] on span "Save" at bounding box center [832, 429] width 24 height 17
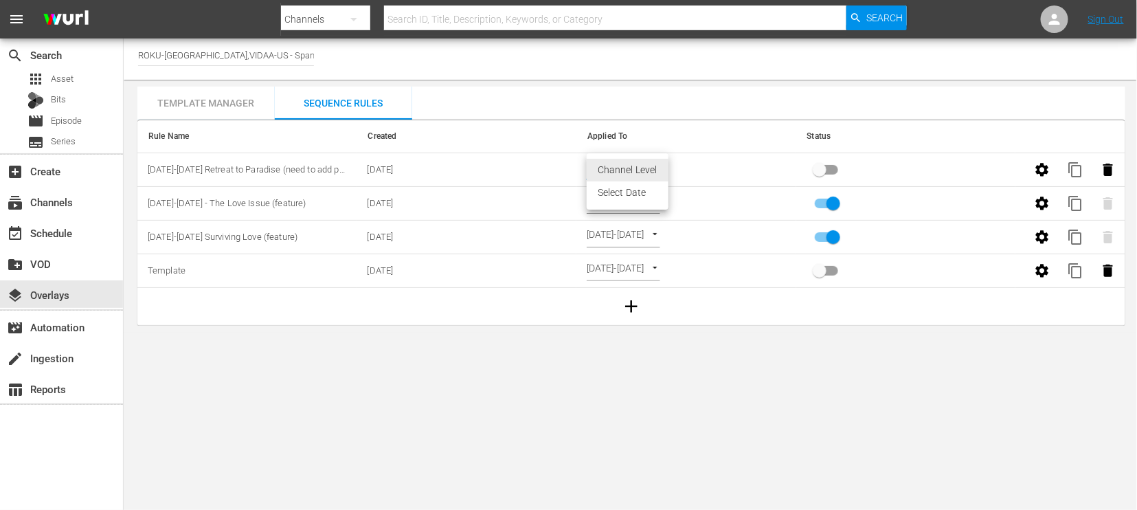
click at [659, 168] on body "menu Search By Channels Search ID, Title, Description, Keywords, or Category Se…" at bounding box center [568, 255] width 1137 height 510
click at [633, 188] on li "Select Date" at bounding box center [628, 192] width 82 height 23
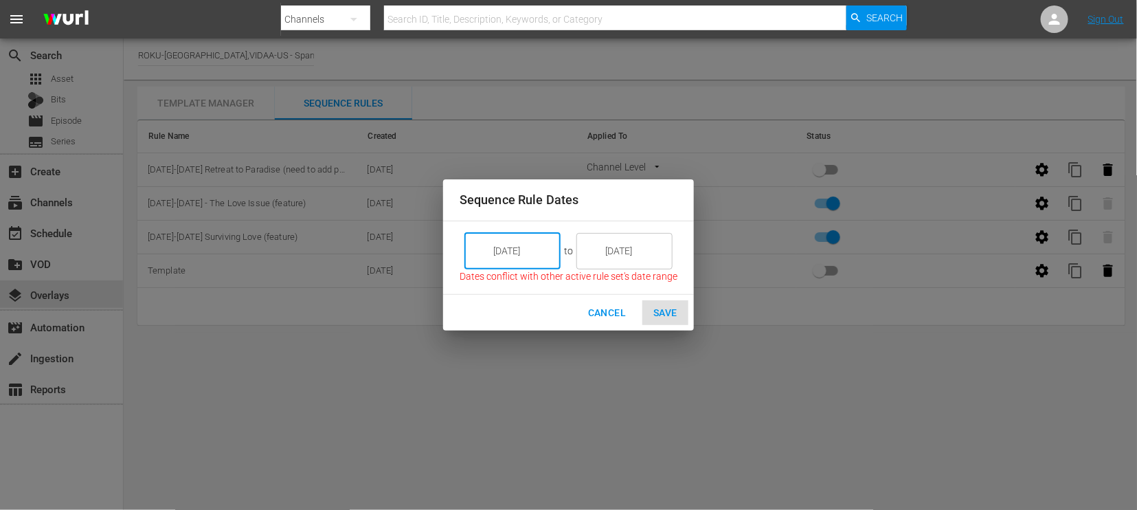
click at [536, 249] on input "[DATE]" at bounding box center [521, 250] width 77 height 37
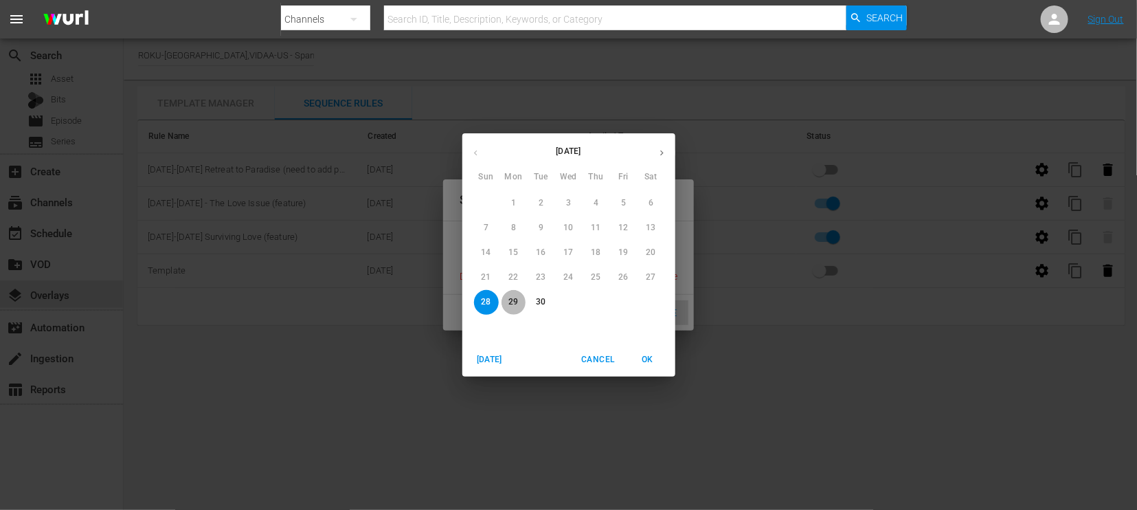
click at [513, 304] on p "29" at bounding box center [513, 302] width 10 height 12
type input "[DATE]"
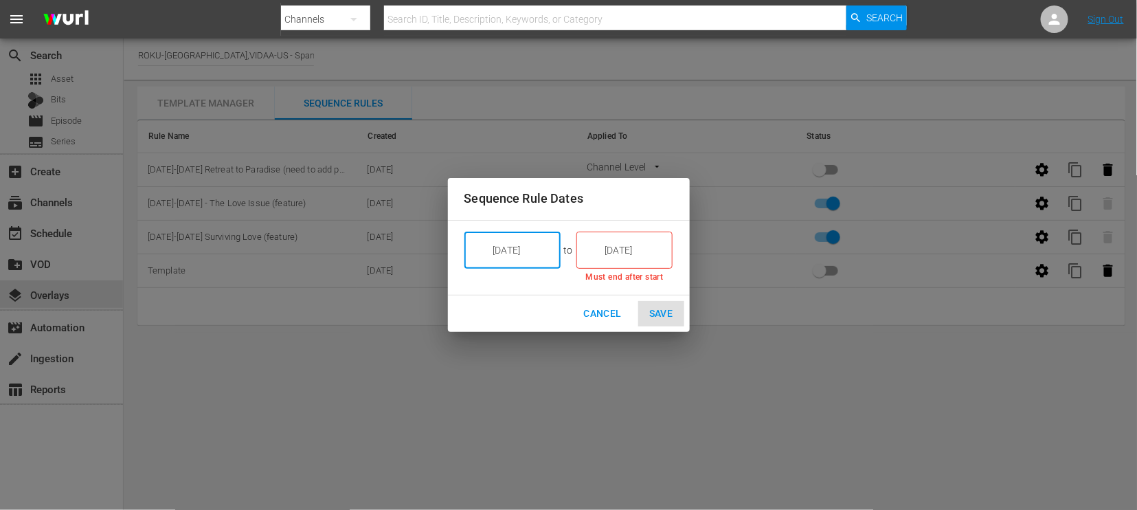
click at [646, 251] on input "[DATE]" at bounding box center [633, 249] width 77 height 37
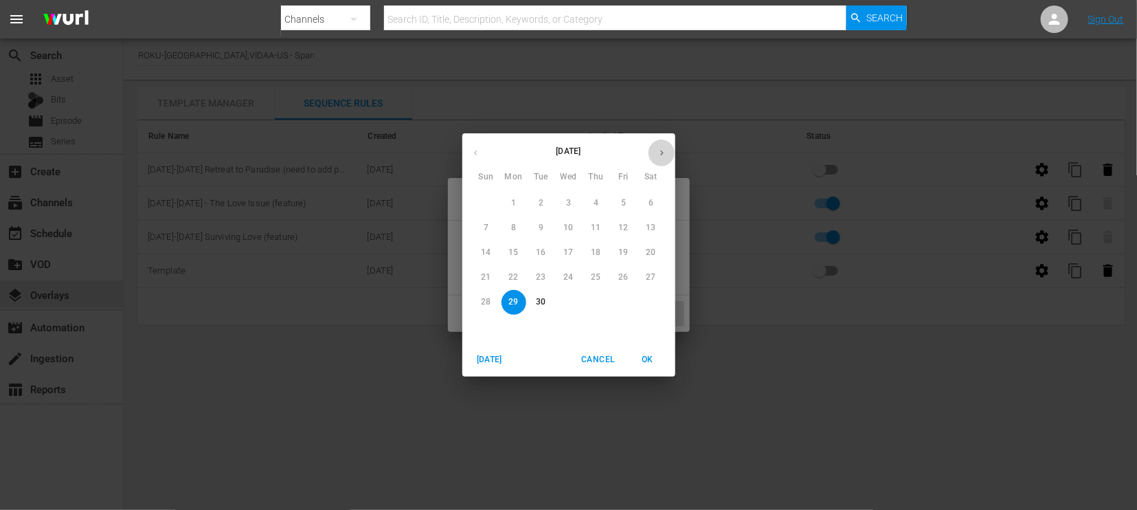
click at [663, 148] on icon "button" at bounding box center [662, 153] width 10 height 10
click at [486, 229] on p "5" at bounding box center [485, 228] width 5 height 12
type input "[DATE]"
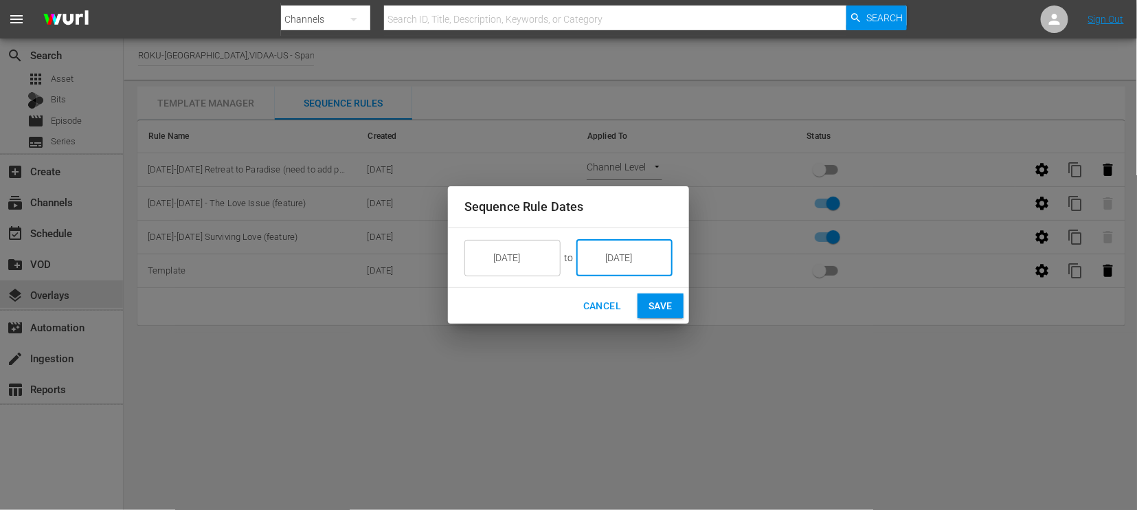
click at [657, 306] on span "Save" at bounding box center [660, 305] width 24 height 17
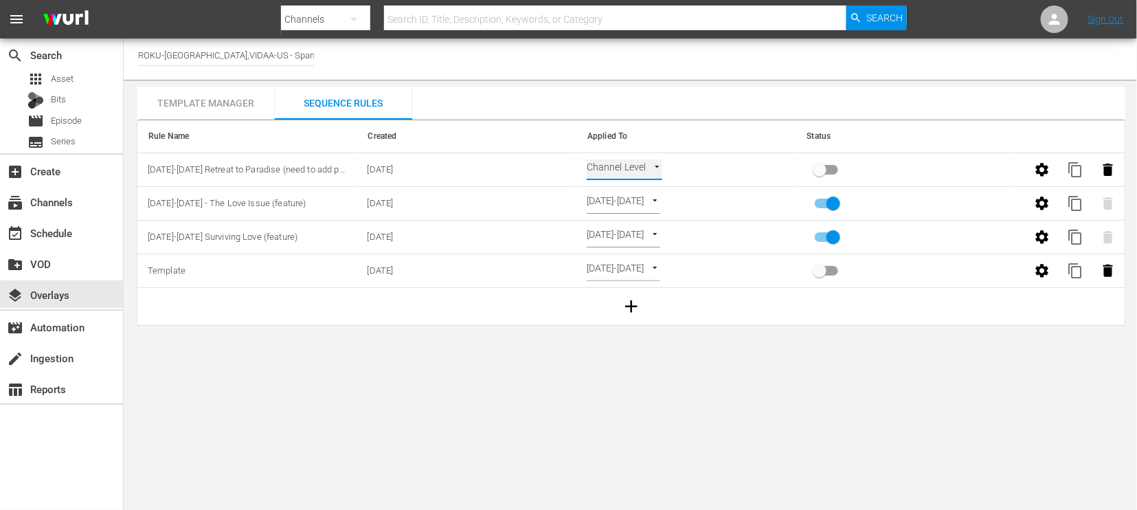
type input "SELECT_DATE"
click at [825, 170] on input "primary checkbox" at bounding box center [819, 172] width 78 height 26
checkbox input "true"
click at [64, 231] on div "event_available Schedule" at bounding box center [38, 231] width 77 height 12
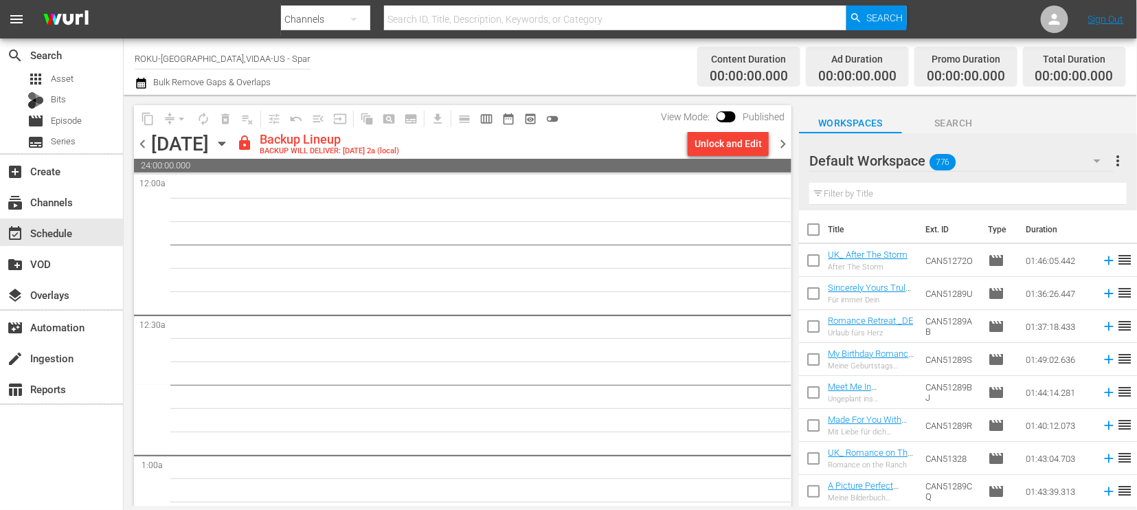
click at [229, 139] on icon "button" at bounding box center [221, 143] width 15 height 15
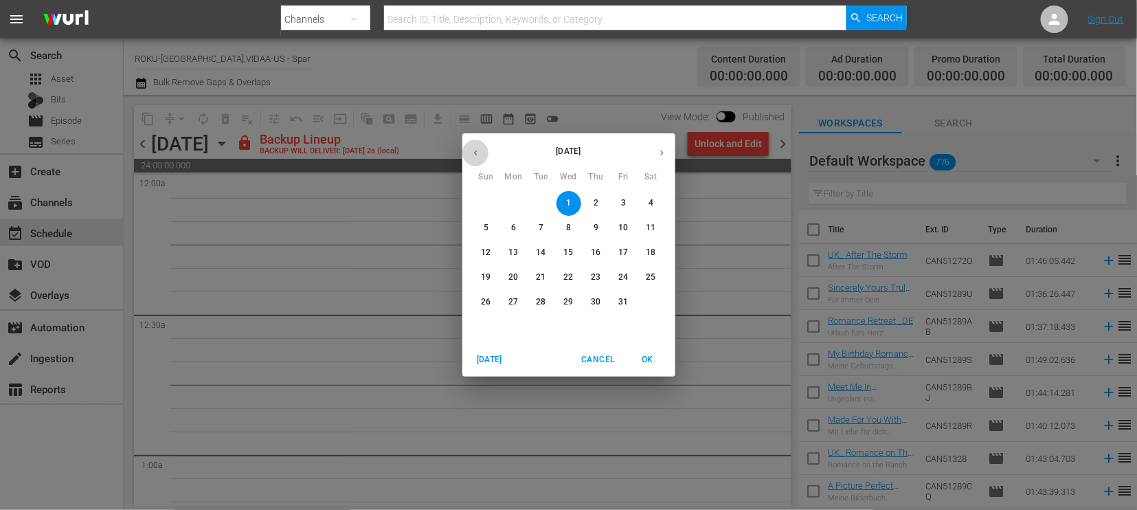
click at [477, 155] on icon "button" at bounding box center [475, 153] width 10 height 10
click at [513, 304] on p "29" at bounding box center [513, 302] width 10 height 12
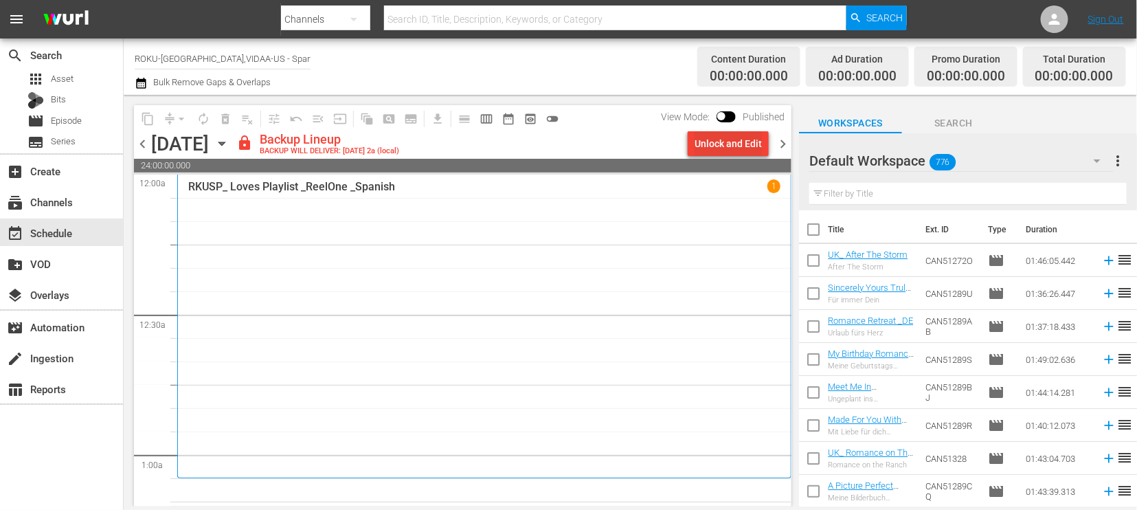
click at [719, 146] on div "Unlock and Edit" at bounding box center [727, 143] width 67 height 25
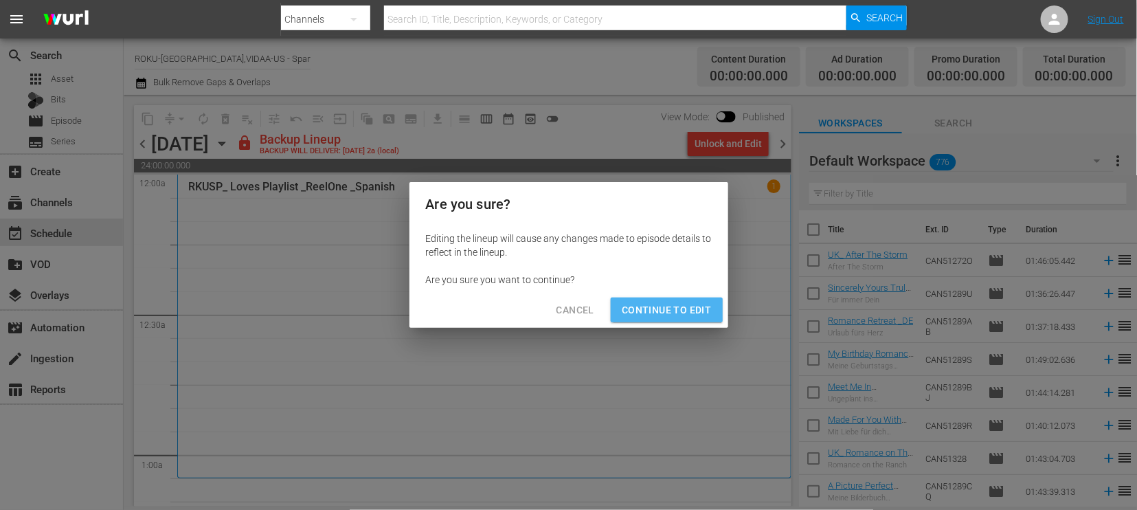
click at [680, 308] on span "Continue to Edit" at bounding box center [666, 309] width 89 height 17
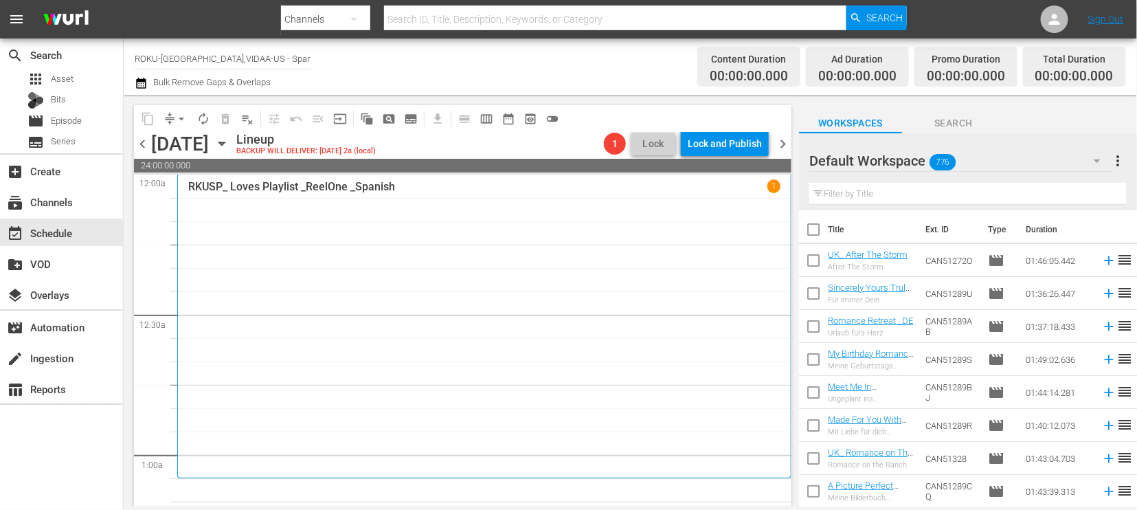
click at [1092, 161] on icon "button" at bounding box center [1097, 160] width 16 height 16
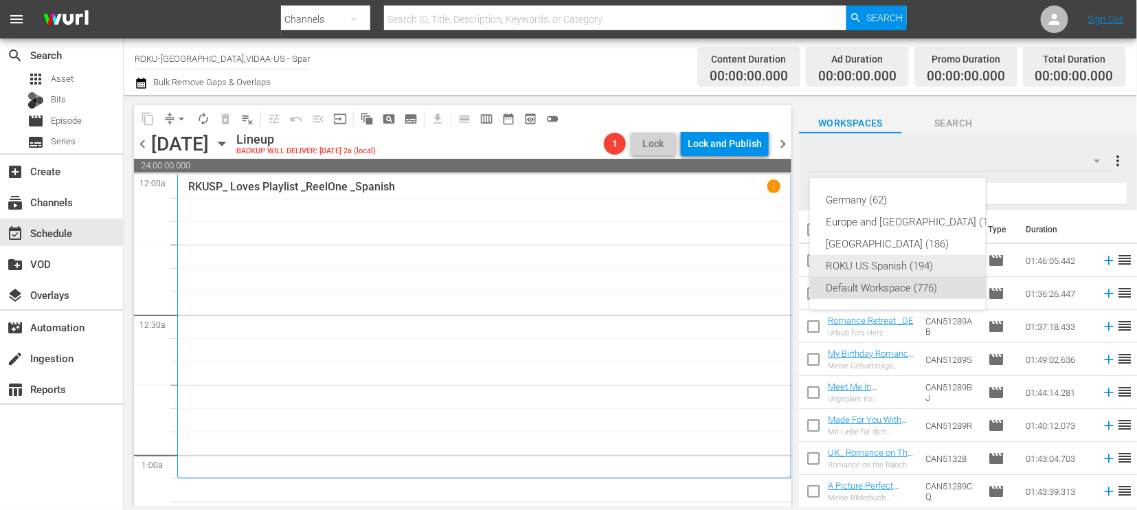
click at [873, 263] on div "ROKU US Spanish (194)" at bounding box center [914, 266] width 176 height 22
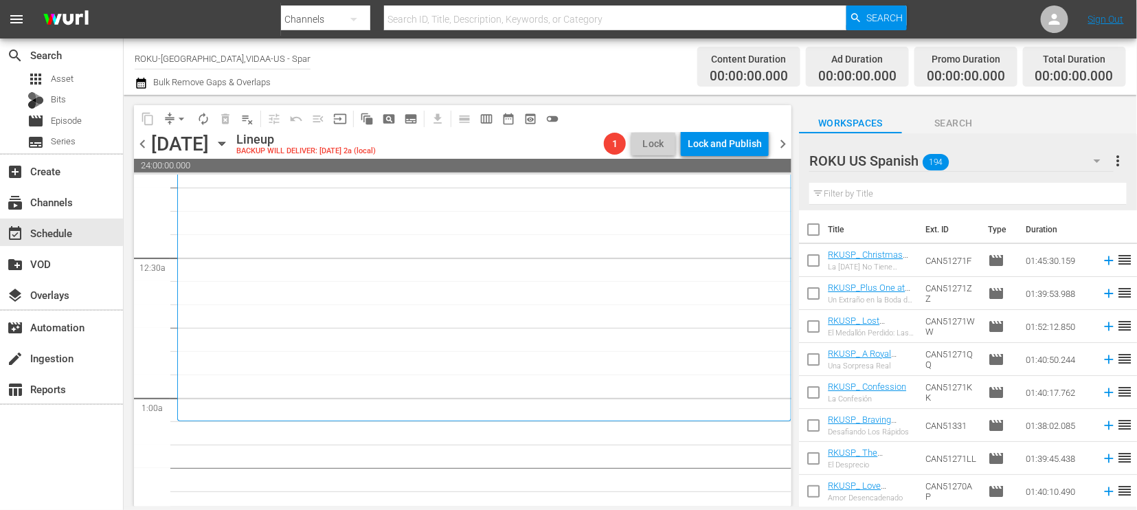
scroll to position [152, 0]
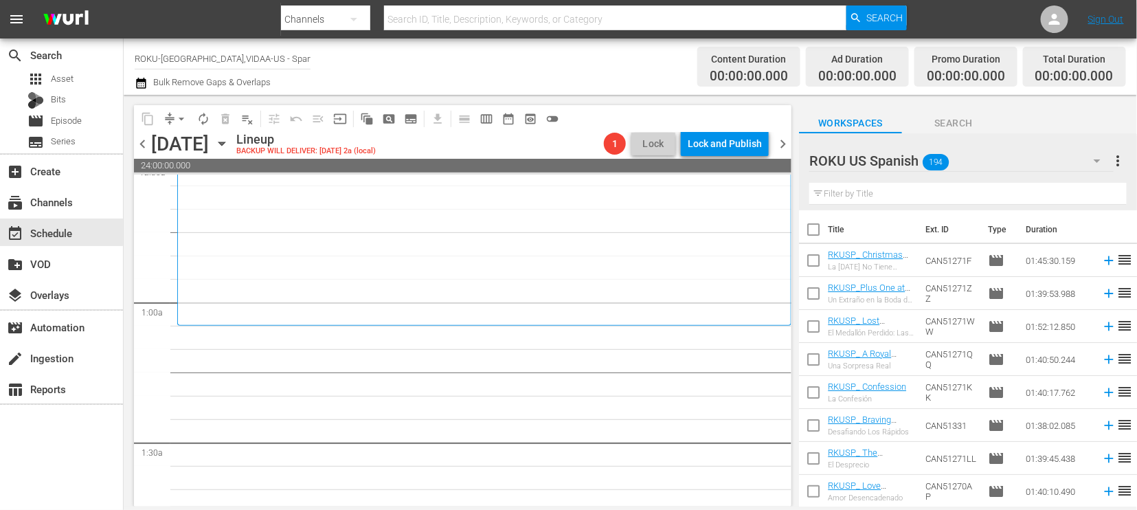
click at [862, 195] on input "text" at bounding box center [967, 194] width 317 height 22
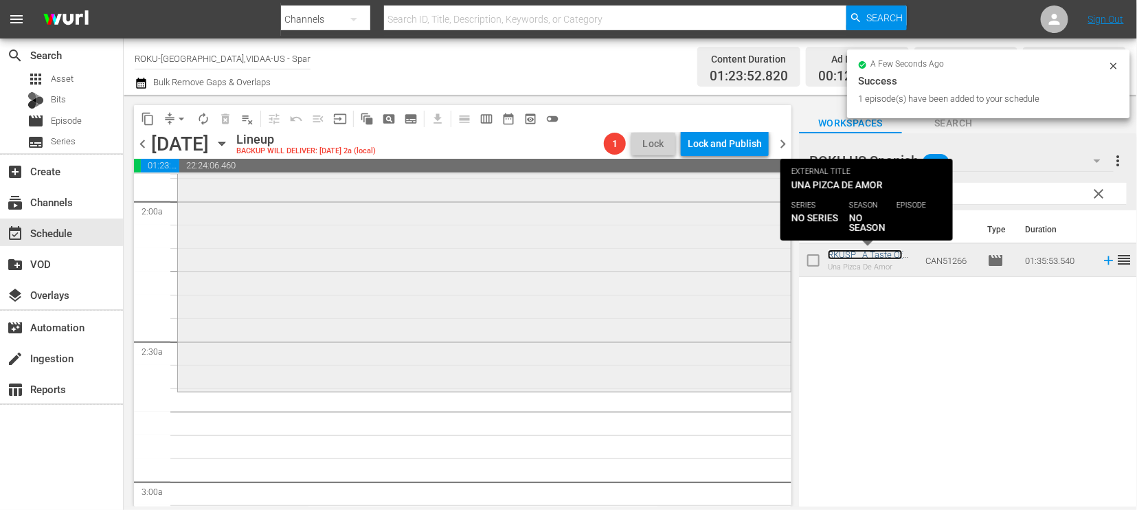
scroll to position [687, 0]
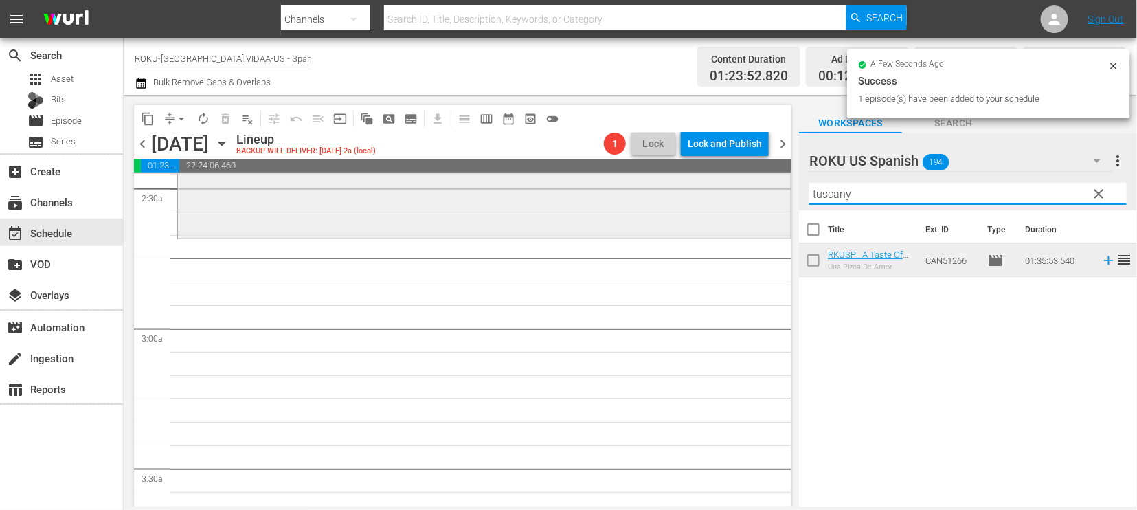
drag, startPoint x: 829, startPoint y: 196, endPoint x: 644, endPoint y: 192, distance: 184.8
click at [646, 192] on div "content_copy compress arrow_drop_down autorenew_outlined delete_forever_outline…" at bounding box center [630, 300] width 1013 height 411
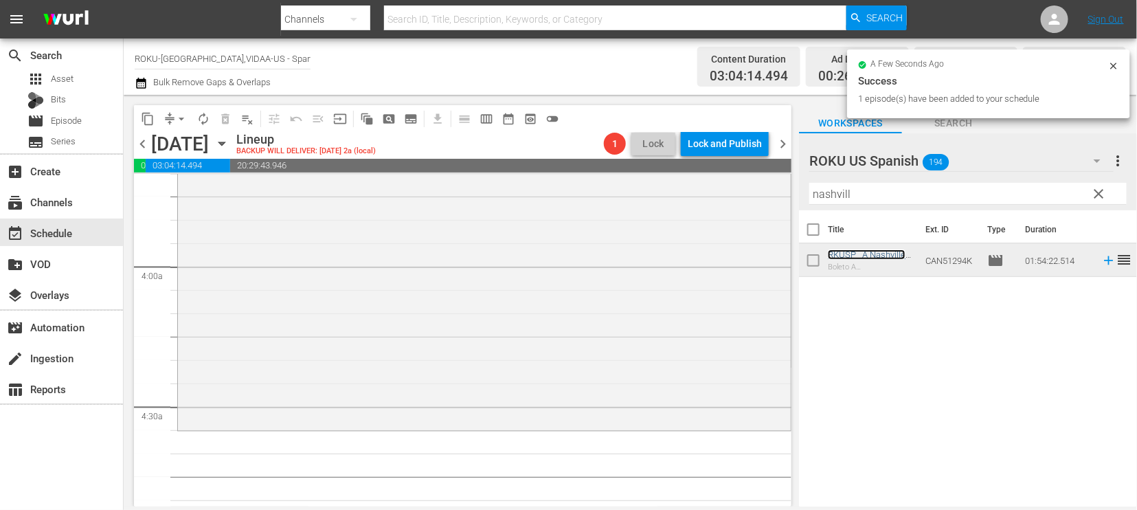
scroll to position [1068, 0]
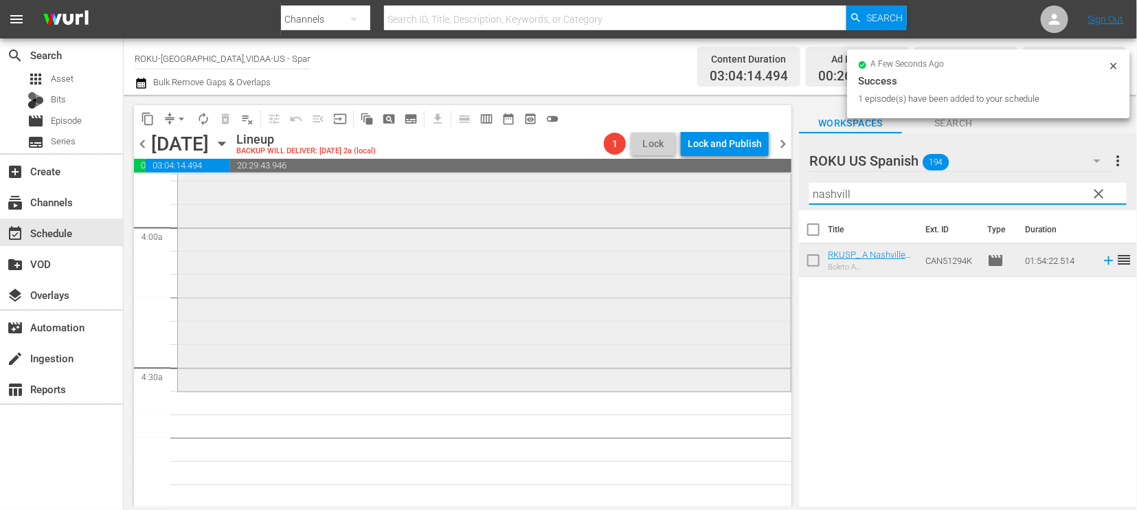
drag, startPoint x: 882, startPoint y: 194, endPoint x: 695, endPoint y: 184, distance: 187.1
click at [696, 185] on div "content_copy compress arrow_drop_down autorenew_outlined delete_forever_outline…" at bounding box center [630, 300] width 1013 height 411
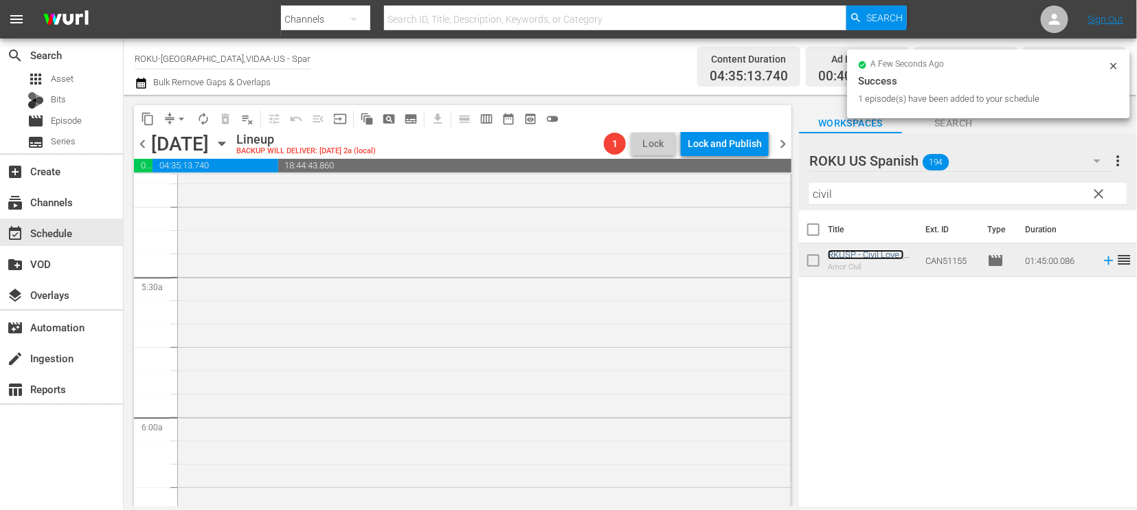
scroll to position [1526, 0]
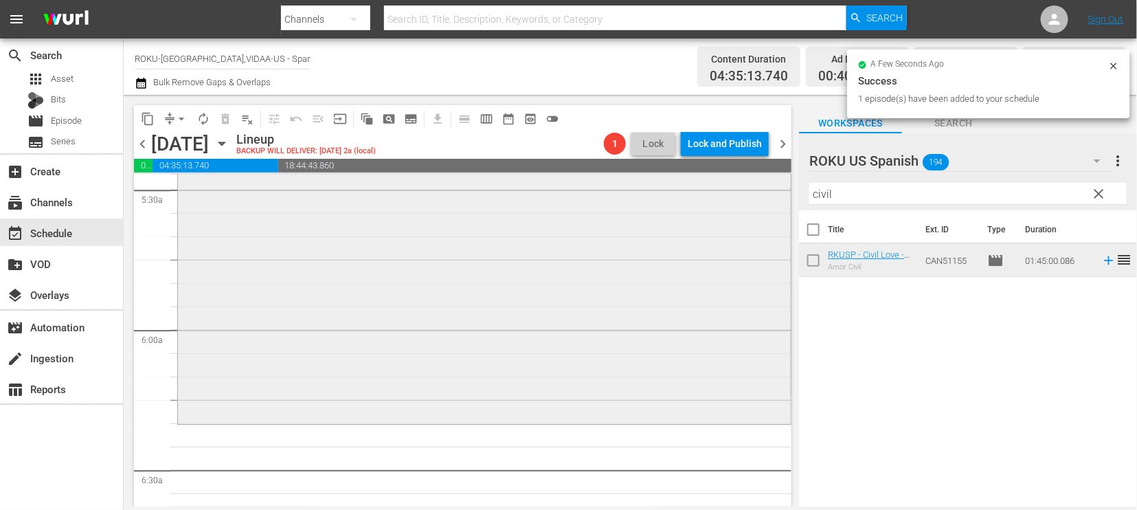
drag, startPoint x: 808, startPoint y: 193, endPoint x: 718, endPoint y: 185, distance: 89.6
click at [724, 186] on div "content_copy compress arrow_drop_down autorenew_outlined delete_forever_outline…" at bounding box center [630, 300] width 1013 height 411
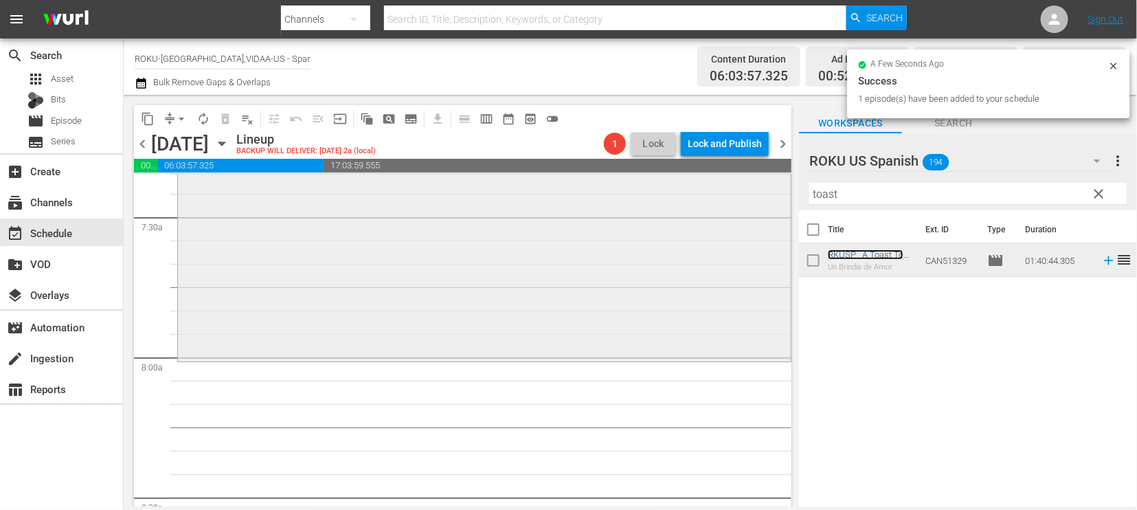
scroll to position [2060, 0]
click at [764, 196] on div "content_copy compress arrow_drop_down autorenew_outlined delete_forever_outline…" at bounding box center [630, 300] width 1013 height 411
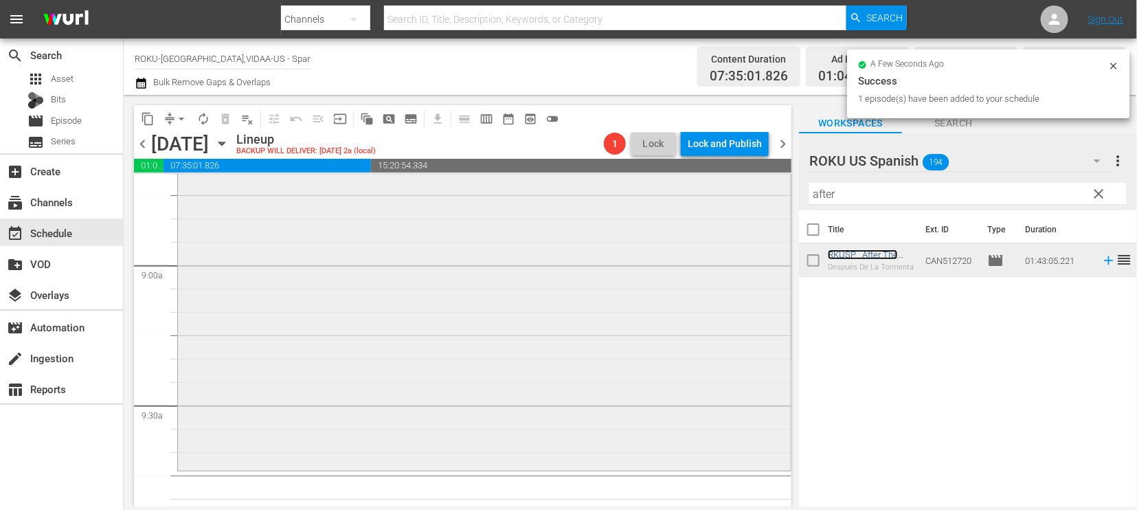
scroll to position [2518, 0]
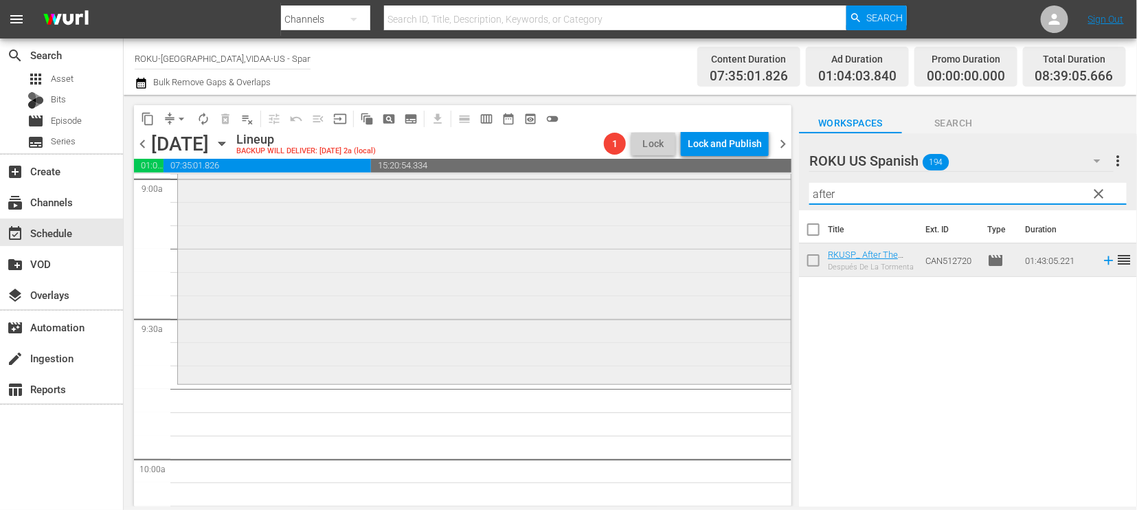
drag, startPoint x: 846, startPoint y: 196, endPoint x: 723, endPoint y: 186, distance: 123.4
click at [723, 186] on div "content_copy compress arrow_drop_down autorenew_outlined delete_forever_outline…" at bounding box center [630, 300] width 1013 height 411
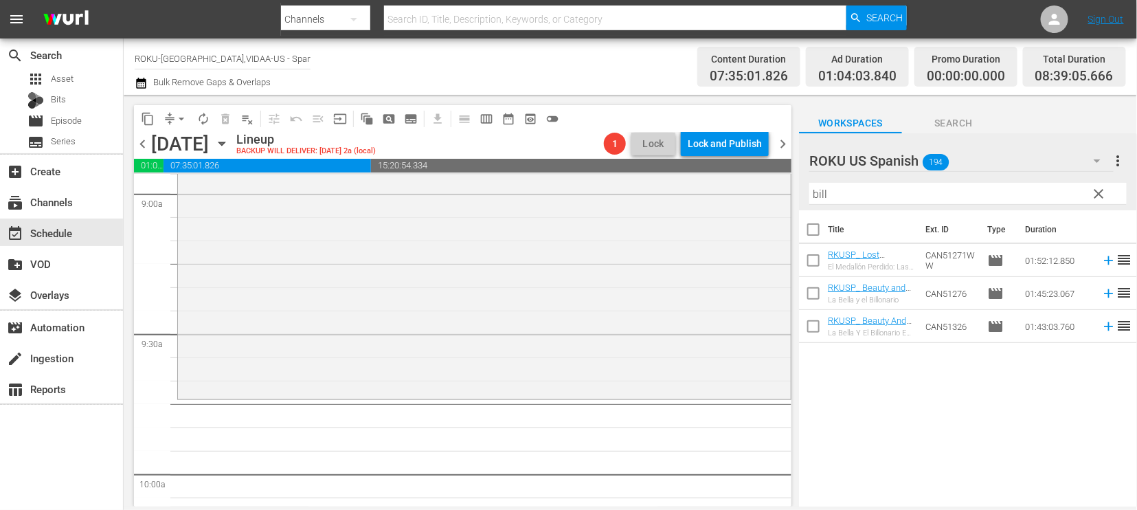
click at [923, 416] on div "Title Ext. ID Type Duration RKUSP_ Lost Medallion El Medallón Perdido: Las Aven…" at bounding box center [968, 359] width 338 height 298
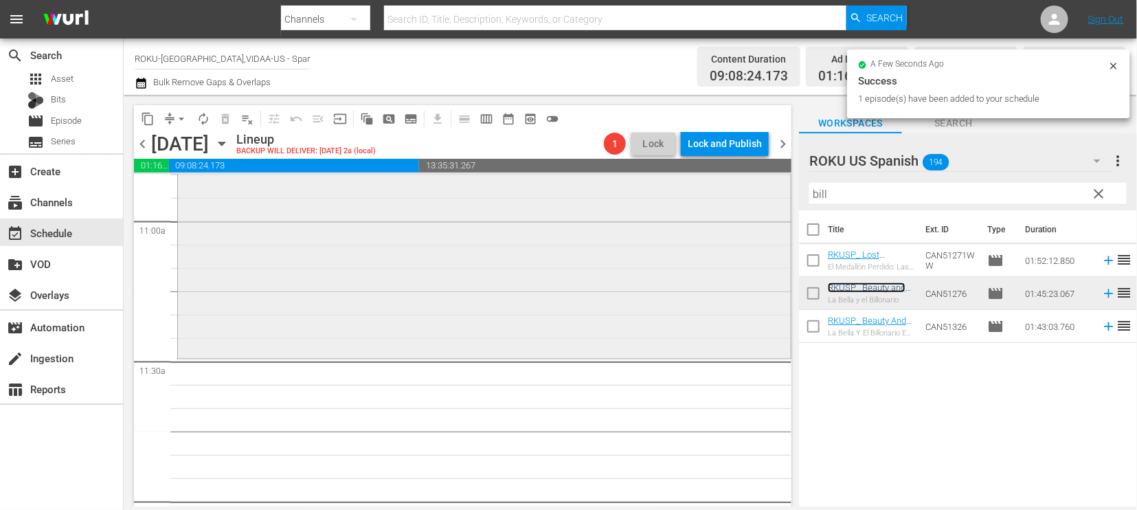
scroll to position [3037, 0]
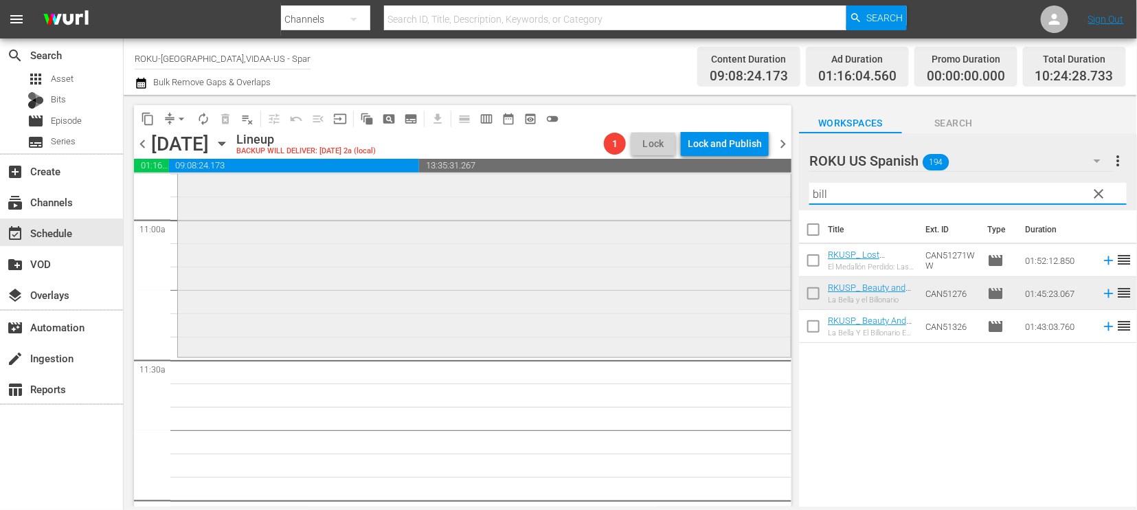
drag, startPoint x: 838, startPoint y: 194, endPoint x: 726, endPoint y: 189, distance: 112.1
click at [727, 189] on div "content_copy compress arrow_drop_down autorenew_outlined delete_forever_outline…" at bounding box center [630, 300] width 1013 height 411
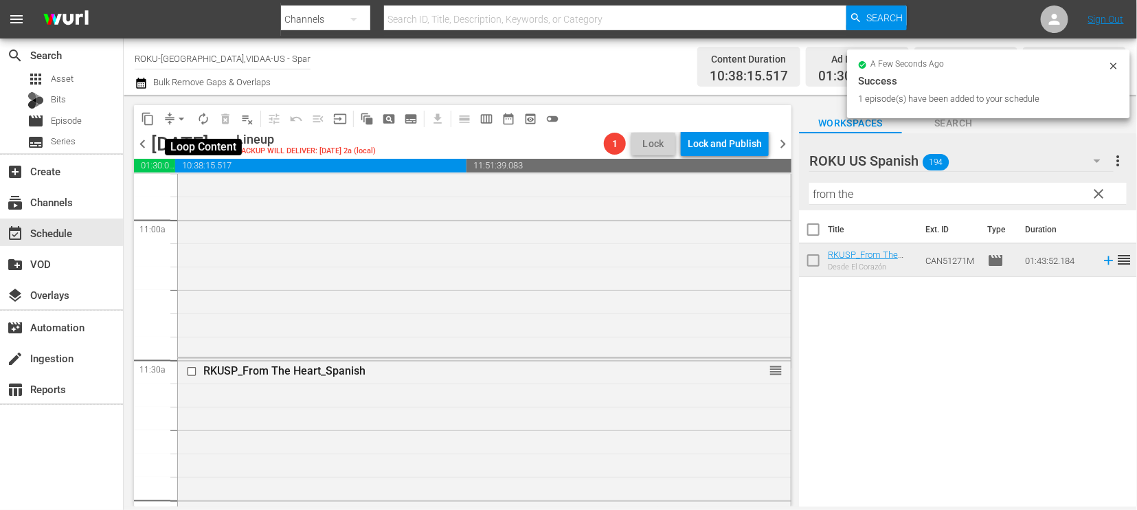
click at [202, 119] on span "autorenew_outlined" at bounding box center [203, 119] width 14 height 14
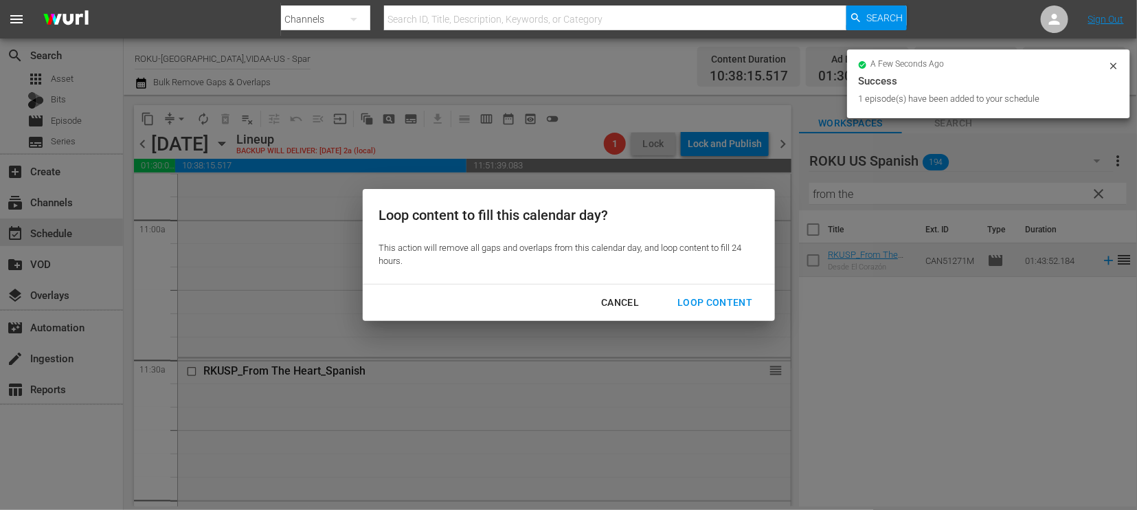
click at [720, 300] on div "Loop Content" at bounding box center [714, 302] width 97 height 17
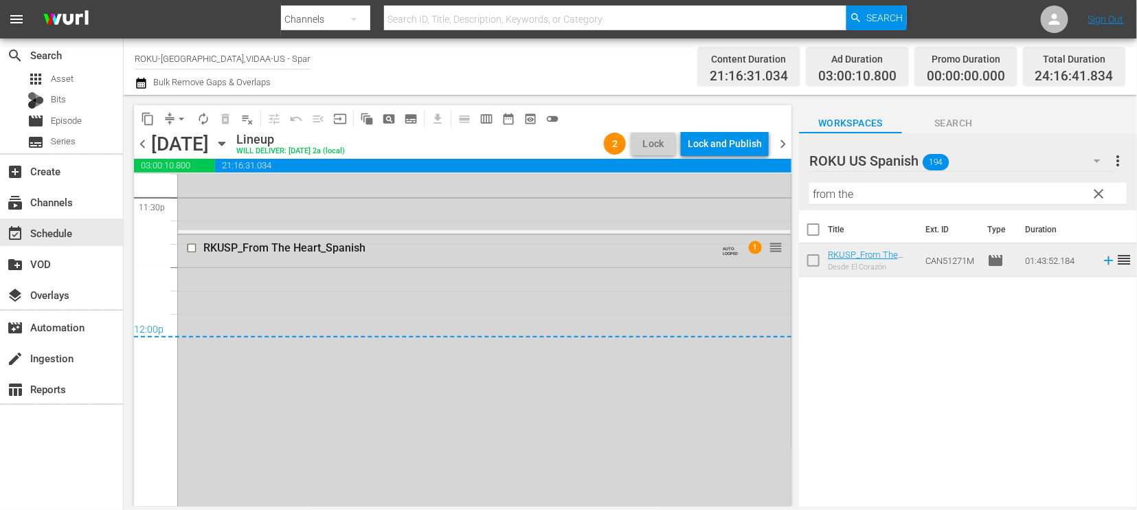
scroll to position [6715, 0]
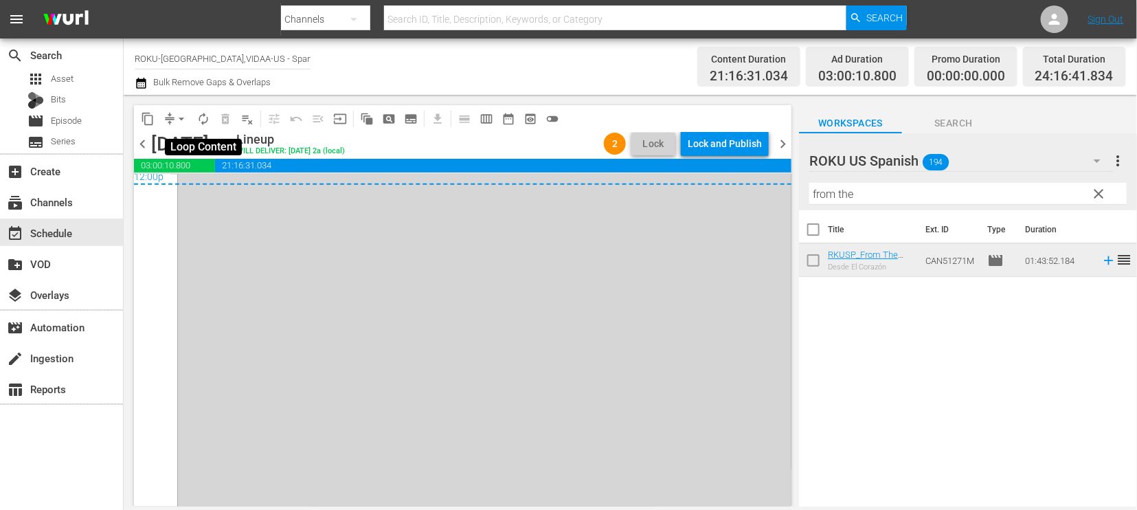
click at [201, 121] on span "autorenew_outlined" at bounding box center [203, 119] width 14 height 14
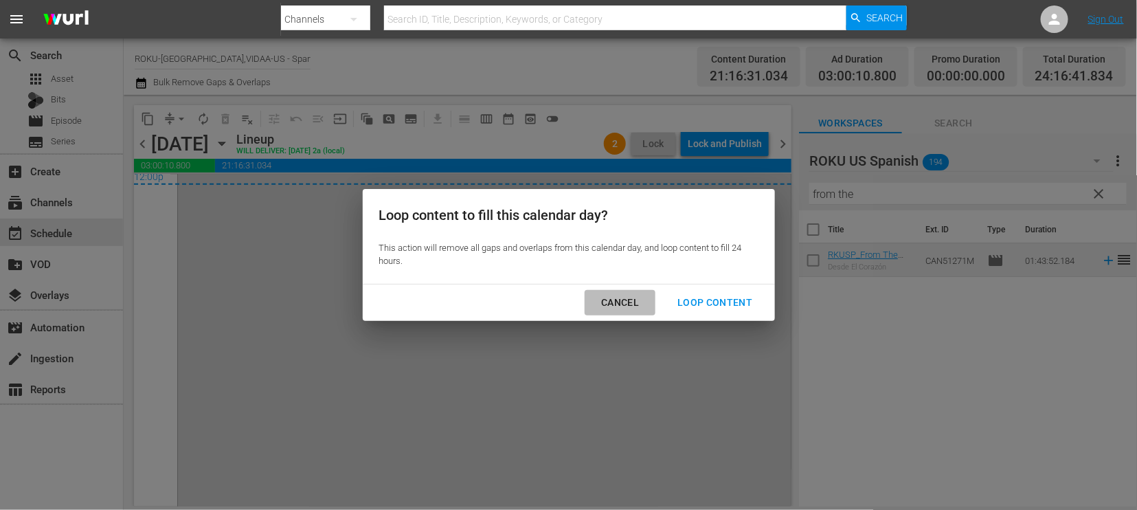
click at [612, 294] on div "Cancel" at bounding box center [620, 302] width 60 height 17
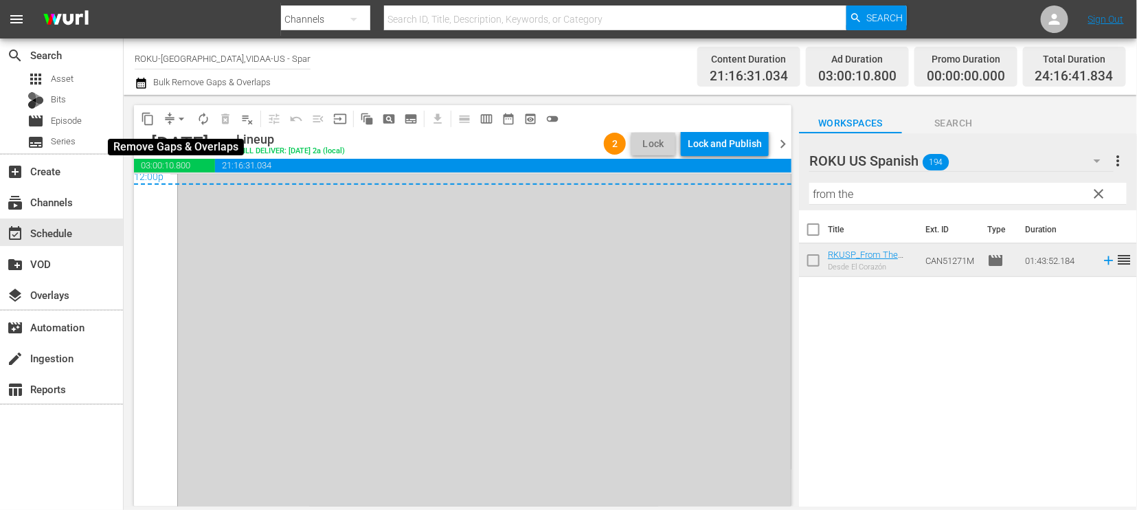
click at [181, 115] on span "arrow_drop_down" at bounding box center [181, 119] width 14 height 14
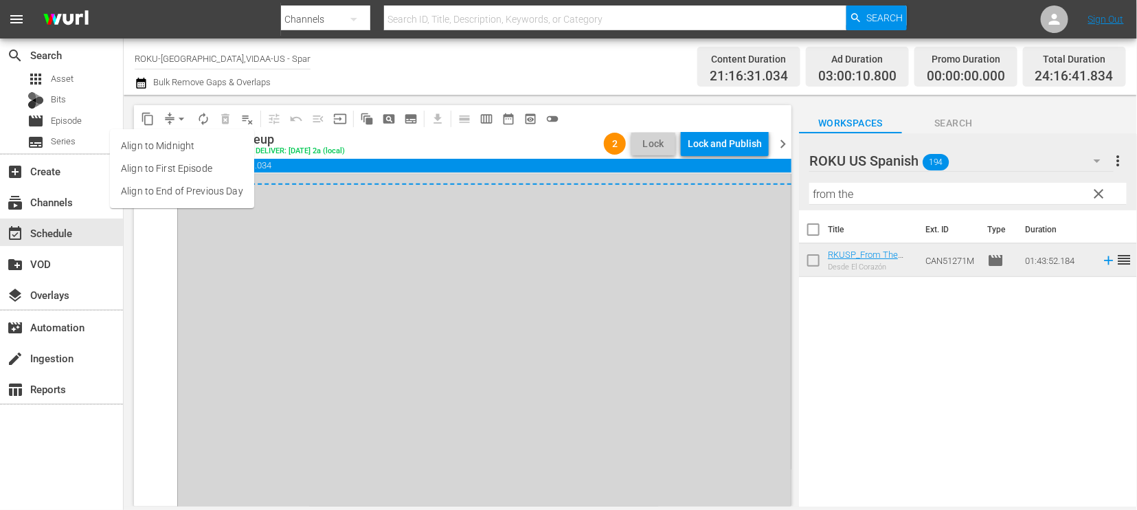
click at [227, 190] on li "Align to End of Previous Day" at bounding box center [182, 191] width 144 height 23
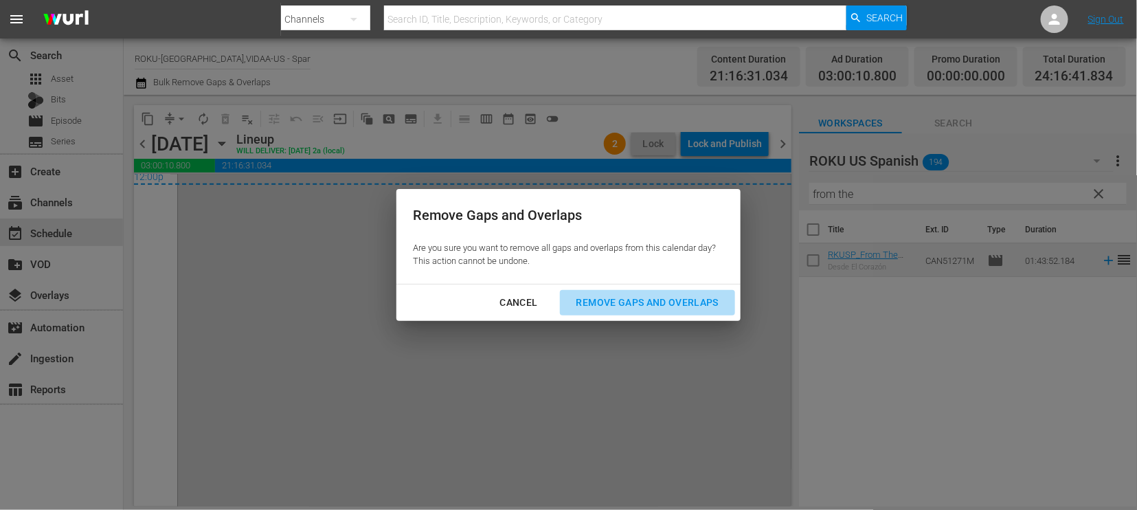
click at [641, 297] on div "Remove Gaps and Overlaps" at bounding box center [647, 302] width 164 height 17
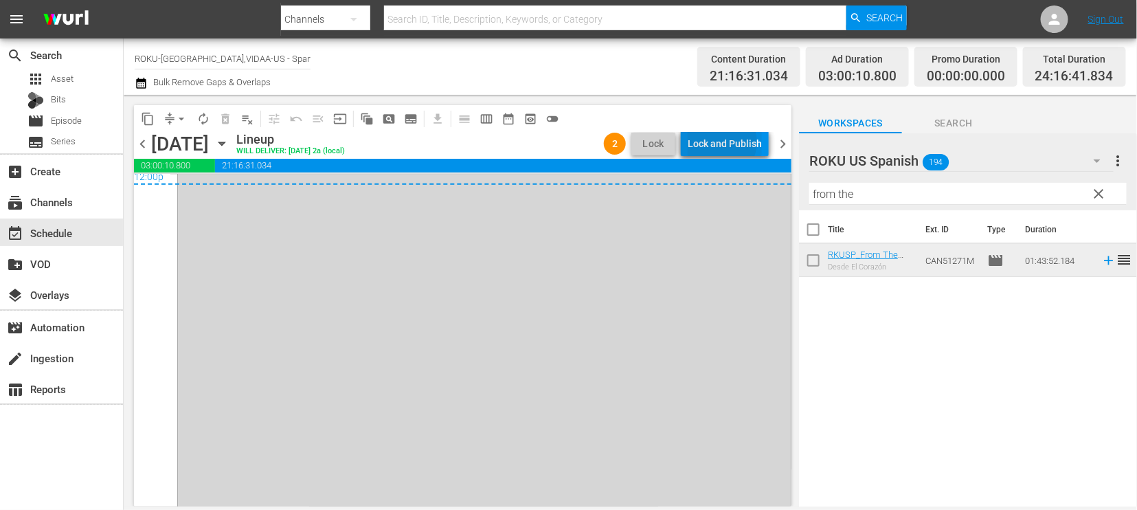
click at [724, 142] on div "Lock and Publish" at bounding box center [724, 143] width 74 height 25
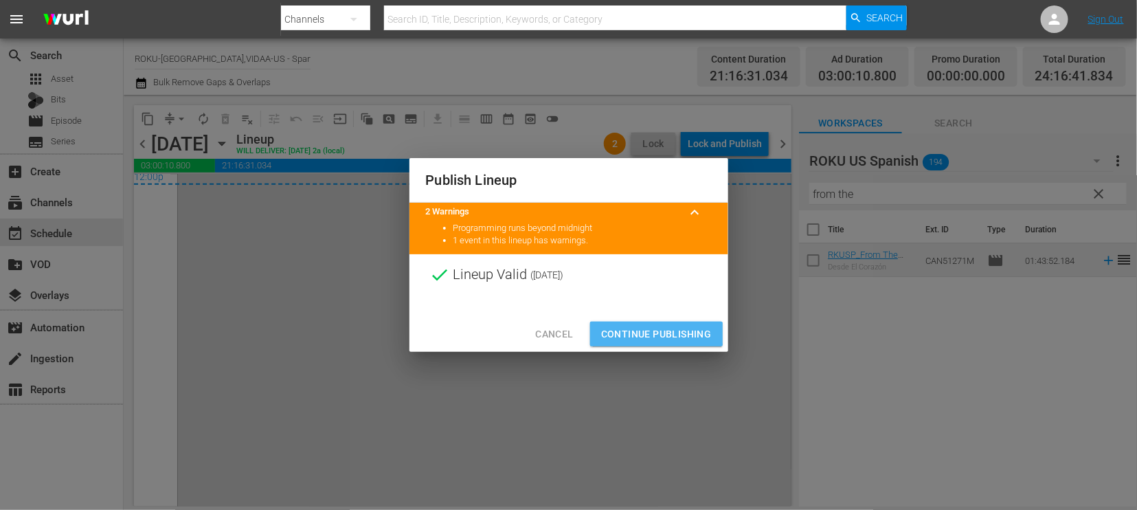
click at [646, 334] on span "Continue Publishing" at bounding box center [656, 334] width 111 height 17
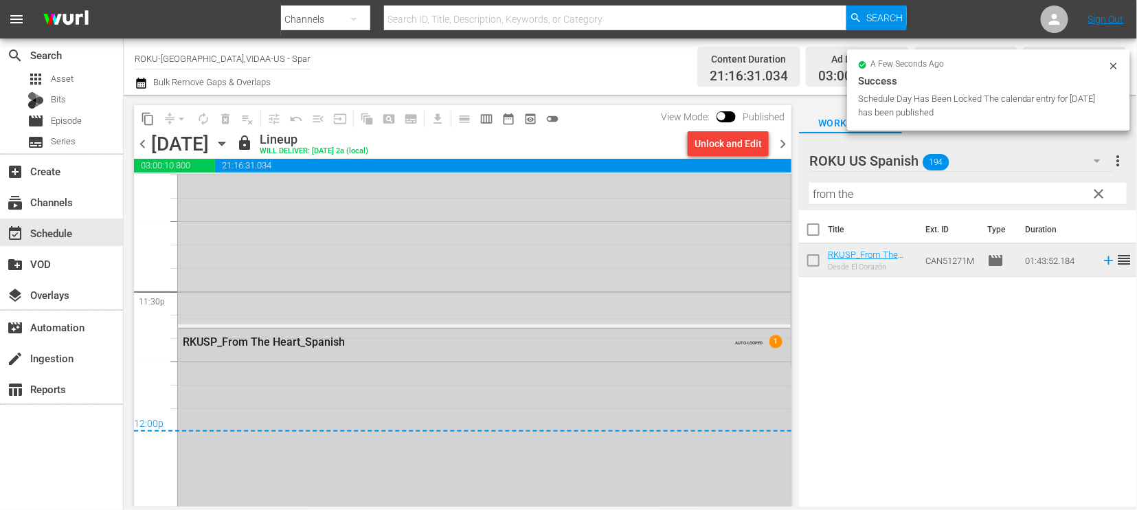
scroll to position [6469, 0]
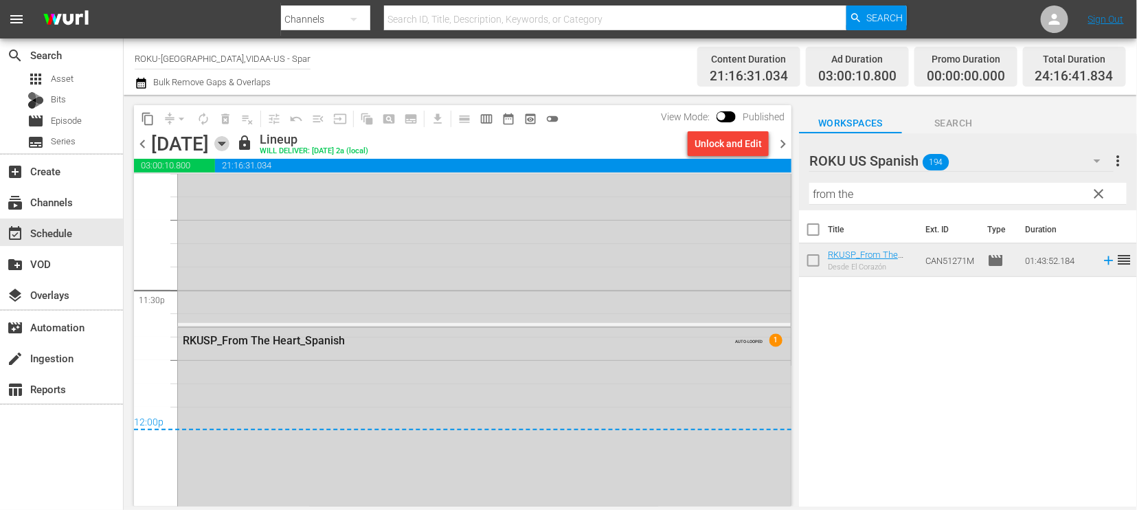
click at [225, 143] on icon "button" at bounding box center [221, 143] width 6 height 3
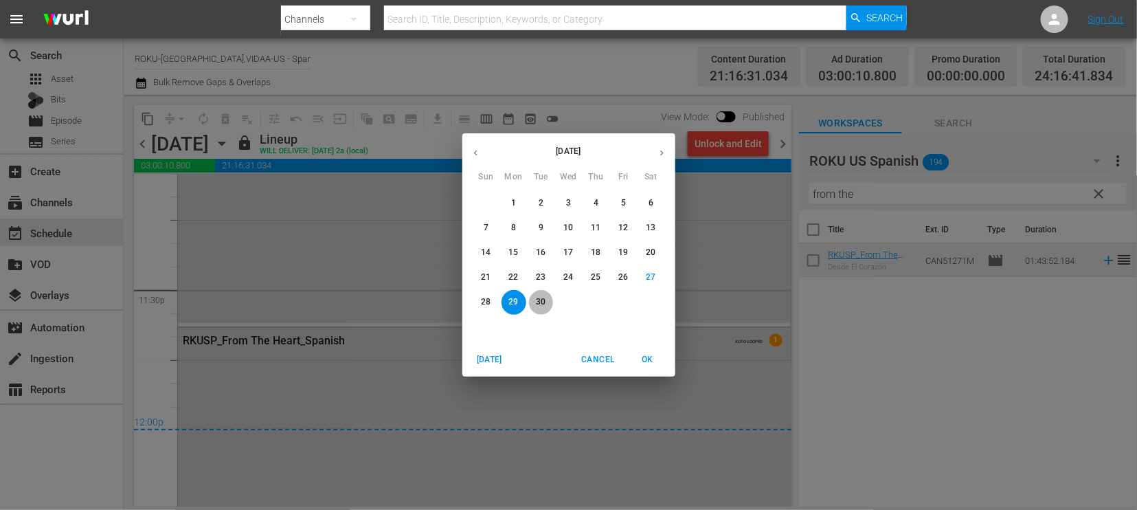
click at [537, 303] on p "30" at bounding box center [541, 302] width 10 height 12
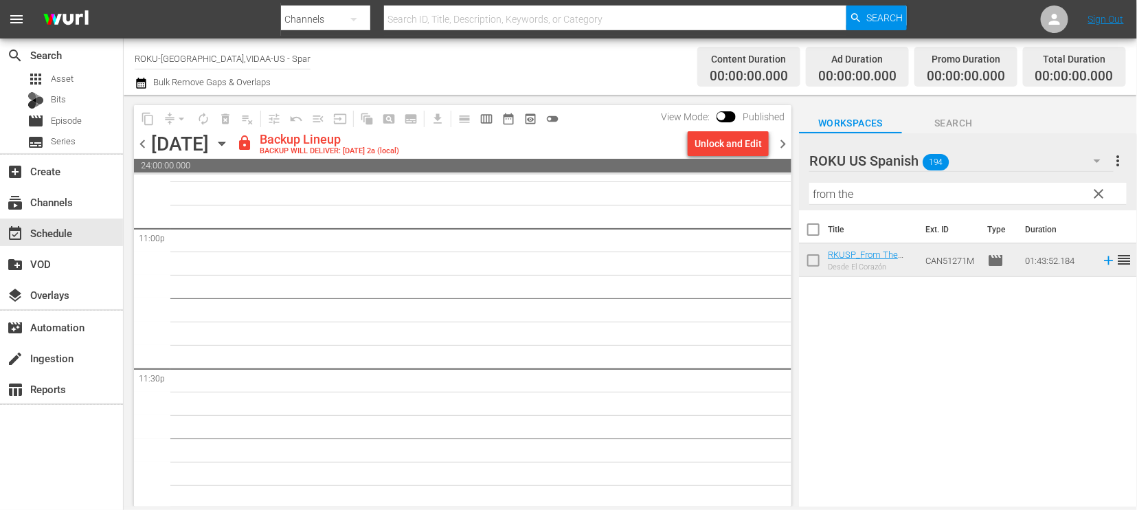
scroll to position [6392, 0]
click at [725, 139] on div "Unlock and Edit" at bounding box center [727, 143] width 67 height 25
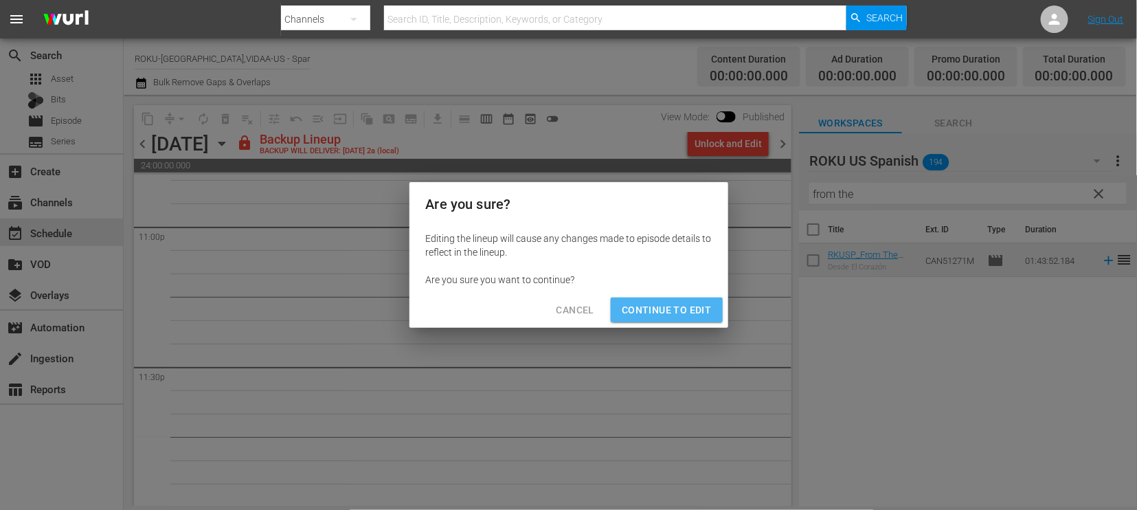
click at [674, 306] on span "Continue to Edit" at bounding box center [666, 309] width 89 height 17
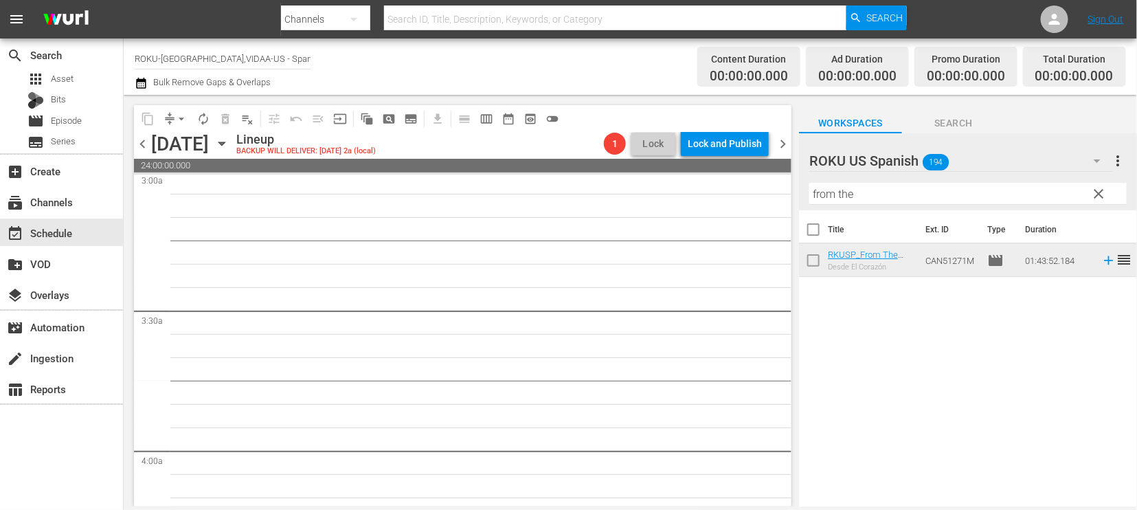
scroll to position [0, 0]
drag, startPoint x: 871, startPoint y: 190, endPoint x: 703, endPoint y: 186, distance: 167.6
click at [703, 186] on div "content_copy compress arrow_drop_down autorenew_outlined delete_forever_outline…" at bounding box center [630, 300] width 1013 height 411
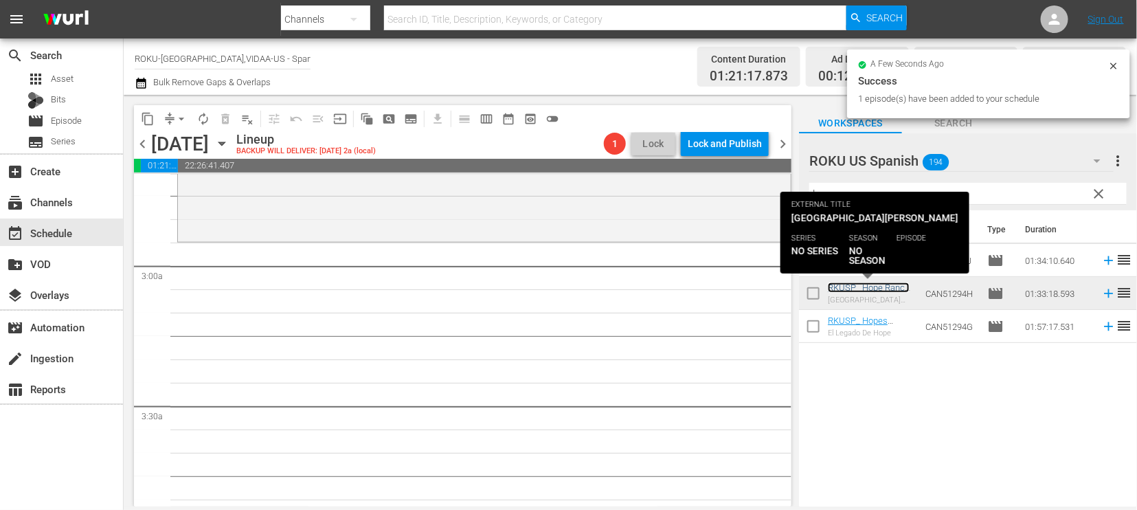
scroll to position [763, 0]
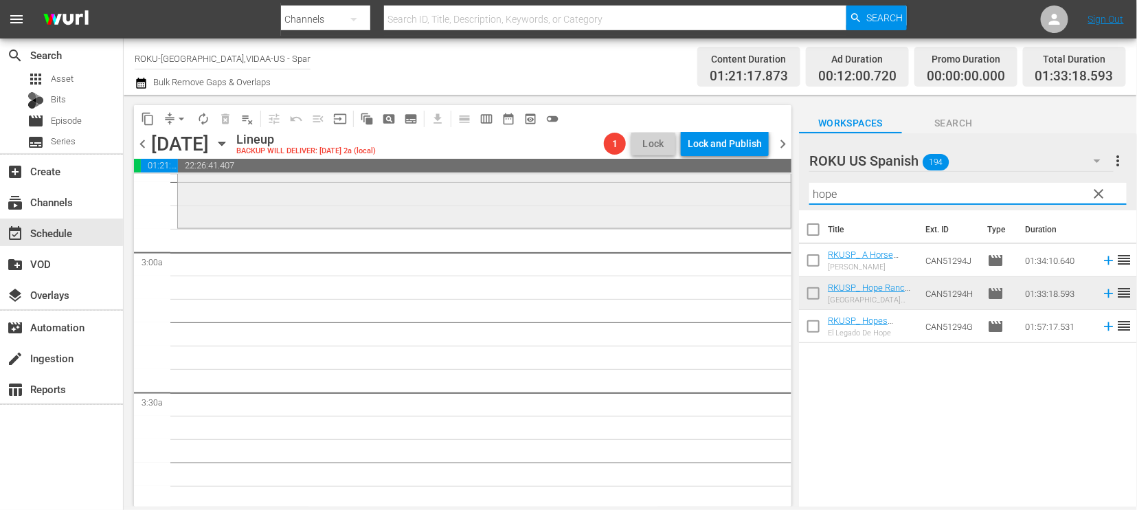
drag, startPoint x: 795, startPoint y: 190, endPoint x: 695, endPoint y: 183, distance: 99.8
click at [695, 183] on div "content_copy compress arrow_drop_down autorenew_outlined delete_forever_outline…" at bounding box center [630, 300] width 1013 height 411
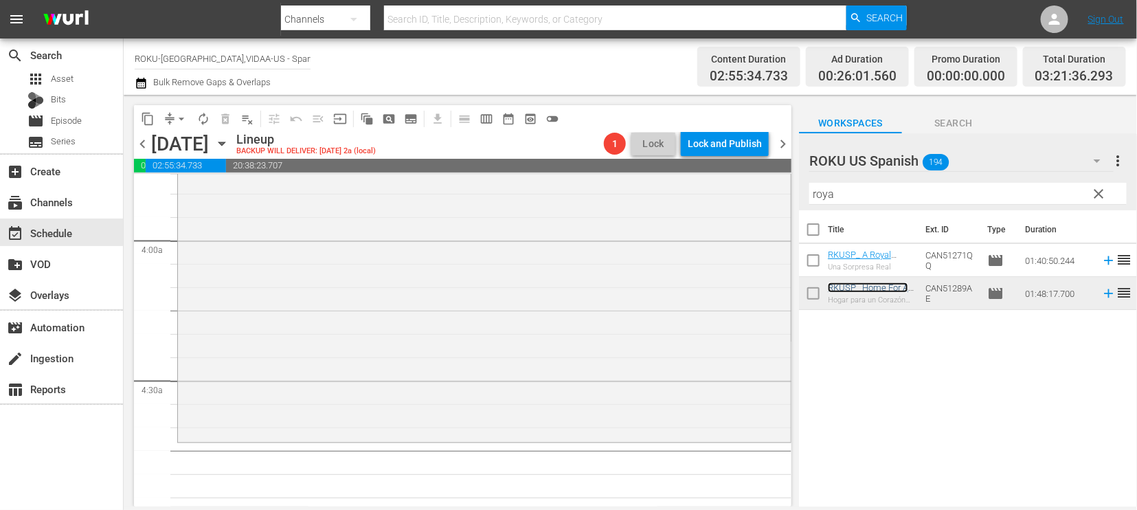
scroll to position [1220, 0]
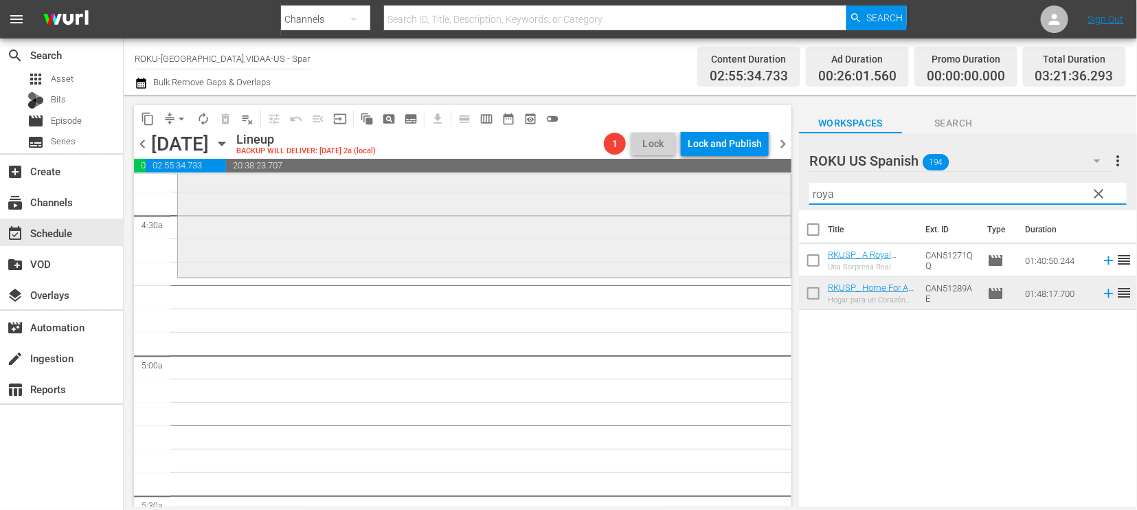
drag, startPoint x: 850, startPoint y: 190, endPoint x: 776, endPoint y: 187, distance: 74.2
click at [776, 187] on div "content_copy compress arrow_drop_down autorenew_outlined delete_forever_outline…" at bounding box center [630, 300] width 1013 height 411
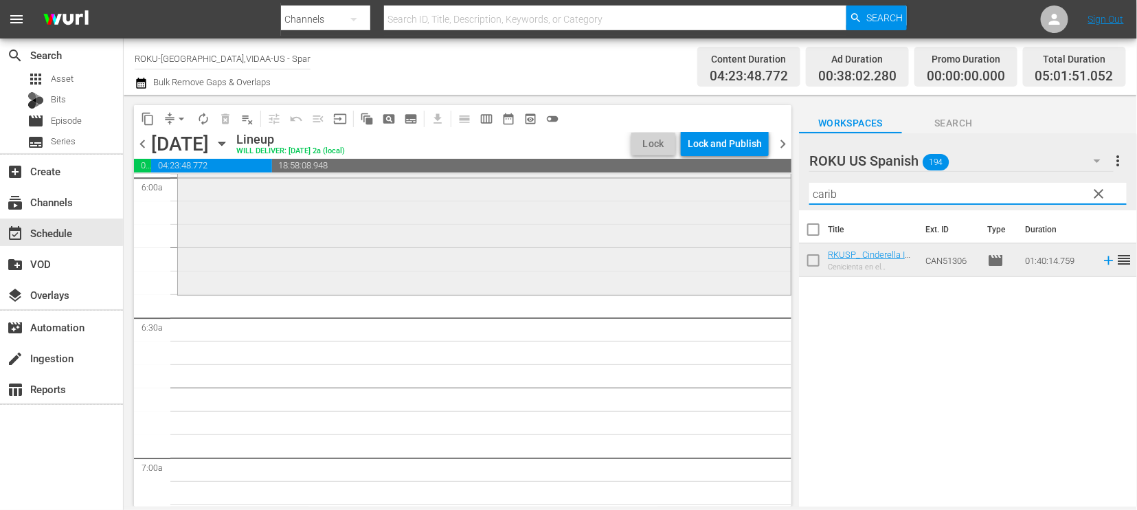
drag, startPoint x: 863, startPoint y: 195, endPoint x: 725, endPoint y: 183, distance: 137.8
click at [726, 184] on div "content_copy compress arrow_drop_down autorenew_outlined delete_forever_outline…" at bounding box center [630, 300] width 1013 height 411
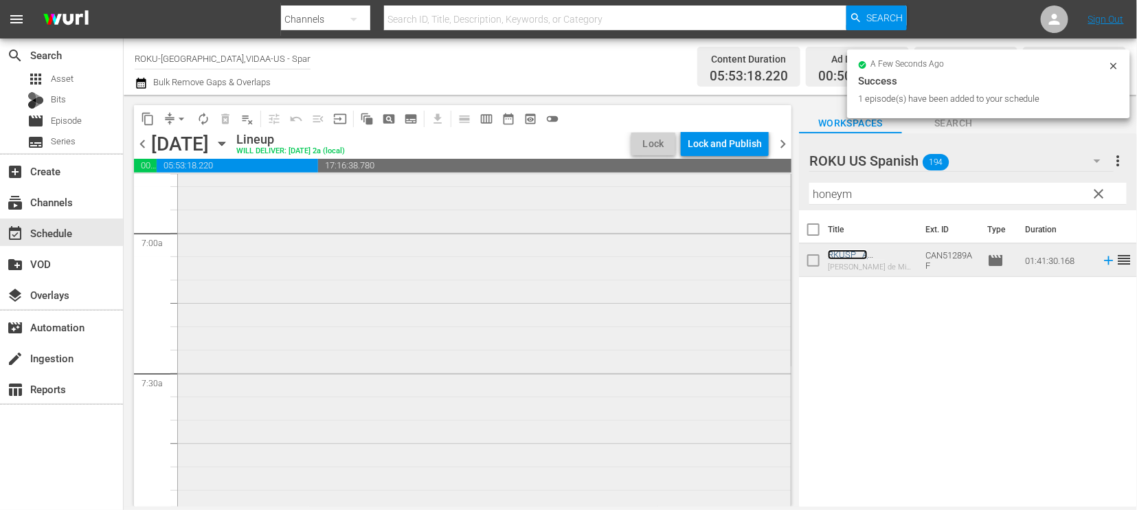
scroll to position [2132, 0]
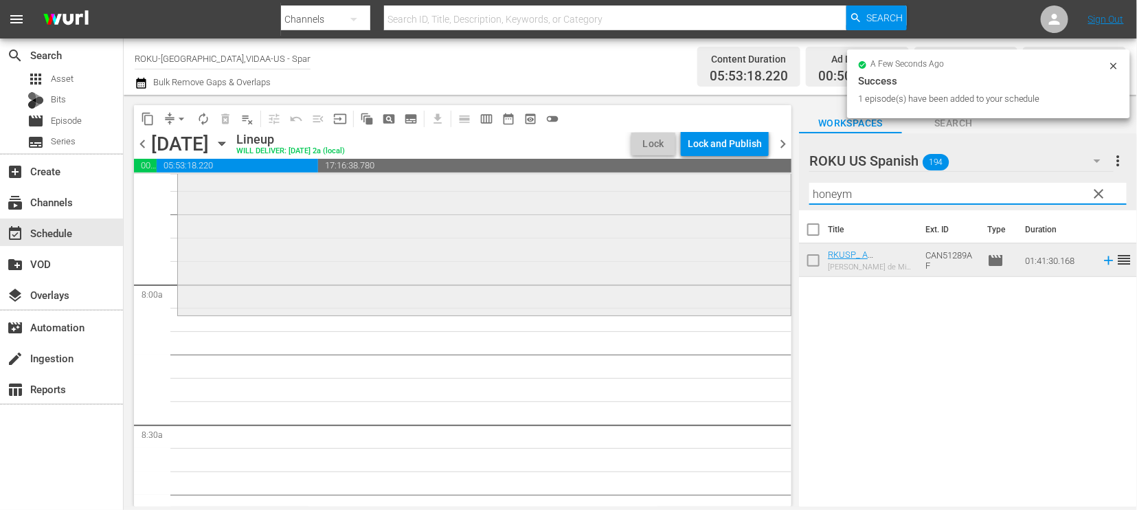
drag, startPoint x: 868, startPoint y: 197, endPoint x: 689, endPoint y: 183, distance: 179.8
click at [689, 183] on div "content_copy compress arrow_drop_down autorenew_outlined delete_forever_outline…" at bounding box center [630, 300] width 1013 height 411
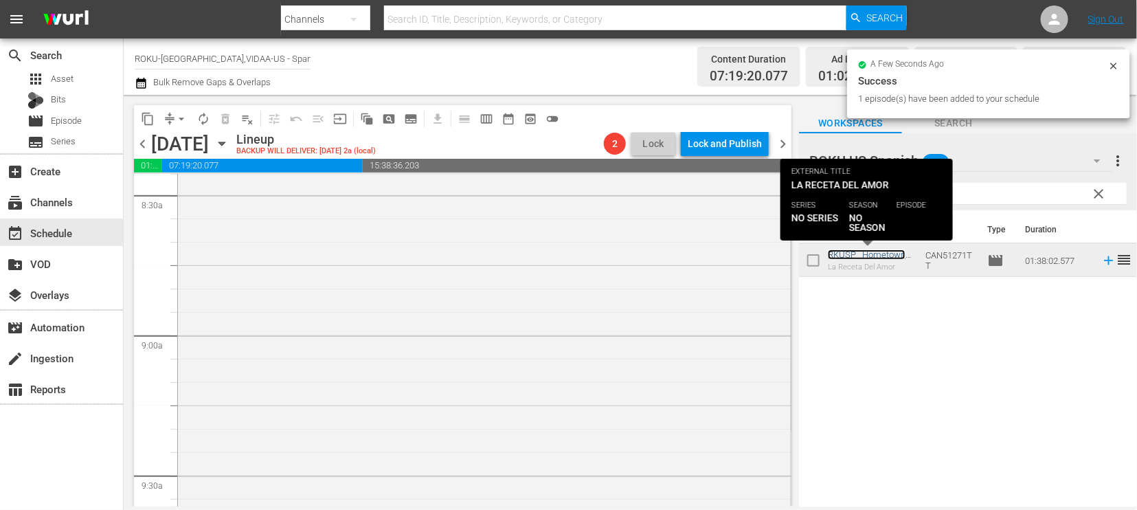
scroll to position [2437, 0]
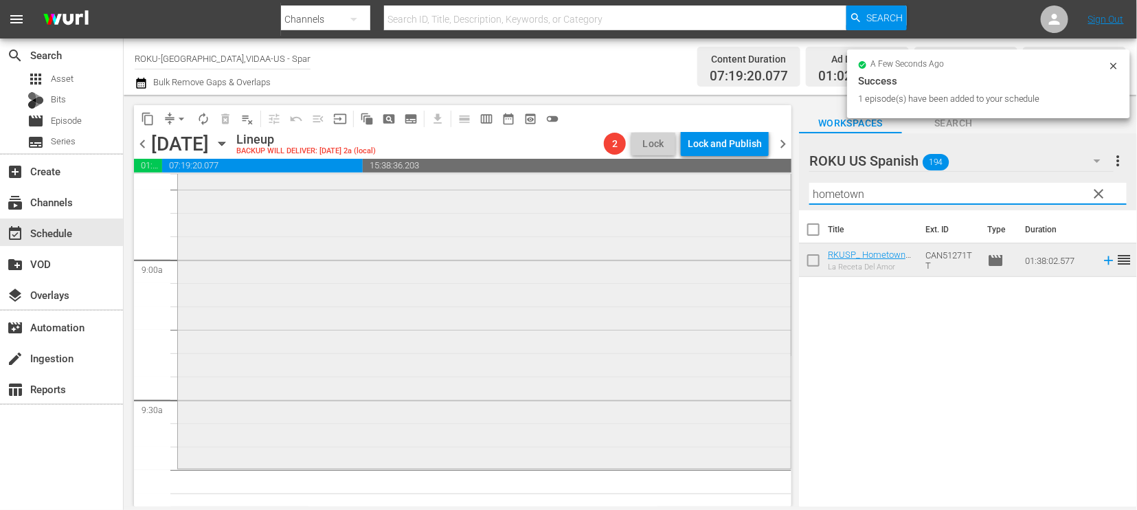
drag, startPoint x: 864, startPoint y: 193, endPoint x: 696, endPoint y: 196, distance: 168.3
click at [696, 196] on div "content_copy compress arrow_drop_down autorenew_outlined delete_forever_outline…" at bounding box center [630, 300] width 1013 height 411
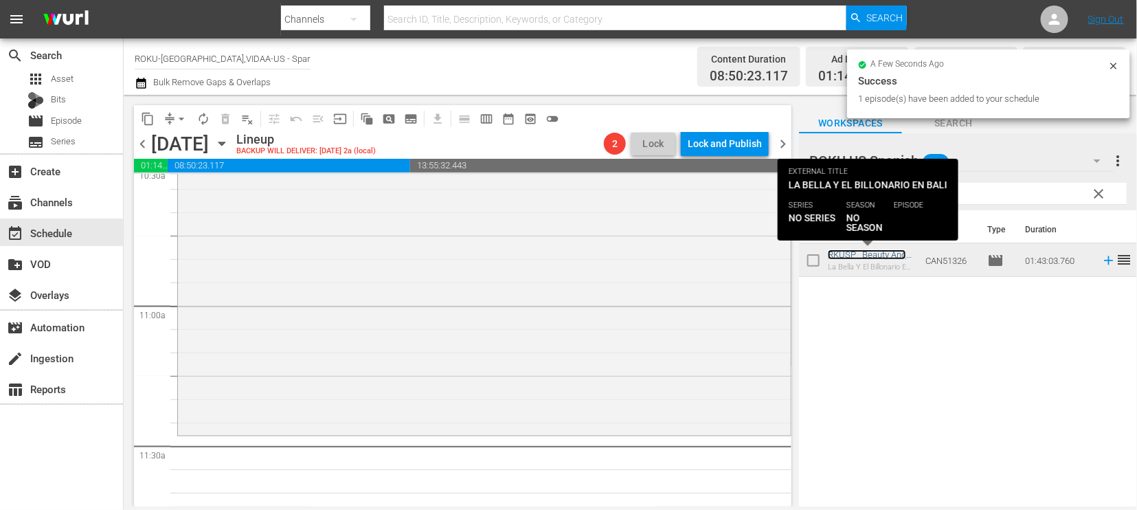
scroll to position [2971, 0]
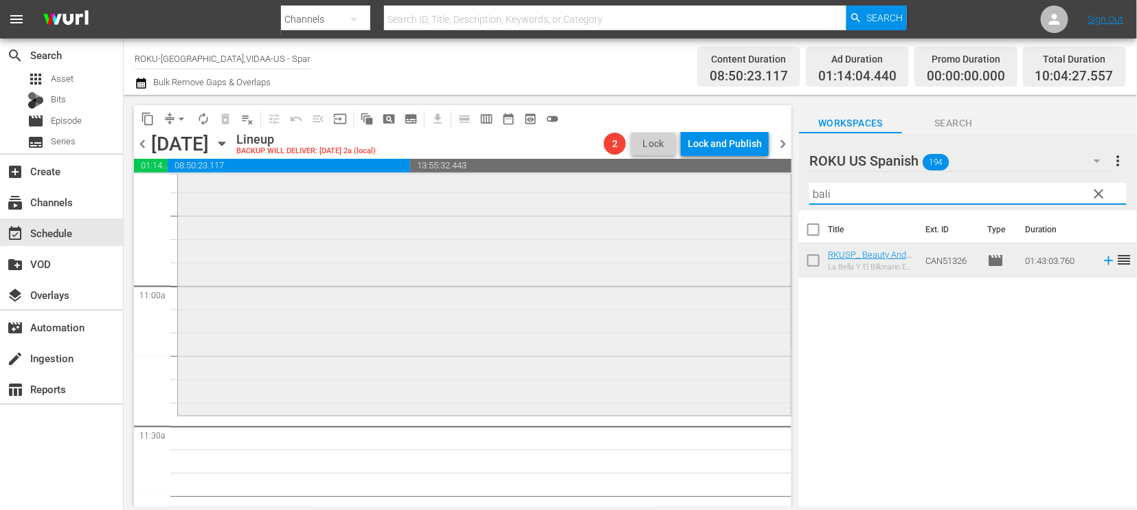
drag, startPoint x: 849, startPoint y: 191, endPoint x: 755, endPoint y: 188, distance: 93.4
click at [754, 188] on div "content_copy compress arrow_drop_down autorenew_outlined delete_forever_outline…" at bounding box center [630, 300] width 1013 height 411
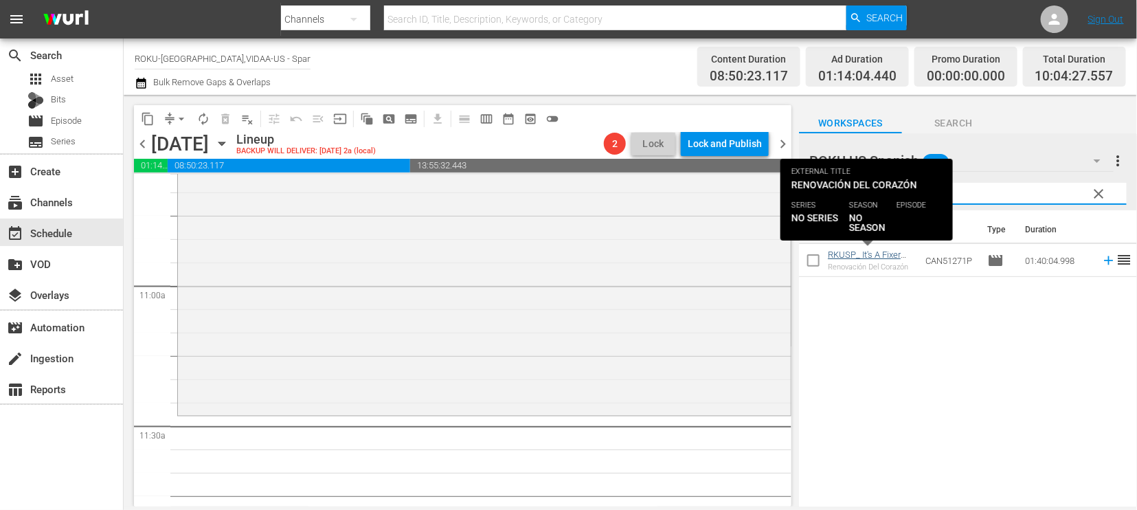
type input "fix"
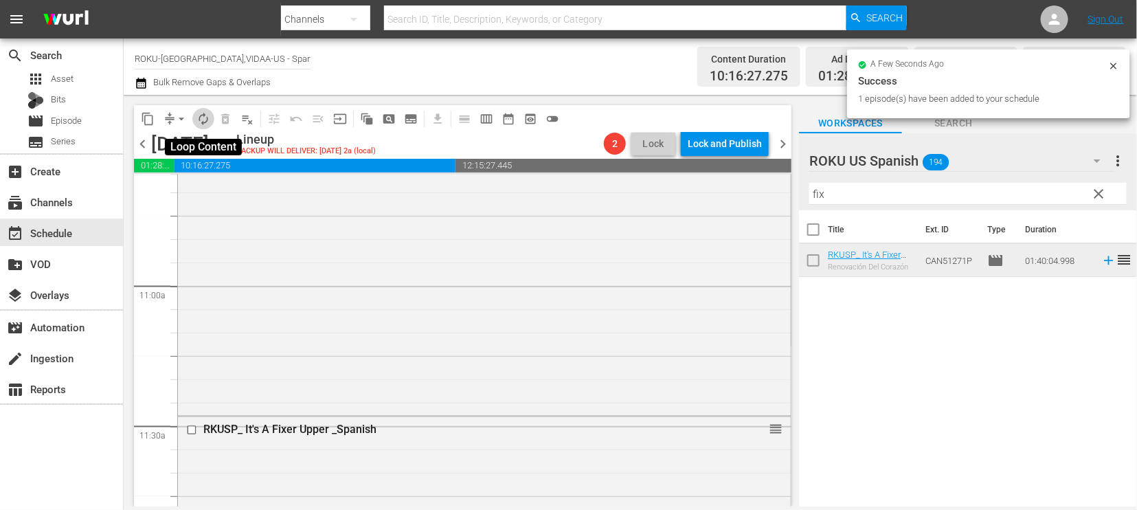
click at [205, 114] on span "autorenew_outlined" at bounding box center [203, 119] width 14 height 14
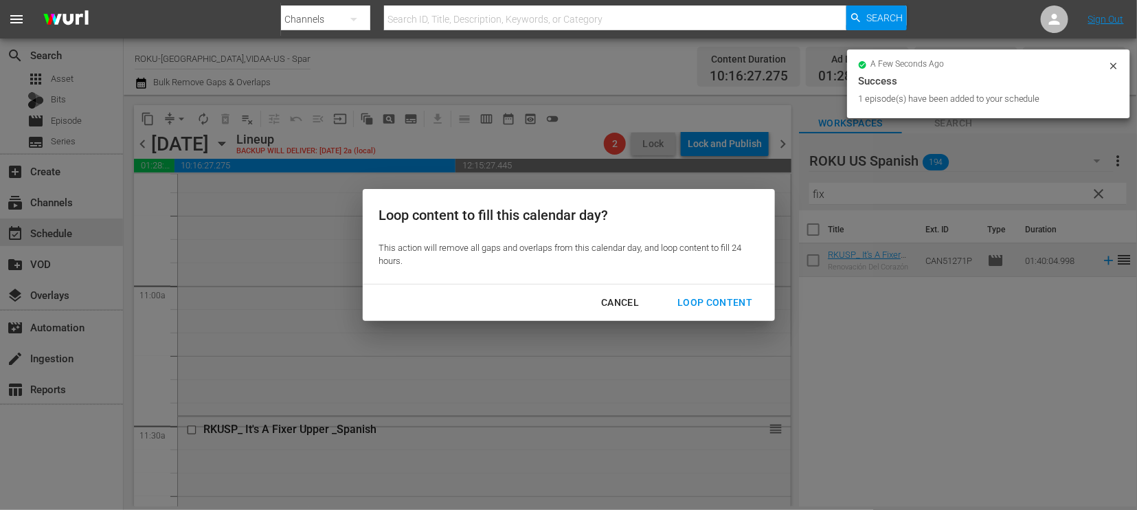
click at [735, 297] on div "Loop Content" at bounding box center [714, 302] width 97 height 17
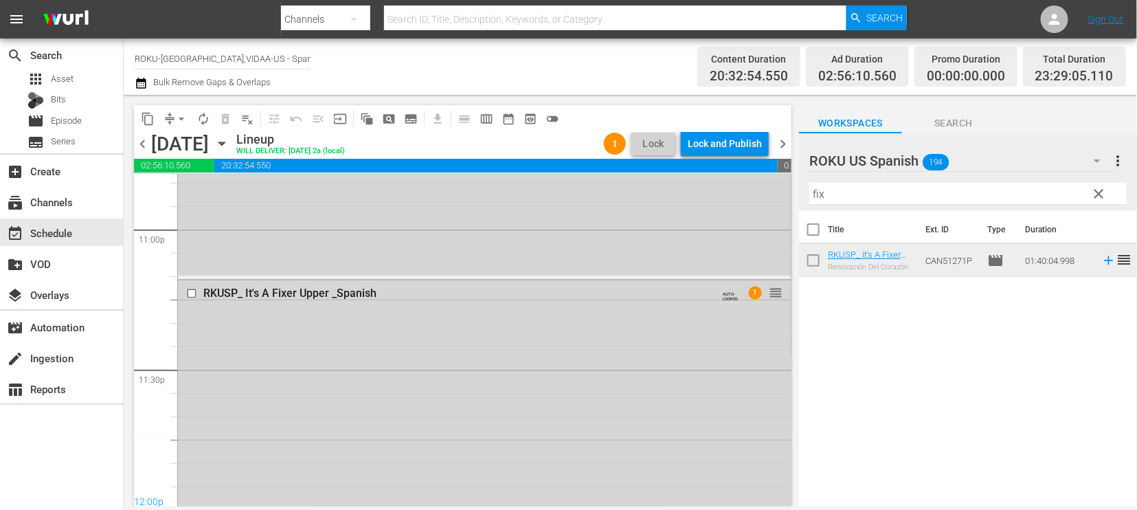
scroll to position [6410, 0]
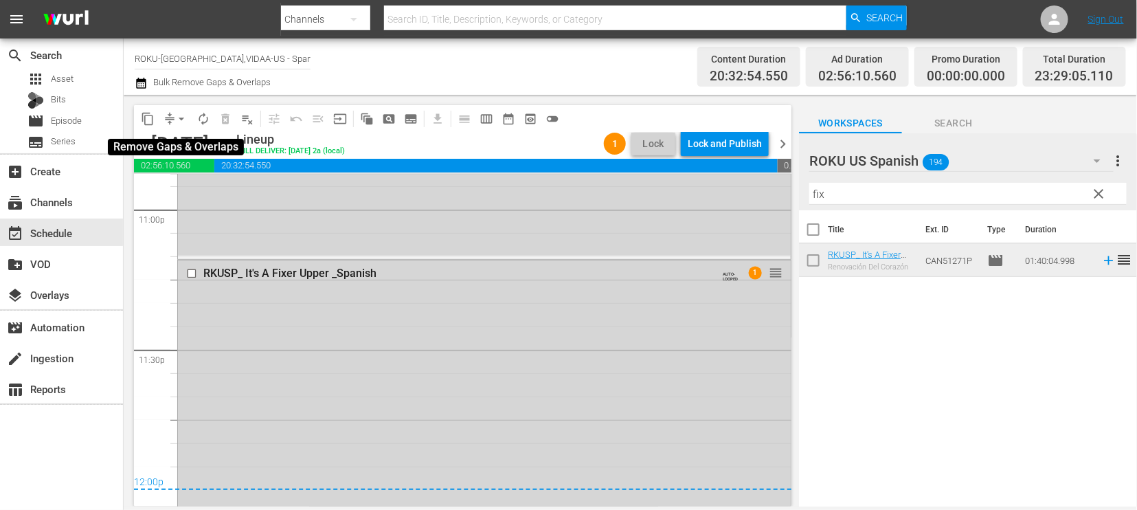
click at [186, 120] on span "arrow_drop_down" at bounding box center [181, 119] width 14 height 14
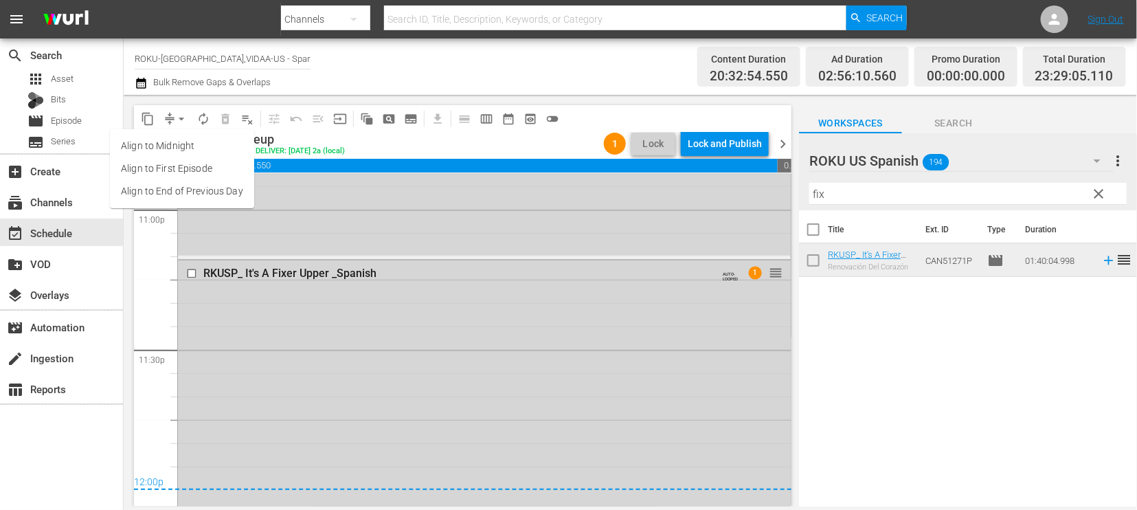
click at [182, 183] on li "Align to End of Previous Day" at bounding box center [182, 191] width 144 height 23
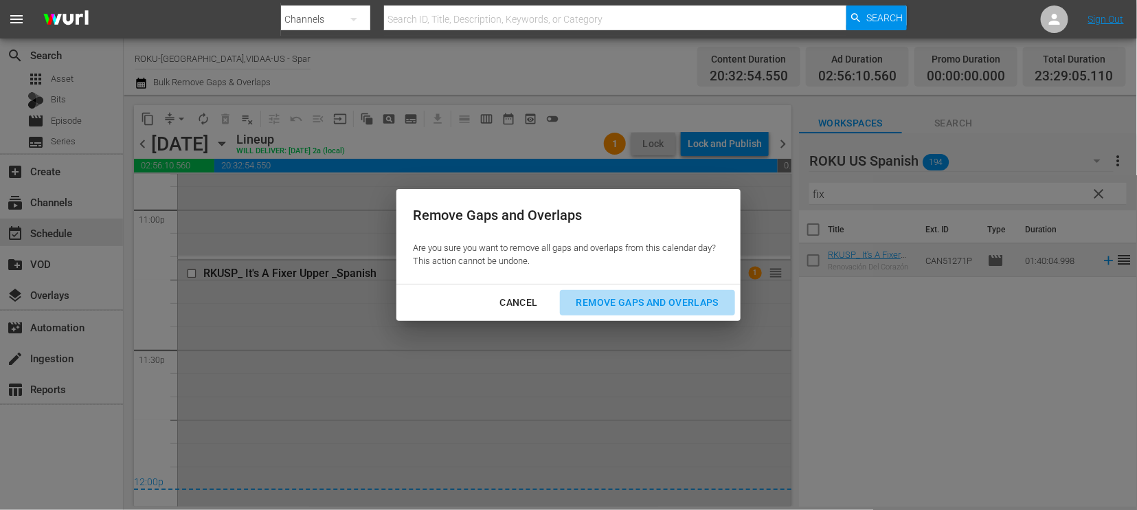
click at [671, 300] on div "Remove Gaps and Overlaps" at bounding box center [647, 302] width 164 height 17
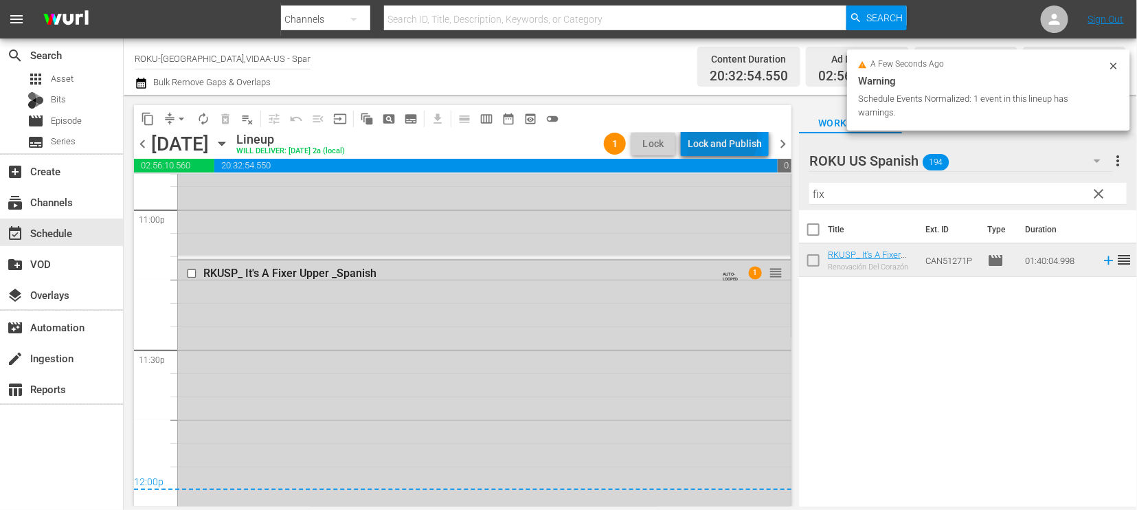
click at [722, 139] on div "Lock and Publish" at bounding box center [724, 143] width 74 height 25
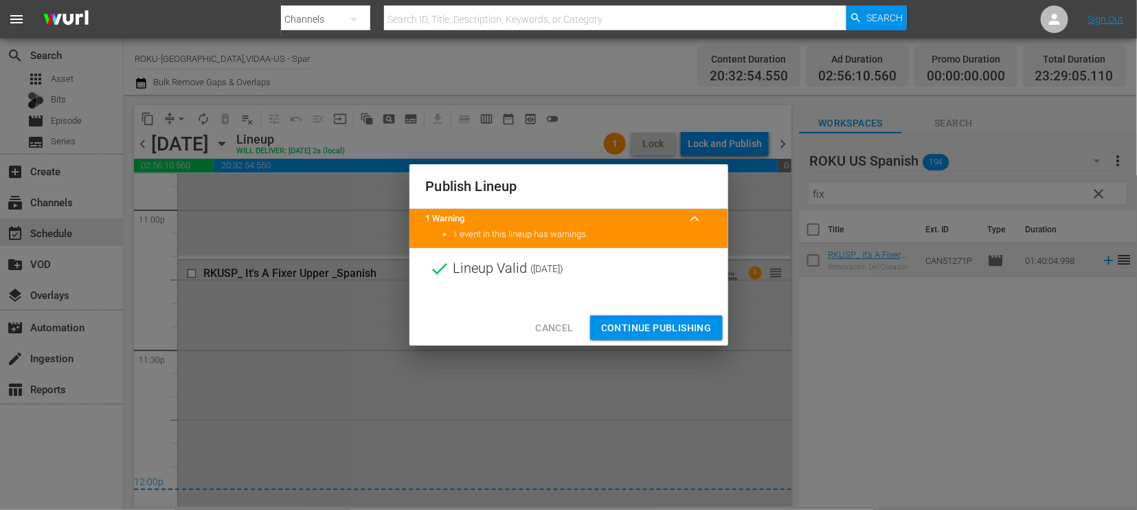
click at [642, 327] on span "Continue Publishing" at bounding box center [656, 327] width 111 height 17
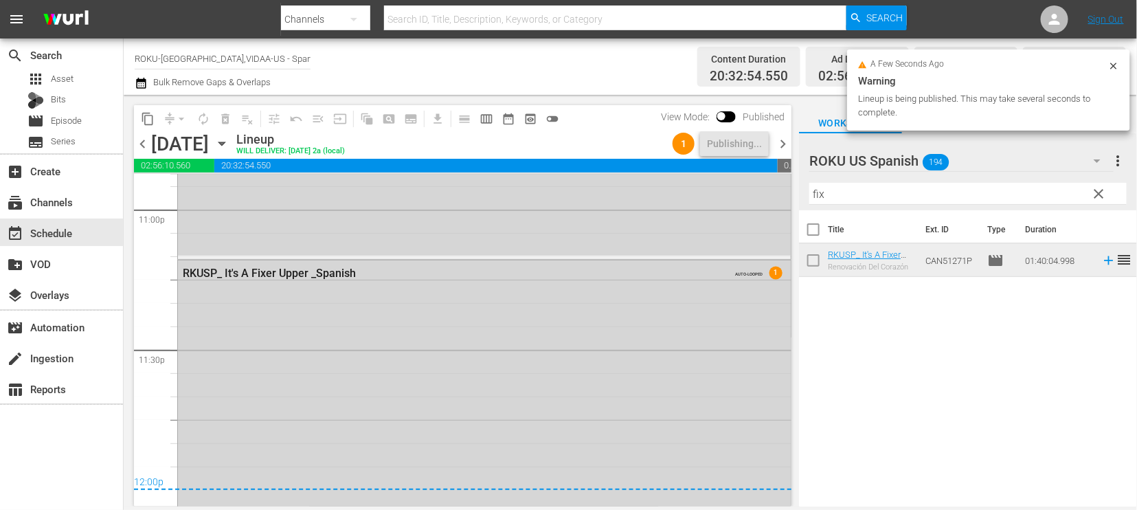
click at [225, 142] on icon "button" at bounding box center [221, 143] width 6 height 3
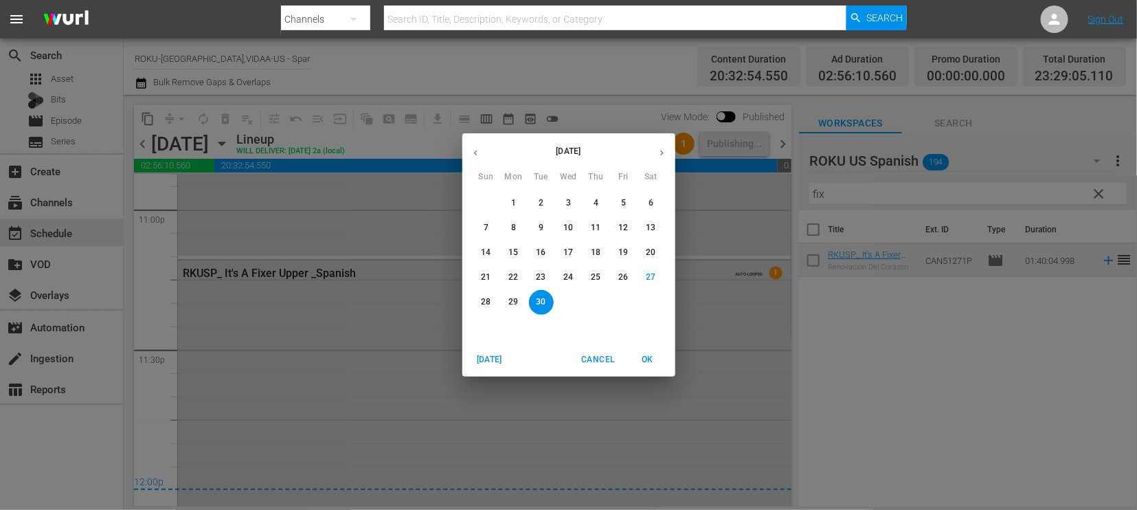
click at [510, 299] on p "29" at bounding box center [513, 302] width 10 height 12
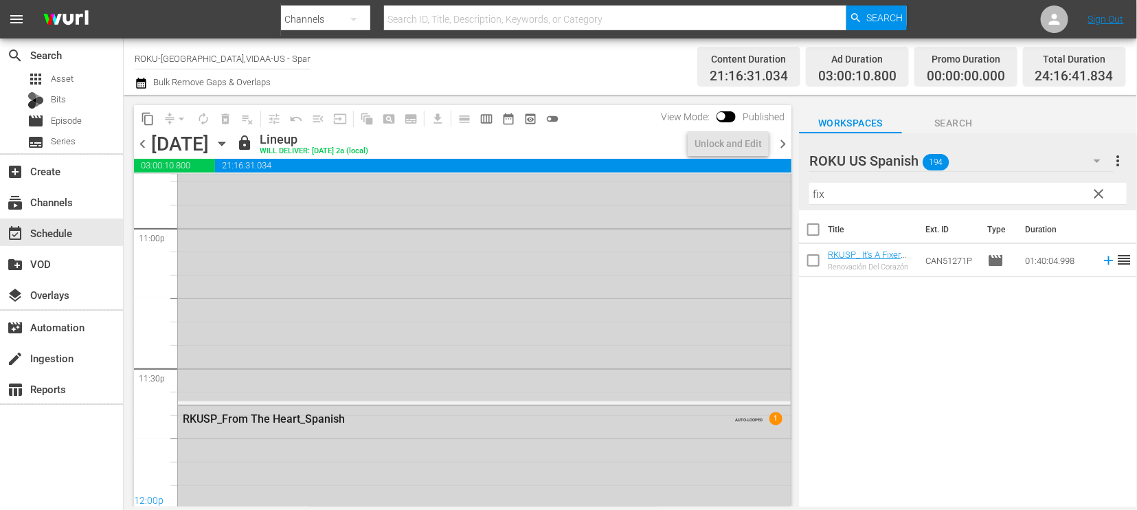
scroll to position [6526, 0]
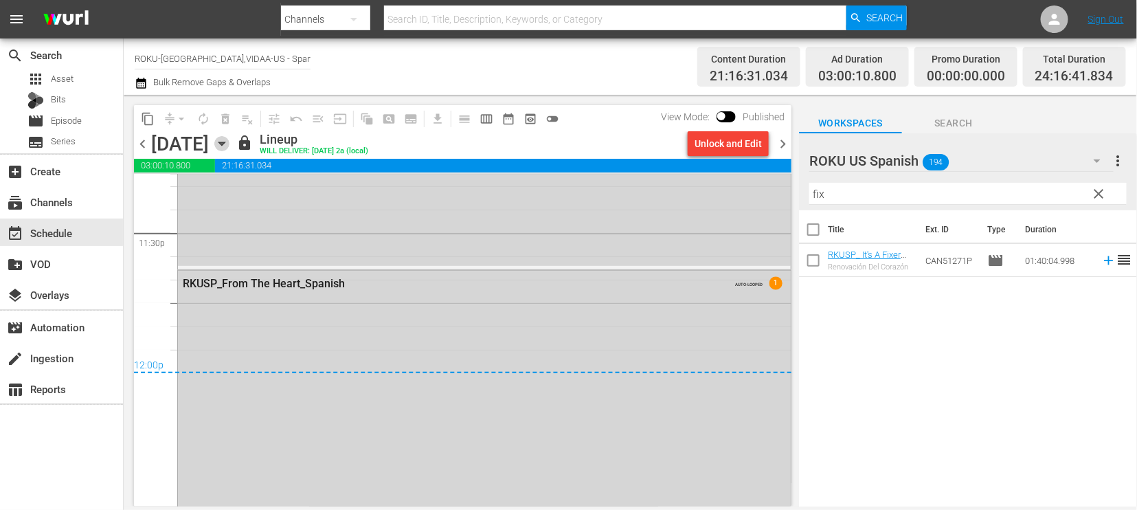
click at [229, 141] on icon "button" at bounding box center [221, 143] width 15 height 15
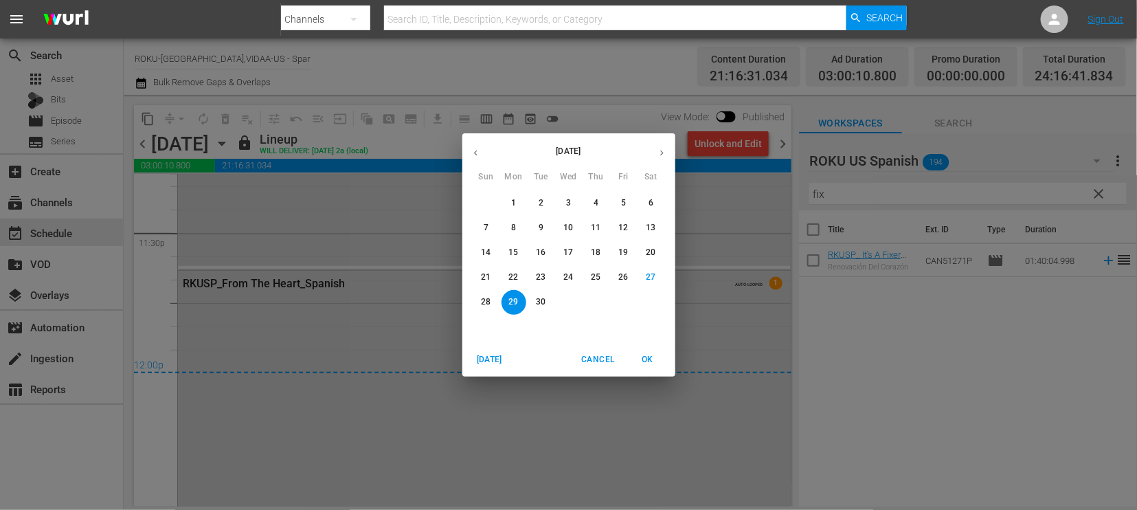
click at [540, 295] on button "30" at bounding box center [541, 302] width 25 height 25
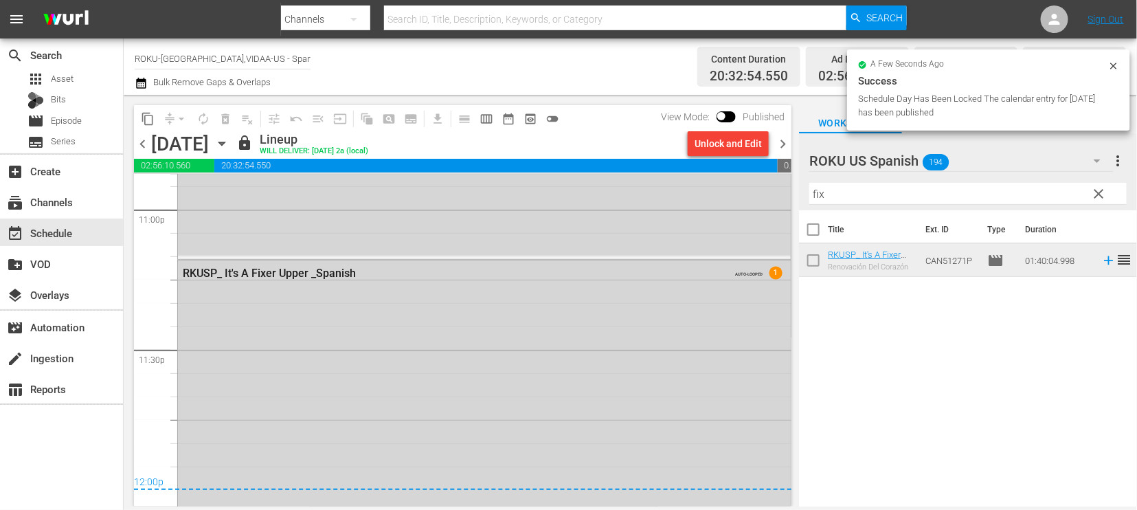
scroll to position [6486, 0]
